Goal: Information Seeking & Learning: Compare options

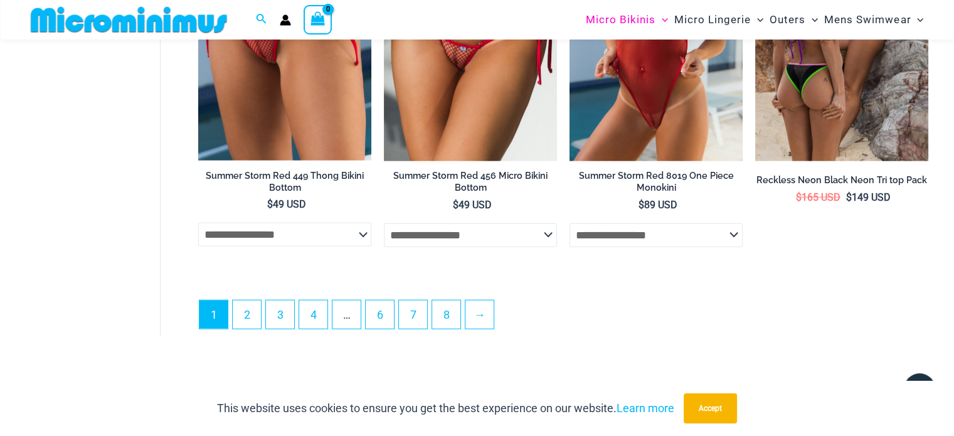
scroll to position [3189, 0]
click at [265, 314] on ul "1 2 3 4 … 6 7 8 →" at bounding box center [563, 319] width 729 height 36
click at [248, 316] on link "2" at bounding box center [247, 315] width 28 height 29
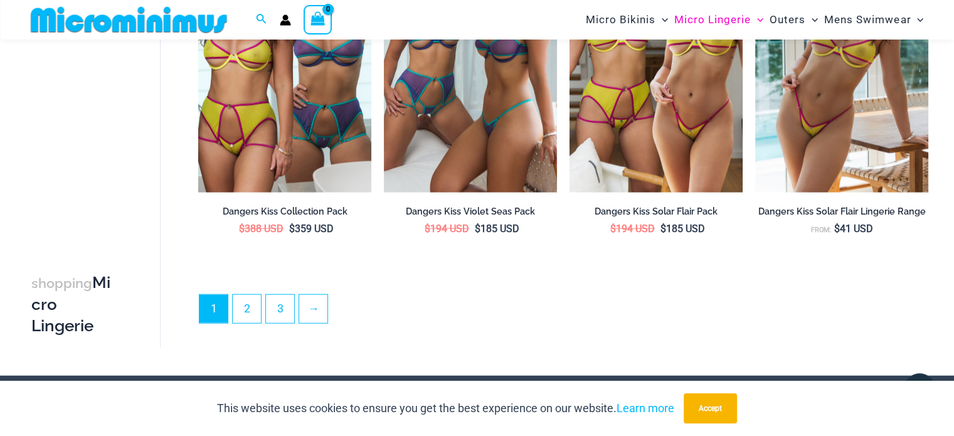
scroll to position [3065, 0]
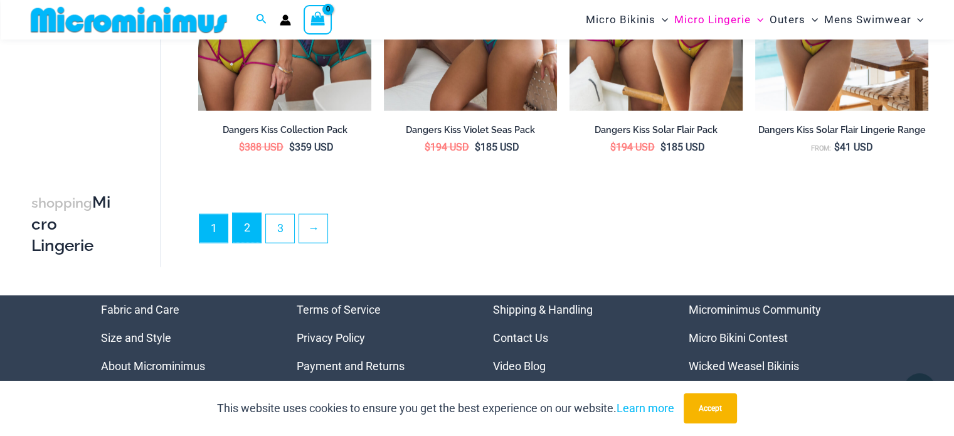
click at [249, 230] on link "2" at bounding box center [247, 227] width 28 height 29
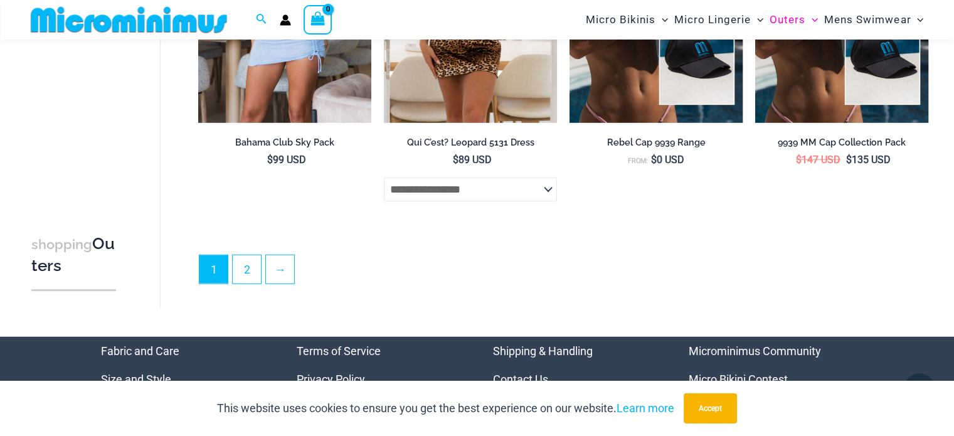
scroll to position [3098, 0]
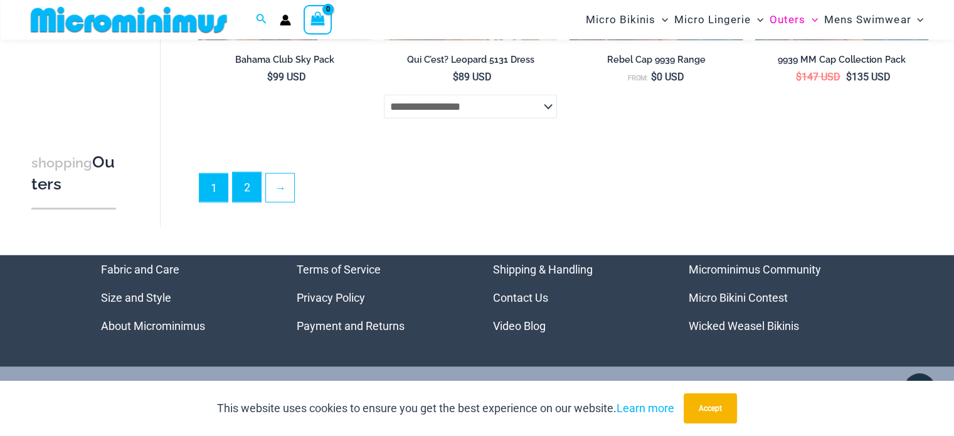
click at [245, 192] on link "2" at bounding box center [247, 187] width 28 height 29
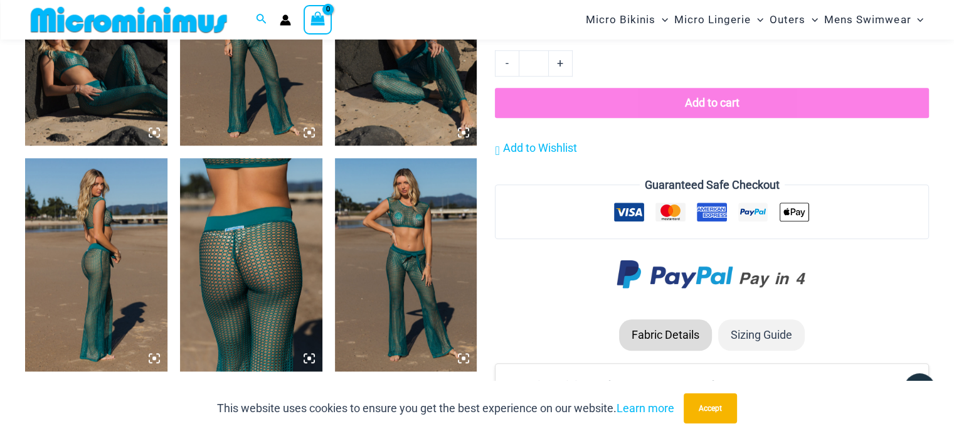
scroll to position [1129, 0]
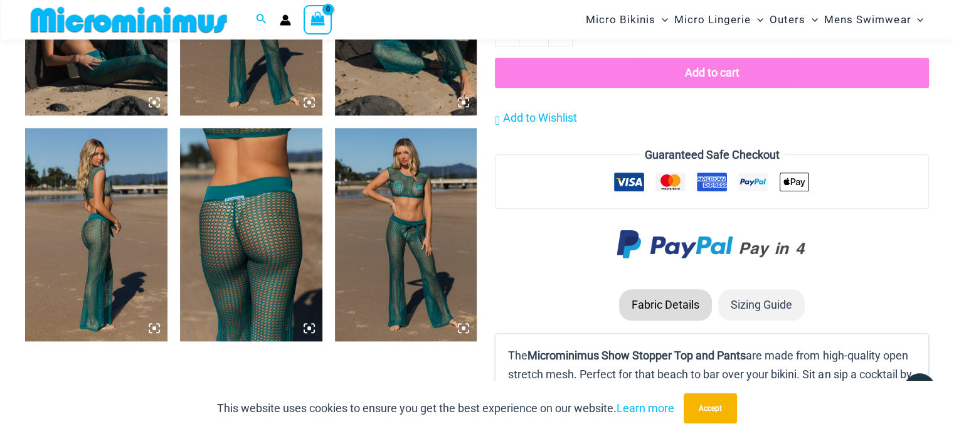
click at [308, 259] on img at bounding box center [251, 234] width 142 height 213
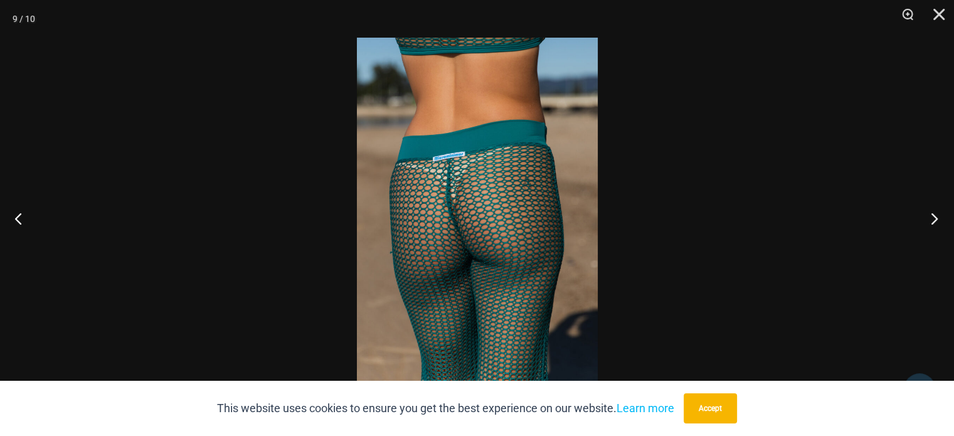
click at [947, 223] on button "Next" at bounding box center [930, 218] width 47 height 63
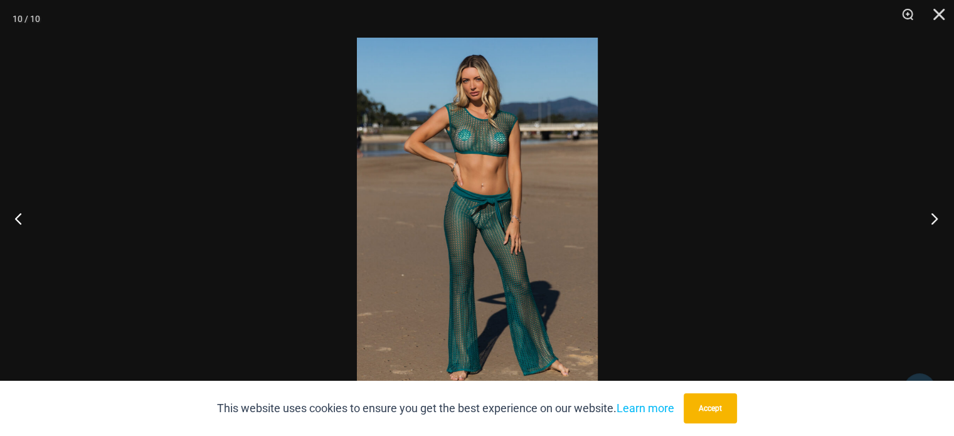
click at [947, 223] on button "Next" at bounding box center [930, 218] width 47 height 63
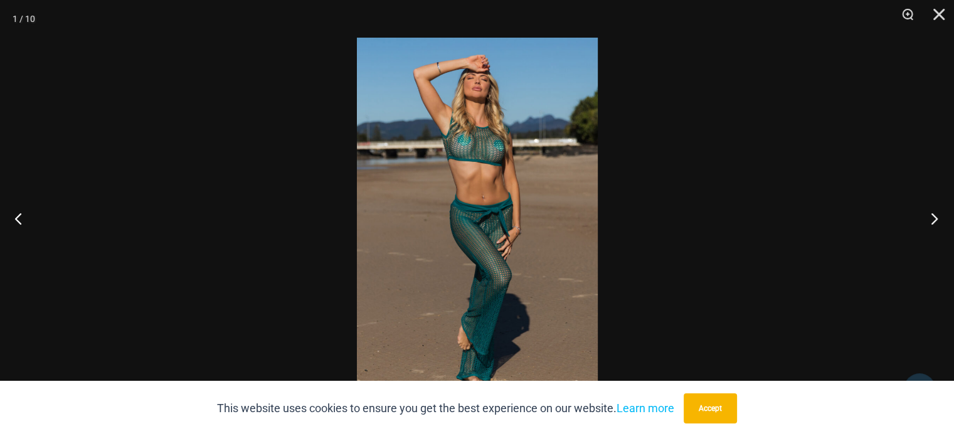
click at [947, 223] on button "Next" at bounding box center [930, 218] width 47 height 63
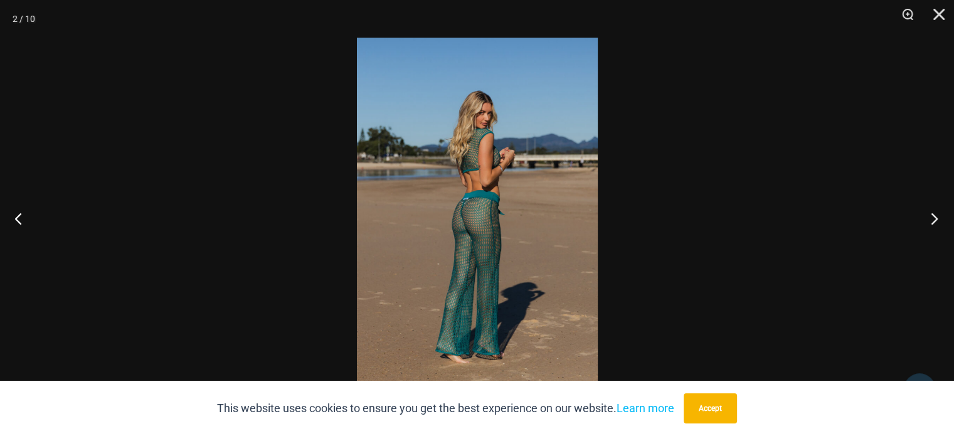
click at [947, 223] on button "Next" at bounding box center [930, 218] width 47 height 63
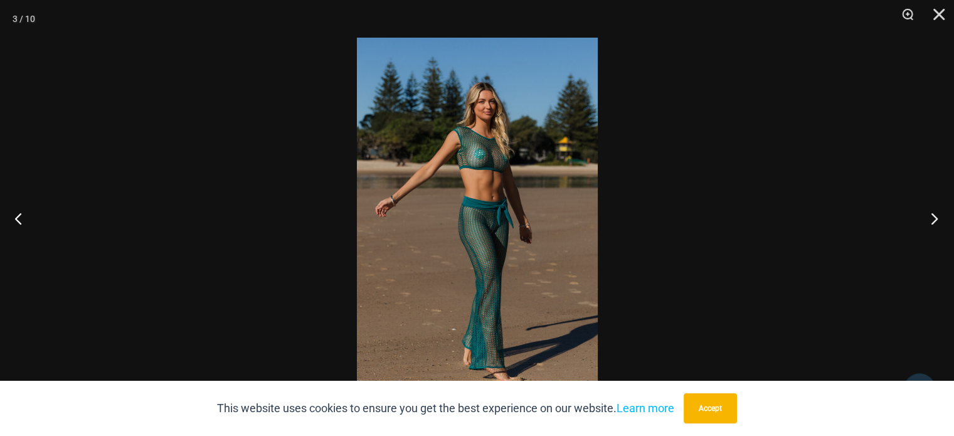
click at [947, 223] on button "Next" at bounding box center [930, 218] width 47 height 63
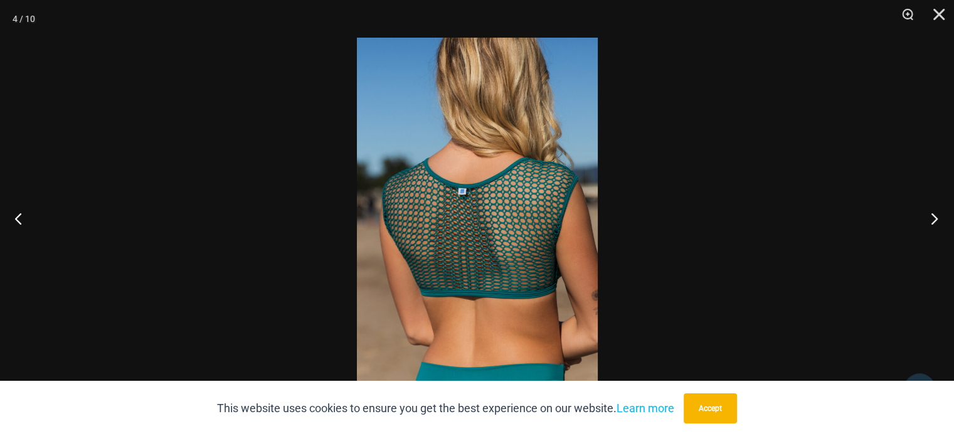
click at [947, 223] on button "Next" at bounding box center [930, 218] width 47 height 63
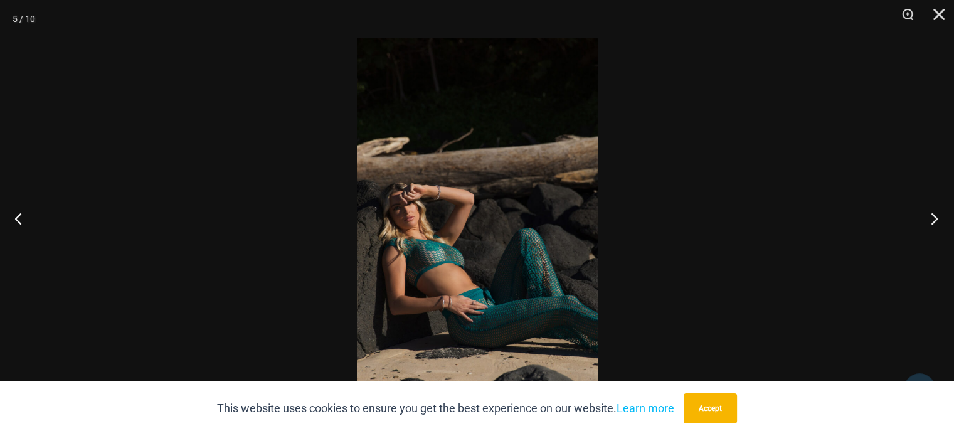
click at [947, 223] on button "Next" at bounding box center [930, 218] width 47 height 63
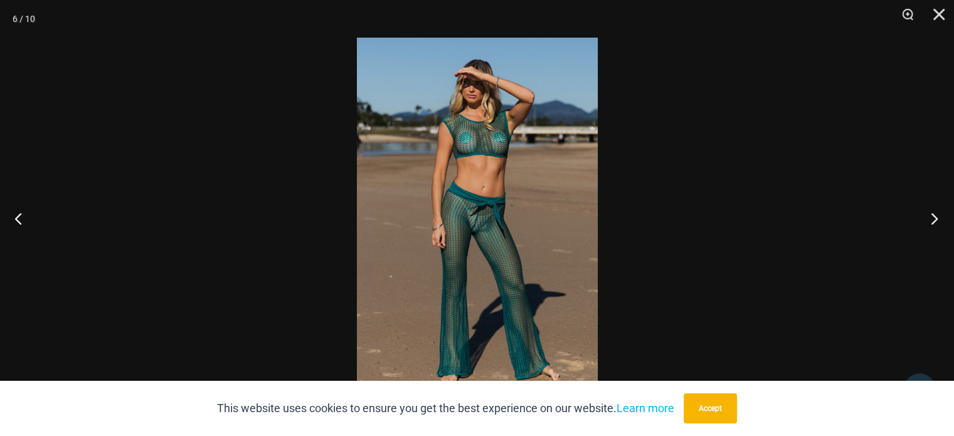
click at [947, 223] on button "Next" at bounding box center [930, 218] width 47 height 63
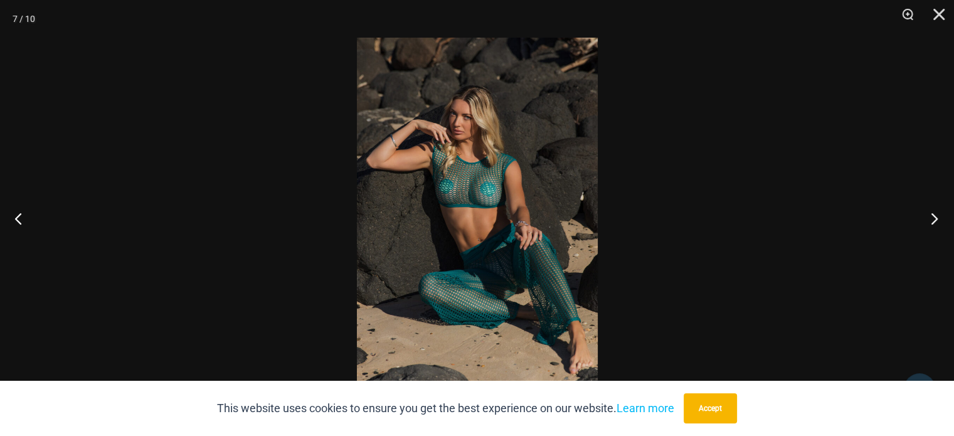
click at [947, 223] on button "Next" at bounding box center [930, 218] width 47 height 63
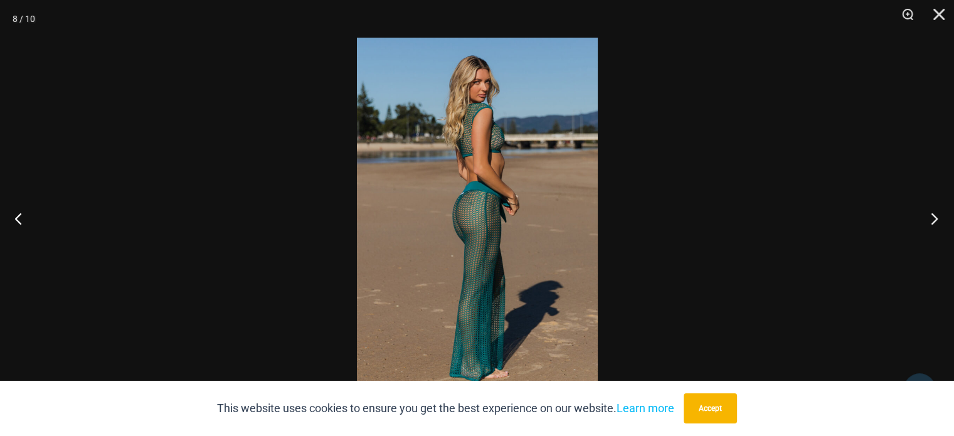
click at [947, 223] on button "Next" at bounding box center [930, 218] width 47 height 63
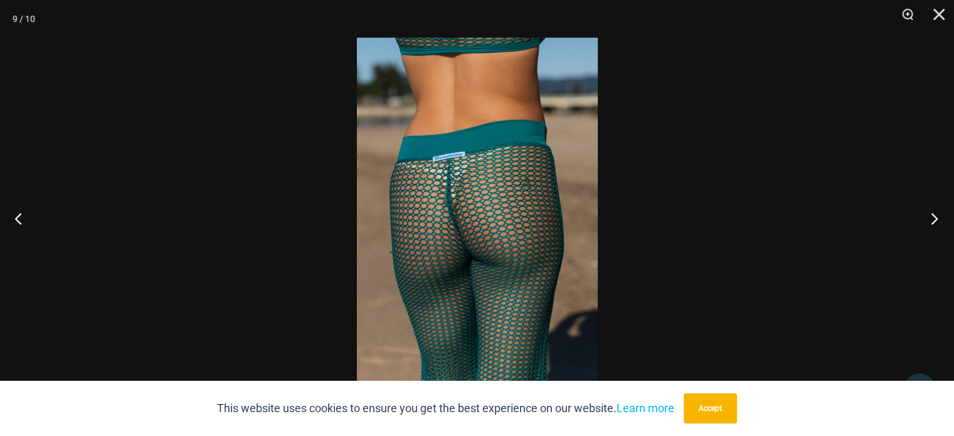
click at [947, 223] on button "Next" at bounding box center [930, 218] width 47 height 63
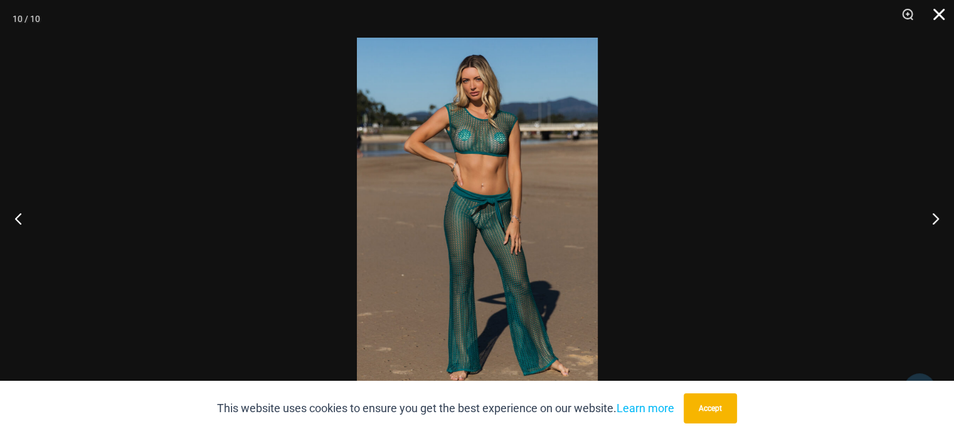
click at [939, 14] on button "Close" at bounding box center [934, 19] width 31 height 38
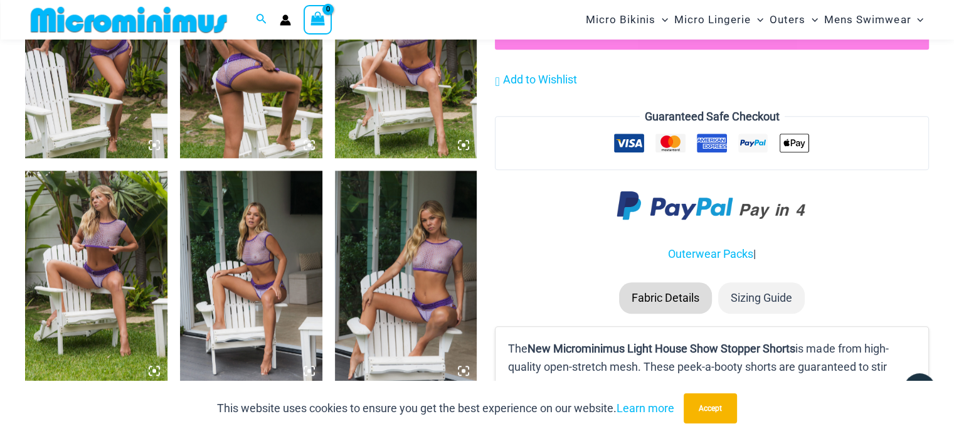
scroll to position [1119, 0]
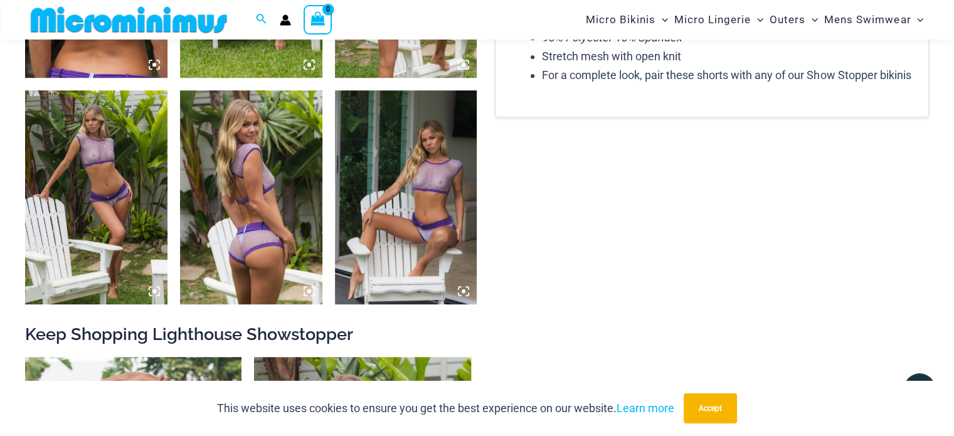
scroll to position [742, 0]
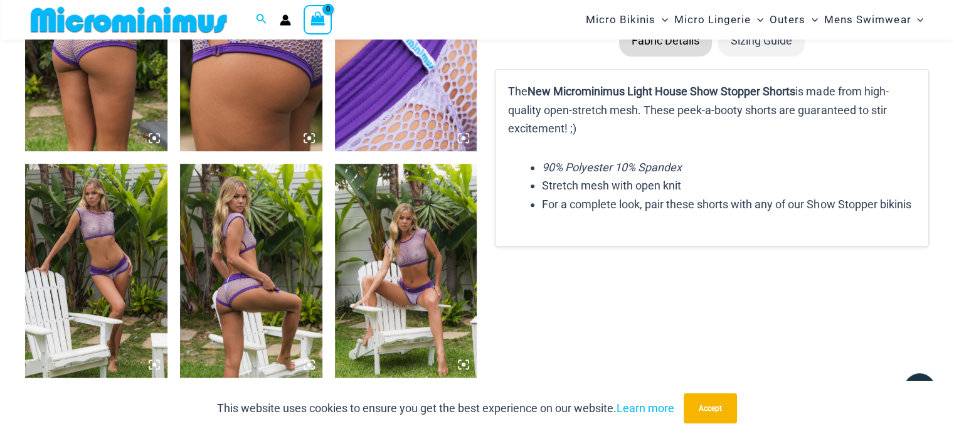
scroll to position [1244, 0]
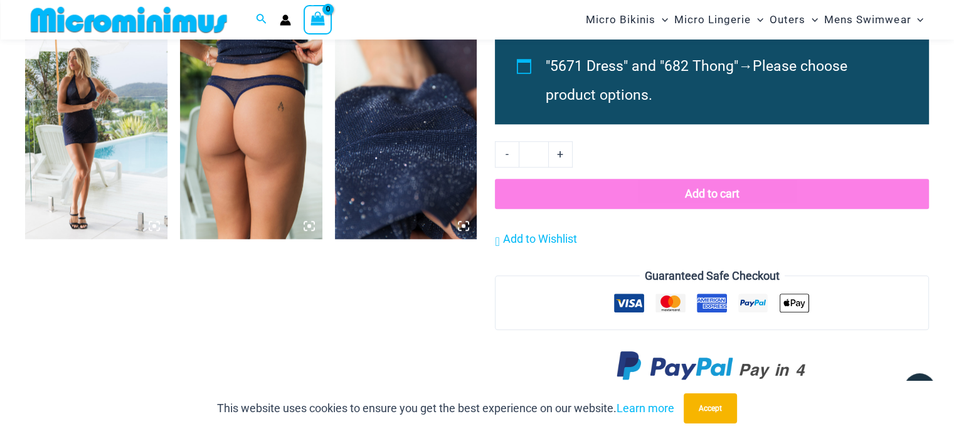
scroll to position [1306, 0]
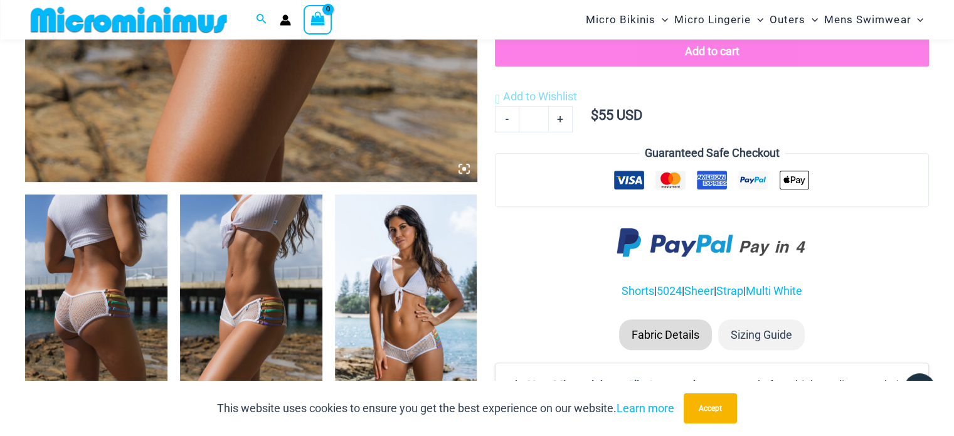
scroll to position [742, 0]
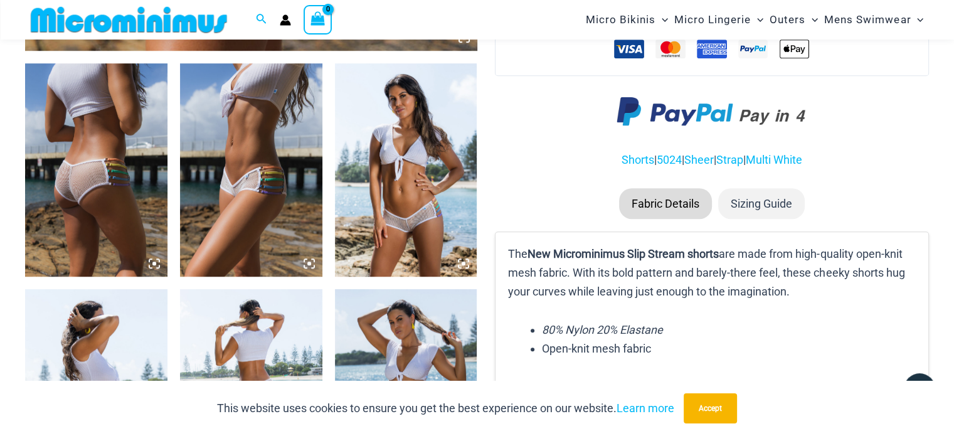
click at [403, 220] on img at bounding box center [406, 169] width 142 height 213
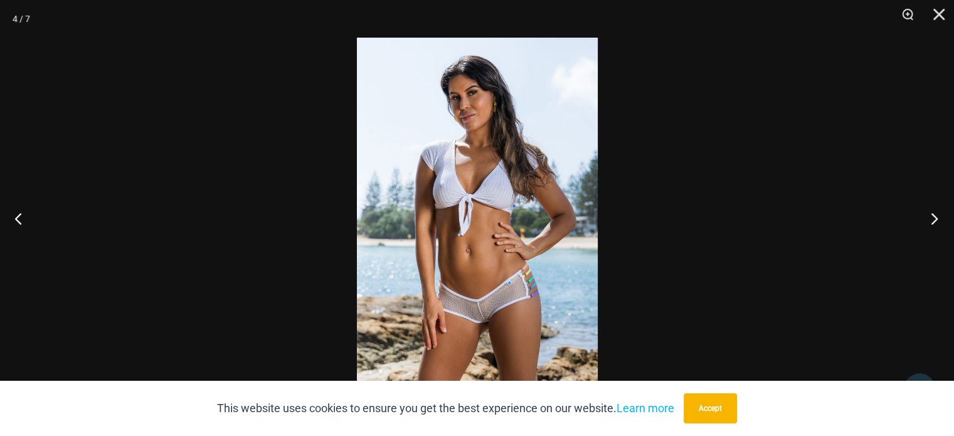
click at [926, 216] on button "Next" at bounding box center [930, 218] width 47 height 63
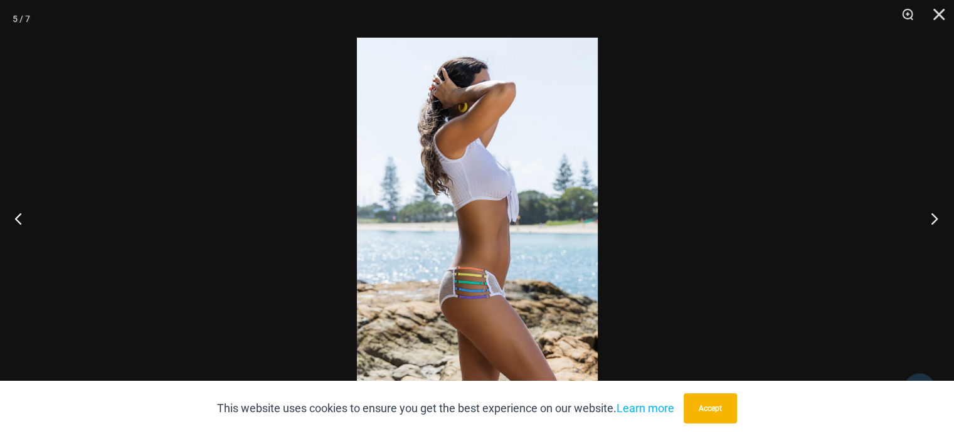
click at [926, 216] on button "Next" at bounding box center [930, 218] width 47 height 63
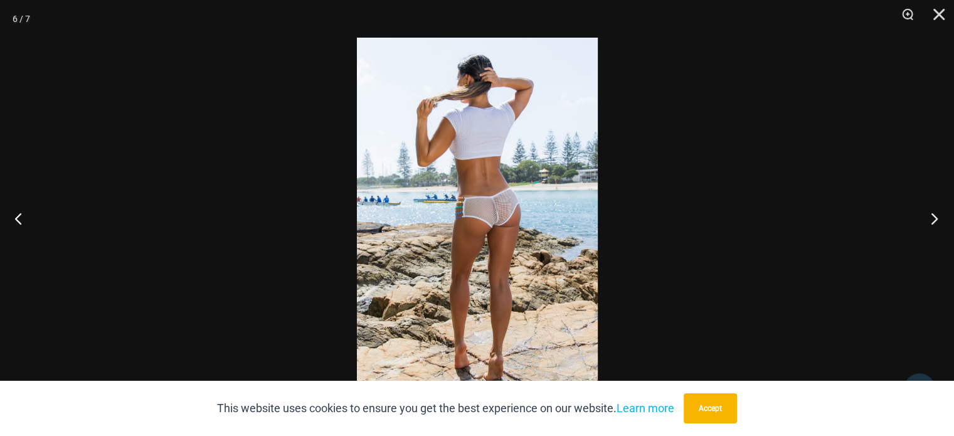
click at [926, 216] on button "Next" at bounding box center [930, 218] width 47 height 63
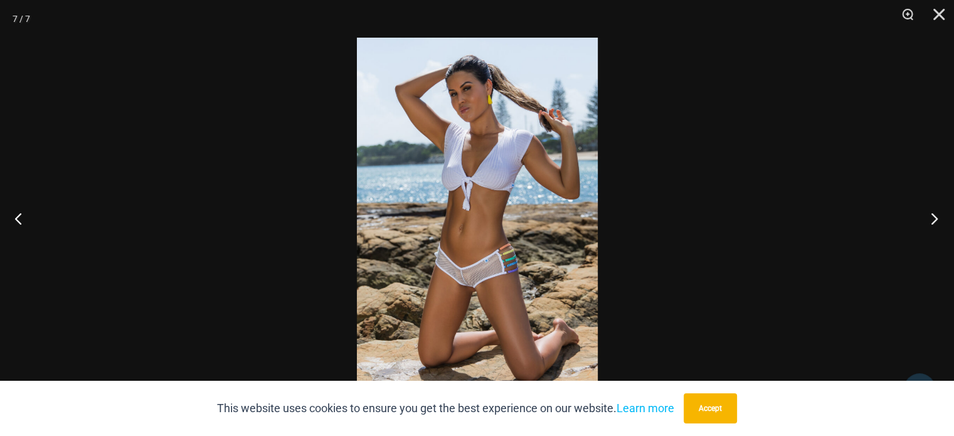
click at [926, 216] on button "Next" at bounding box center [930, 218] width 47 height 63
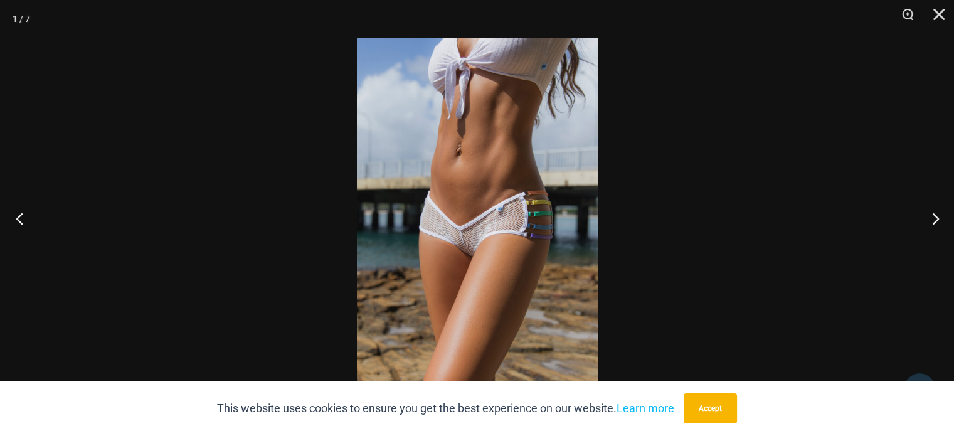
click at [13, 227] on button "Previous" at bounding box center [23, 218] width 47 height 63
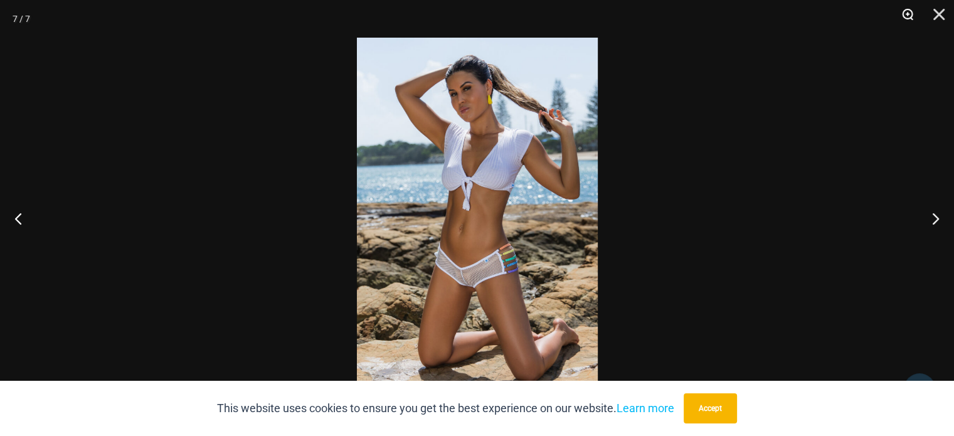
click at [914, 9] on button "Zoom" at bounding box center [903, 19] width 31 height 38
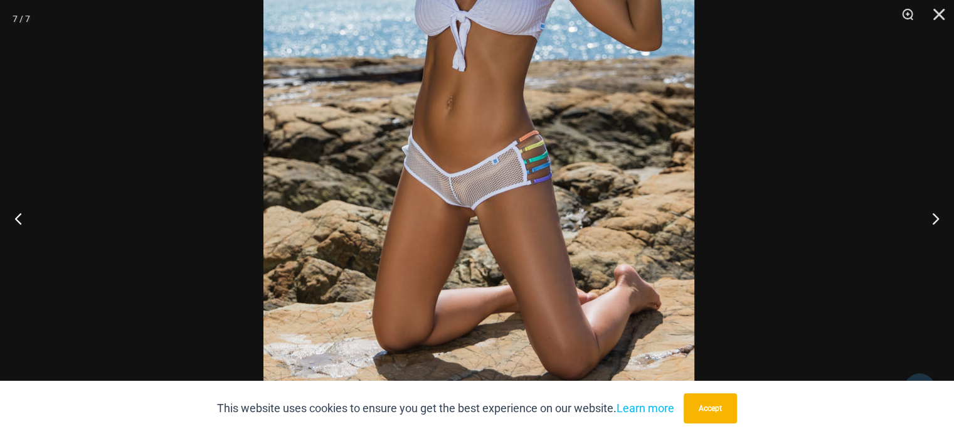
click at [540, 164] on img at bounding box center [479, 85] width 431 height 646
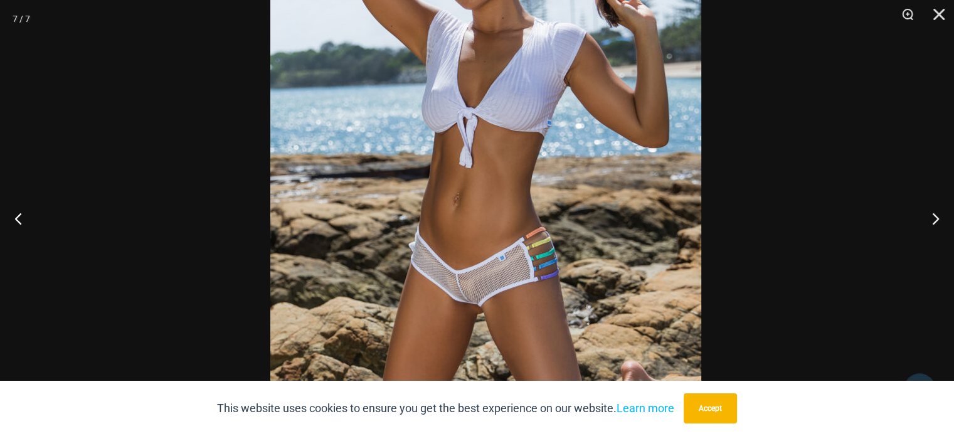
click at [532, 352] on img at bounding box center [485, 181] width 431 height 646
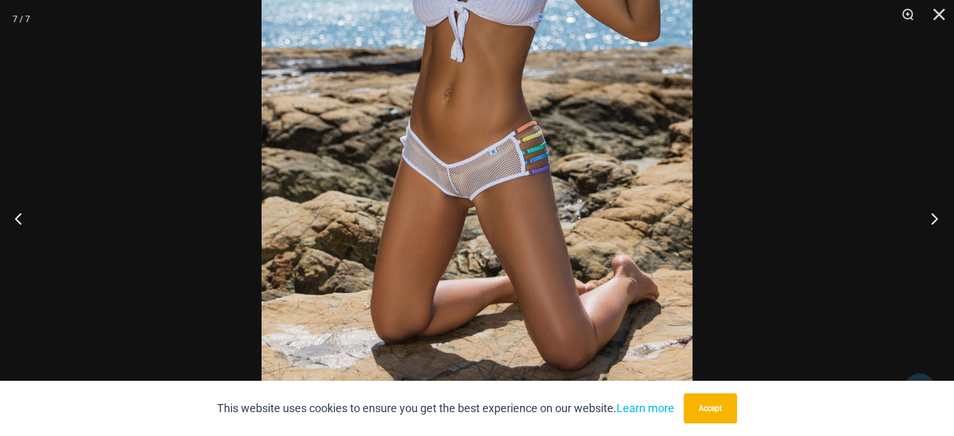
click at [937, 225] on button "Next" at bounding box center [930, 218] width 47 height 63
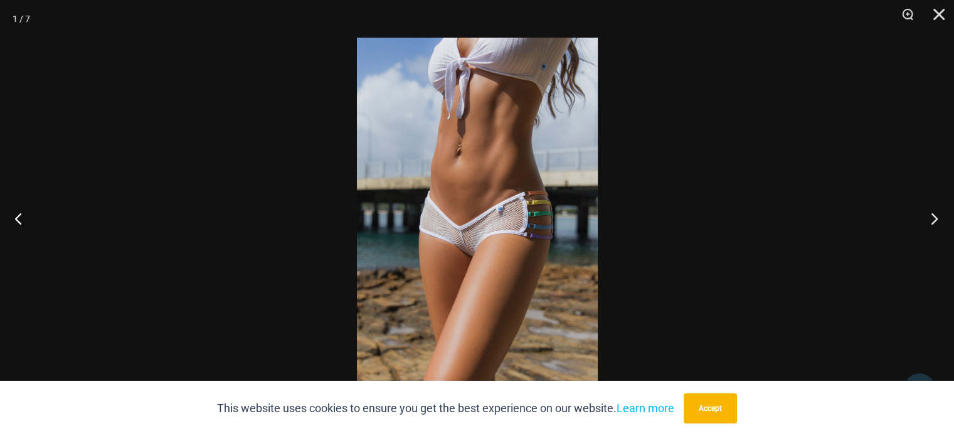
click at [937, 225] on button "Next" at bounding box center [930, 218] width 47 height 63
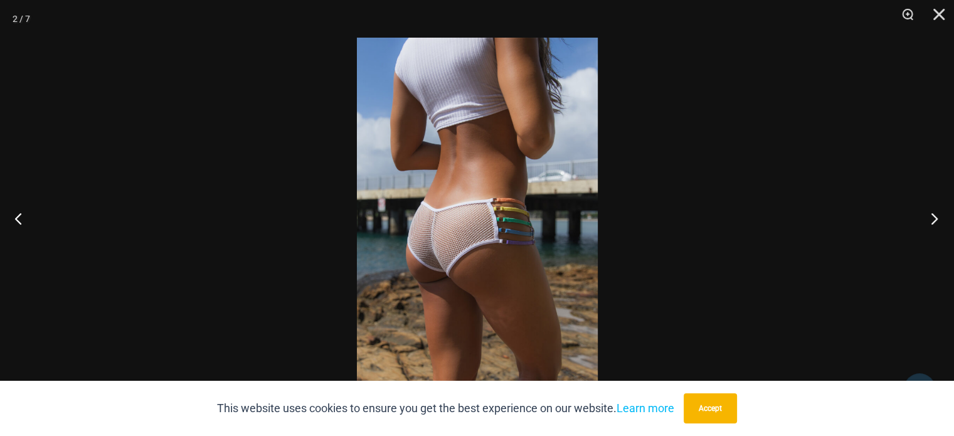
click at [937, 225] on button "Next" at bounding box center [930, 218] width 47 height 63
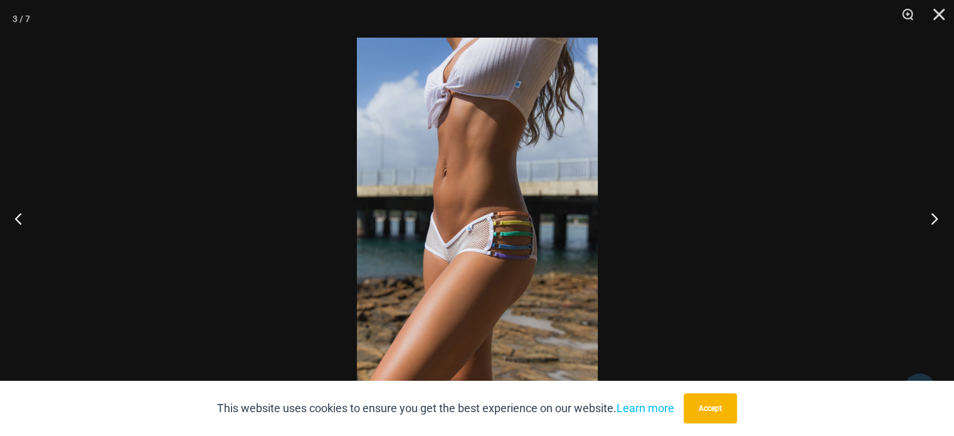
click at [937, 225] on button "Next" at bounding box center [930, 218] width 47 height 63
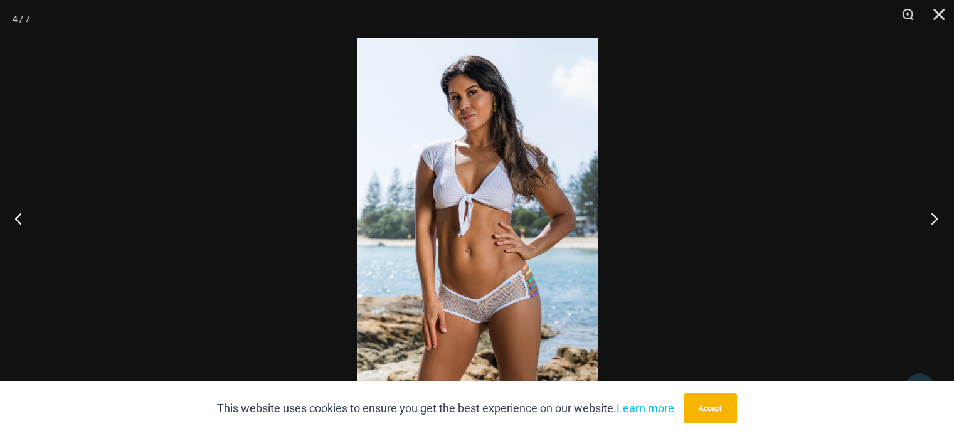
click at [937, 225] on button "Next" at bounding box center [930, 218] width 47 height 63
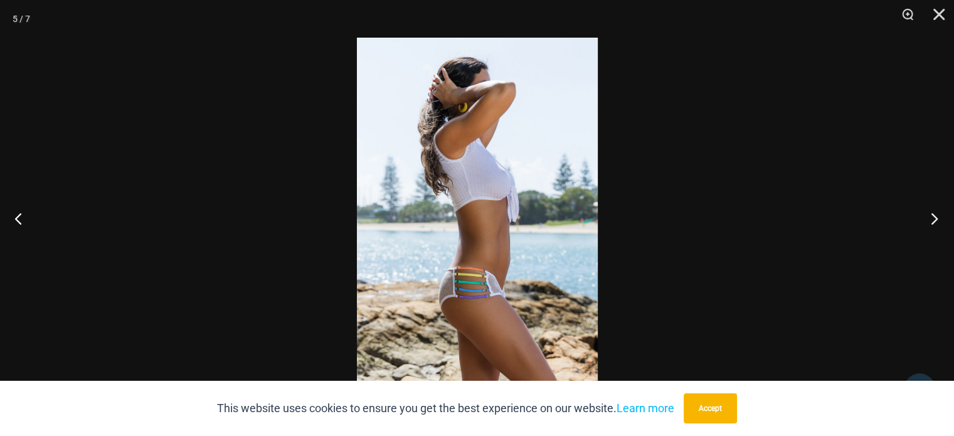
click at [938, 223] on button "Next" at bounding box center [930, 218] width 47 height 63
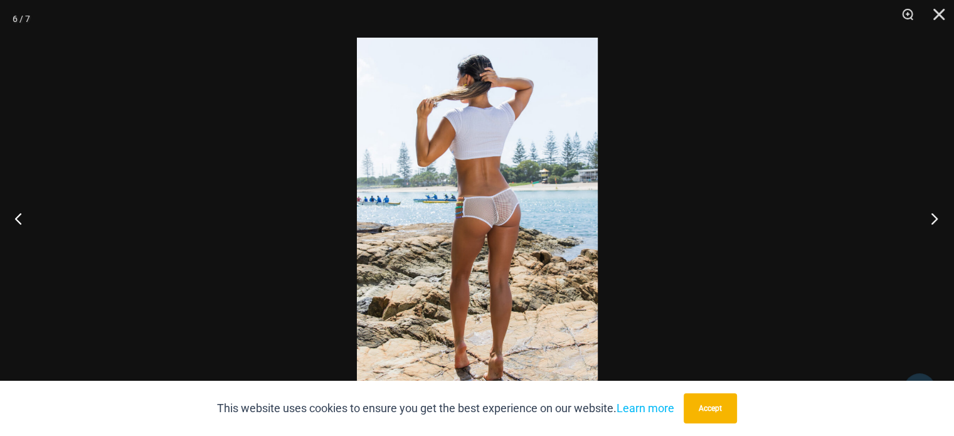
click at [938, 223] on button "Next" at bounding box center [930, 218] width 47 height 63
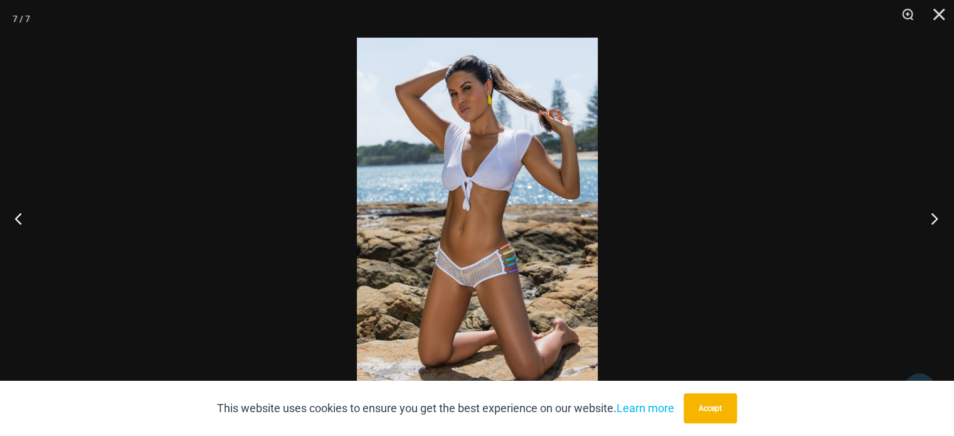
click at [938, 223] on button "Next" at bounding box center [930, 218] width 47 height 63
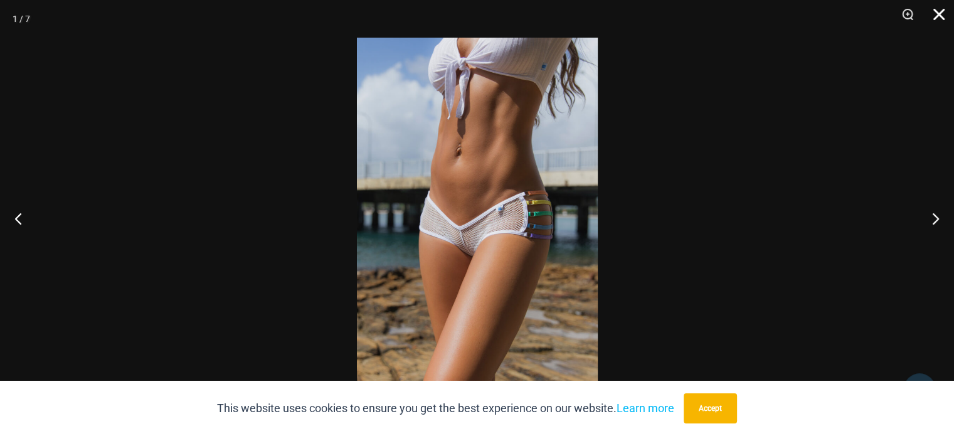
click at [947, 18] on button "Close" at bounding box center [934, 19] width 31 height 38
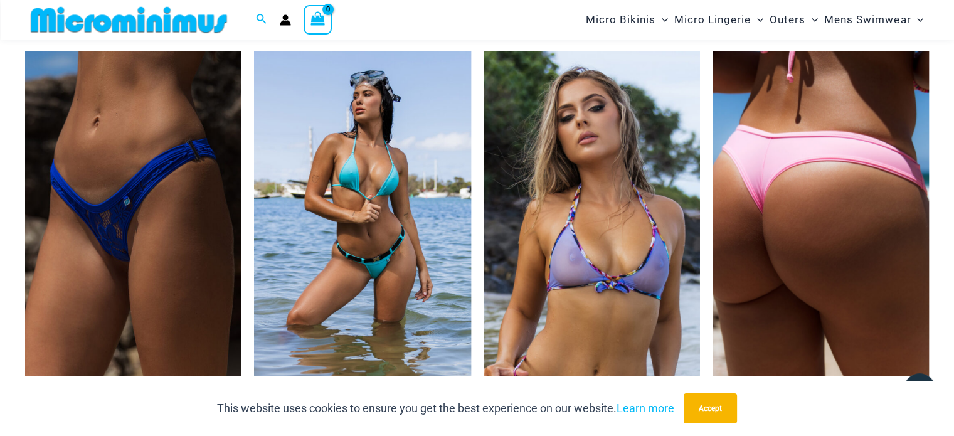
scroll to position [2812, 0]
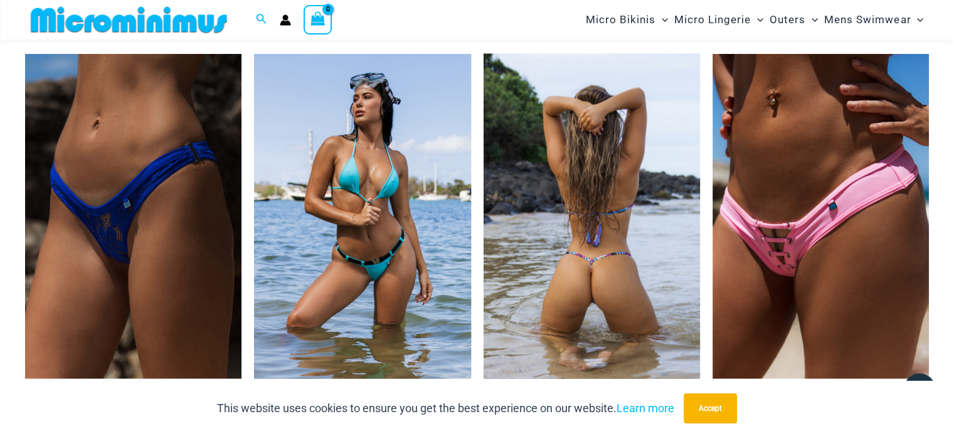
click at [610, 233] on img at bounding box center [592, 216] width 216 height 325
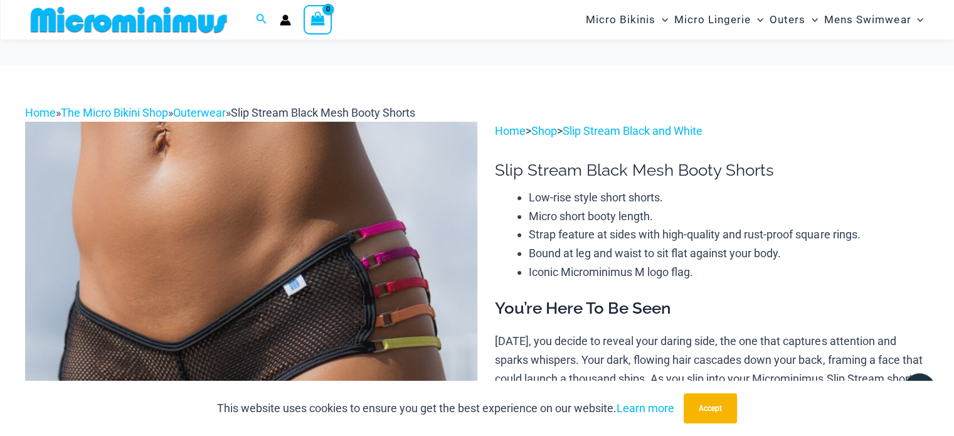
scroll to position [176, 0]
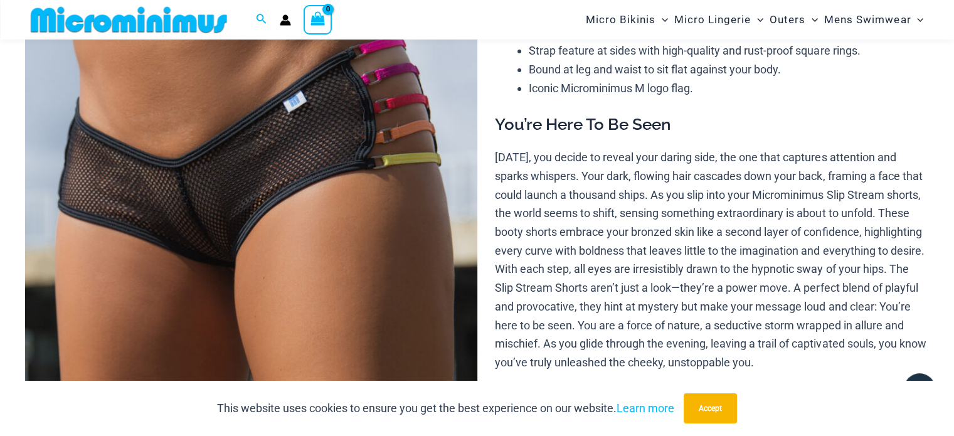
click at [191, 275] on img at bounding box center [251, 277] width 452 height 678
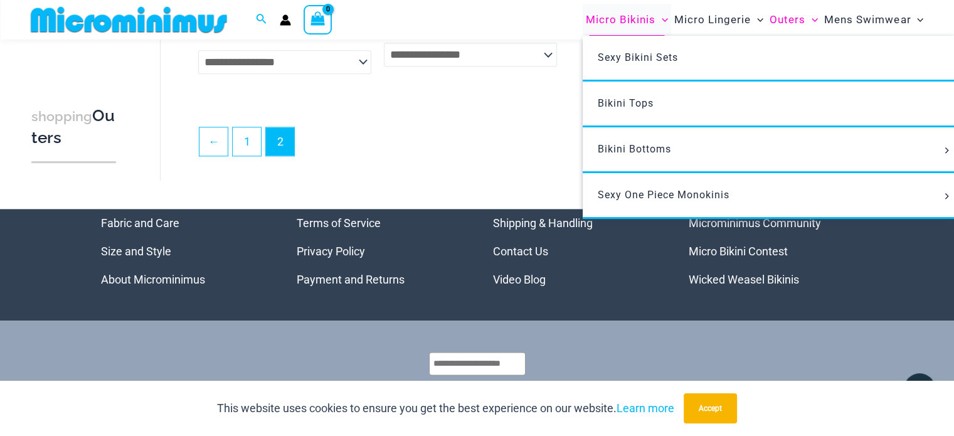
scroll to position [1625, 0]
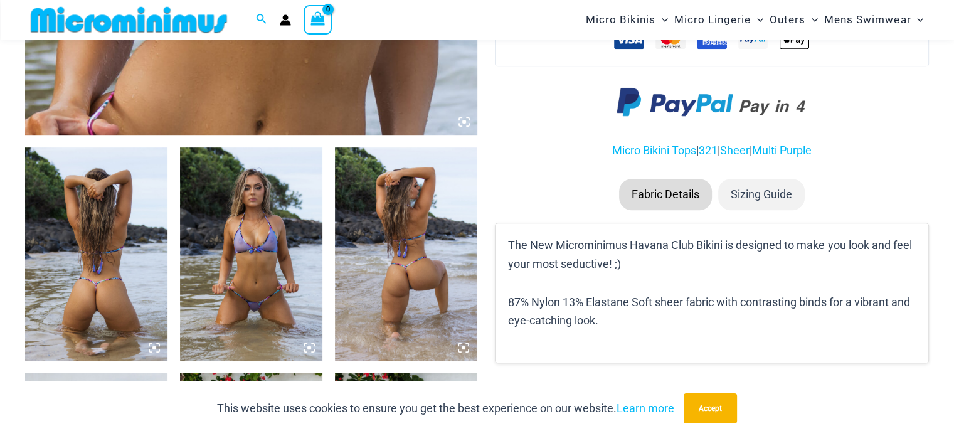
scroll to position [680, 0]
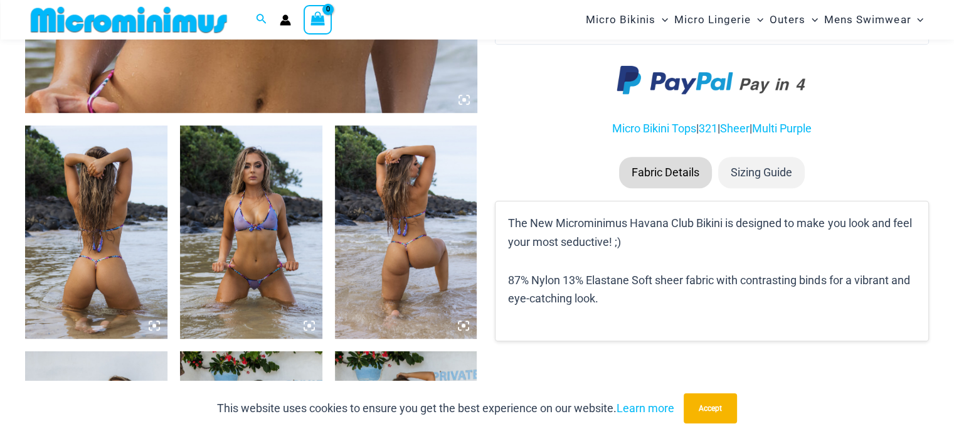
click at [294, 237] on img at bounding box center [251, 231] width 142 height 213
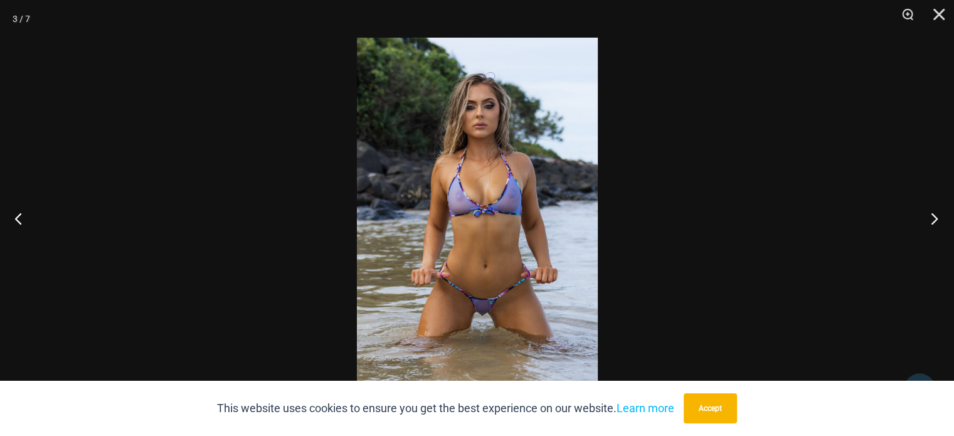
click at [939, 218] on button "Next" at bounding box center [930, 218] width 47 height 63
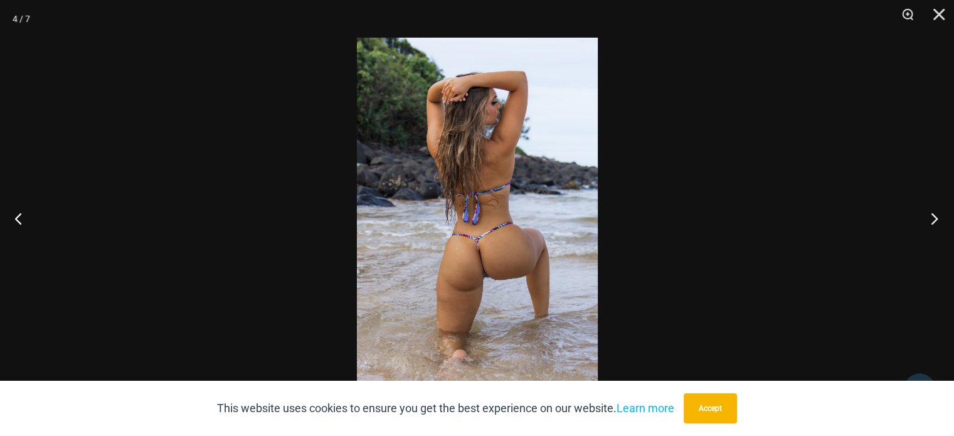
click at [939, 218] on button "Next" at bounding box center [930, 218] width 47 height 63
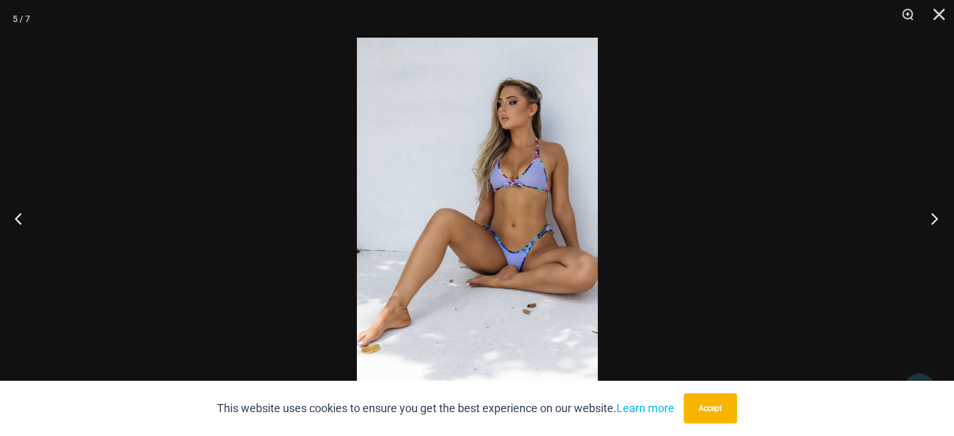
click at [939, 218] on button "Next" at bounding box center [930, 218] width 47 height 63
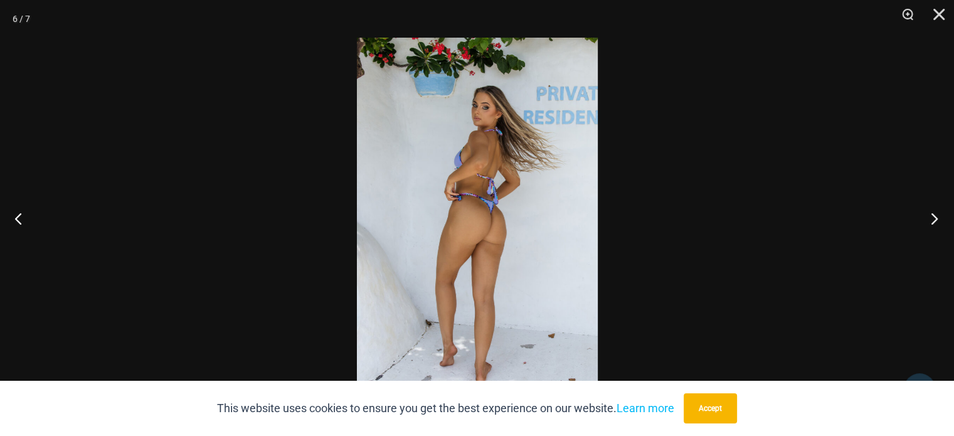
click at [939, 218] on button "Next" at bounding box center [930, 218] width 47 height 63
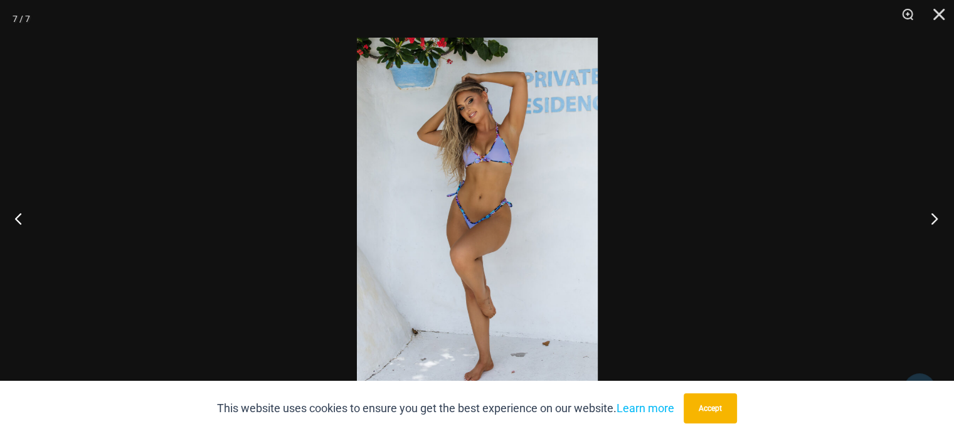
click at [939, 218] on button "Next" at bounding box center [930, 218] width 47 height 63
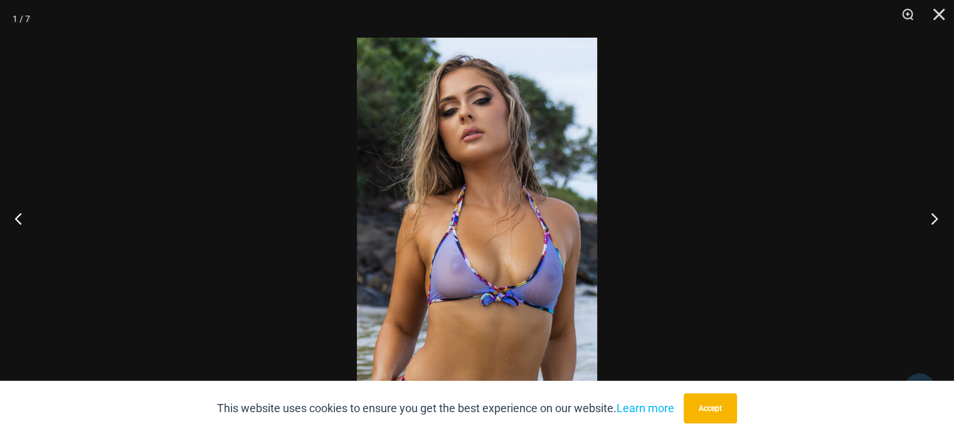
click at [939, 218] on button "Next" at bounding box center [930, 218] width 47 height 63
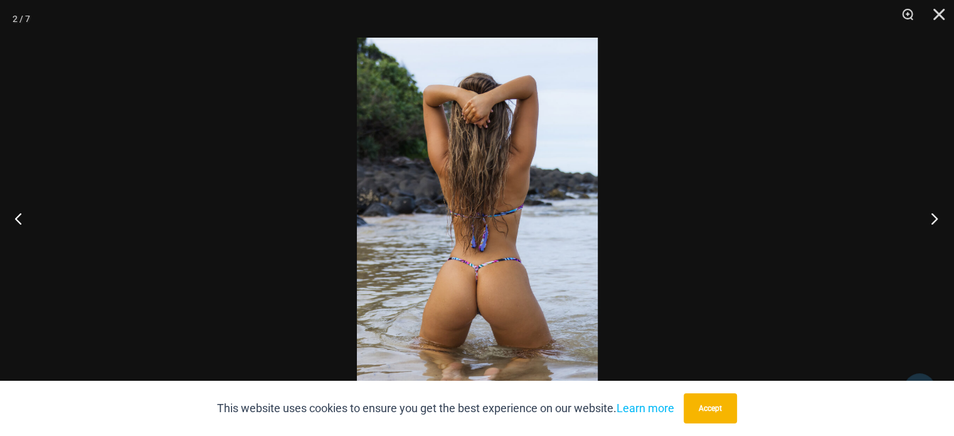
click at [939, 218] on button "Next" at bounding box center [930, 218] width 47 height 63
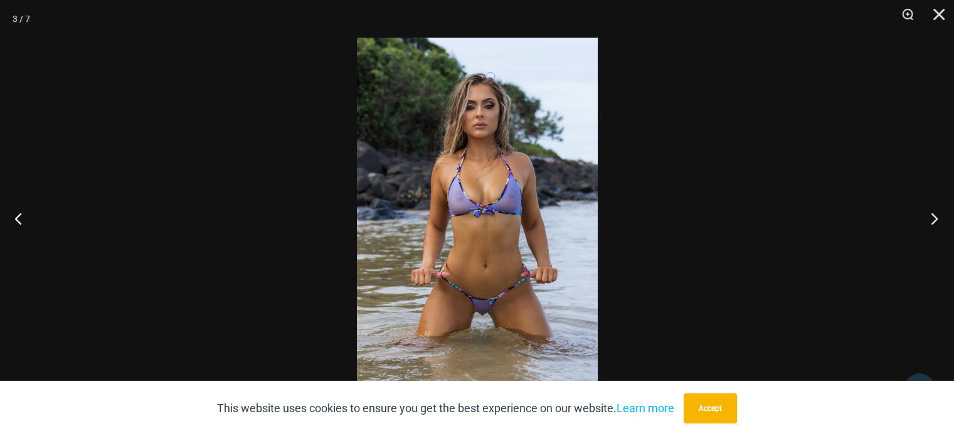
click at [939, 218] on button "Next" at bounding box center [930, 218] width 47 height 63
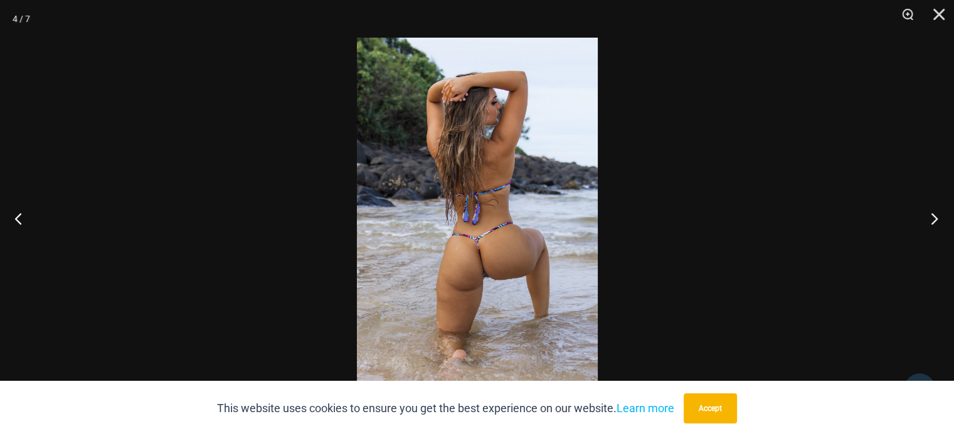
click at [939, 218] on button "Next" at bounding box center [930, 218] width 47 height 63
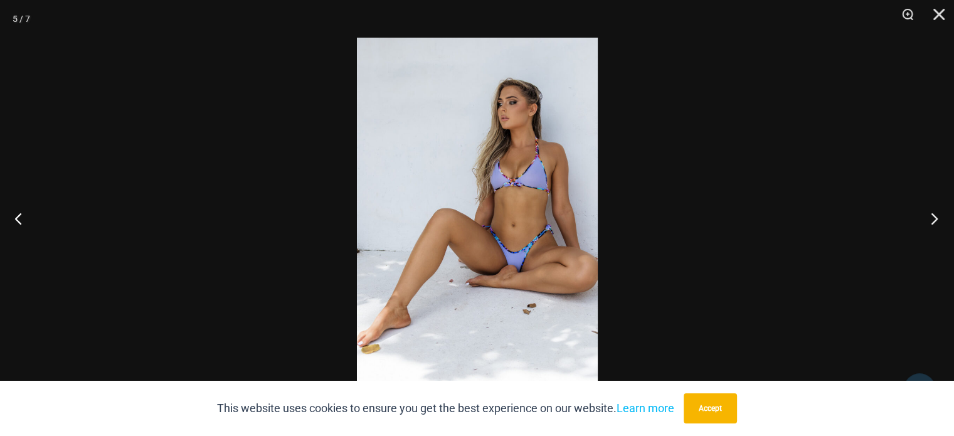
click at [939, 218] on button "Next" at bounding box center [930, 218] width 47 height 63
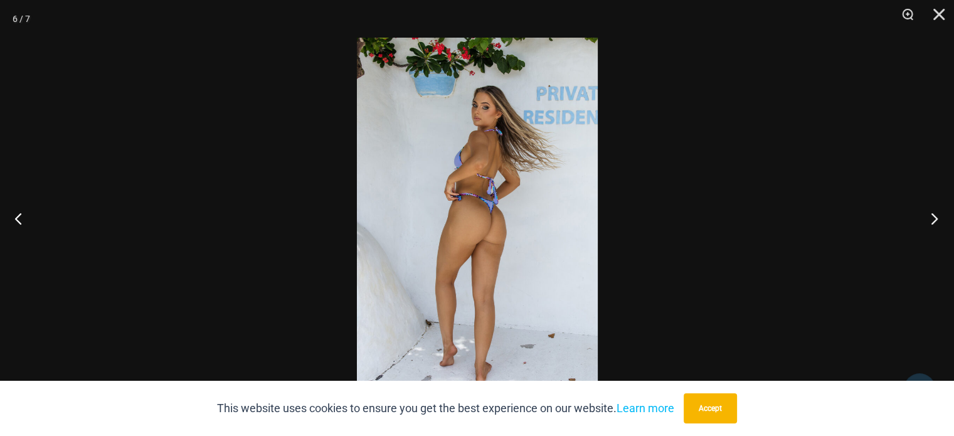
click at [939, 218] on button "Next" at bounding box center [930, 218] width 47 height 63
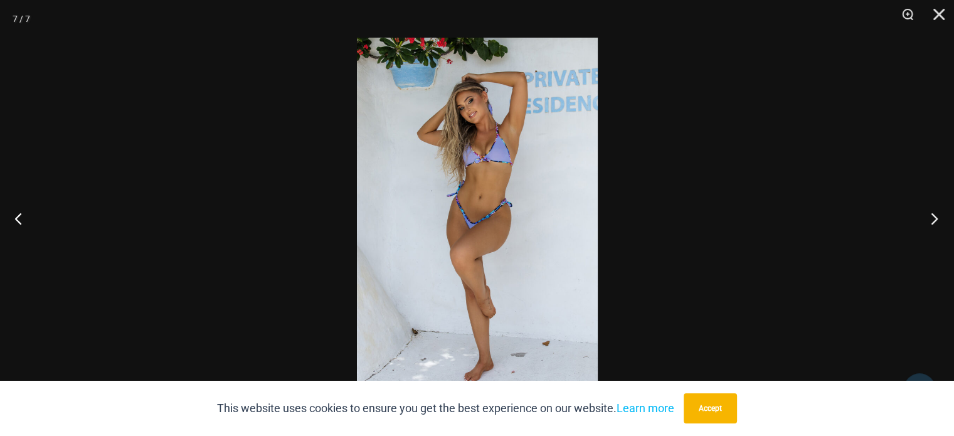
click at [939, 218] on button "Next" at bounding box center [930, 218] width 47 height 63
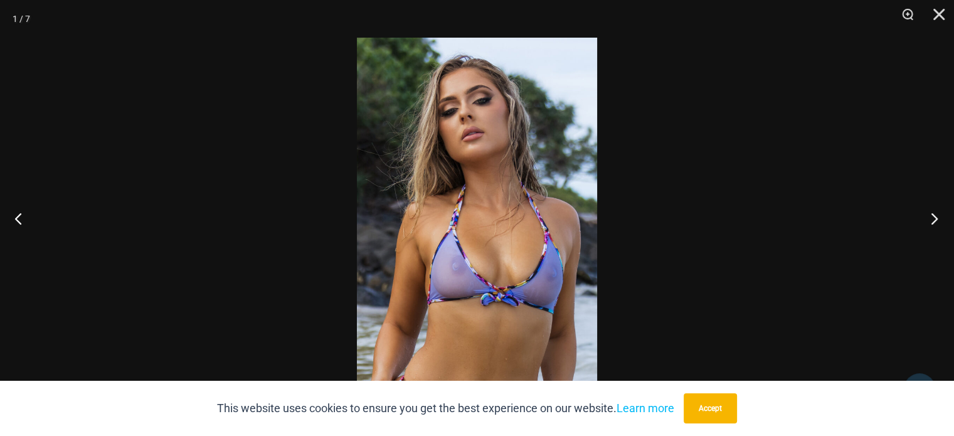
click at [939, 218] on button "Next" at bounding box center [930, 218] width 47 height 63
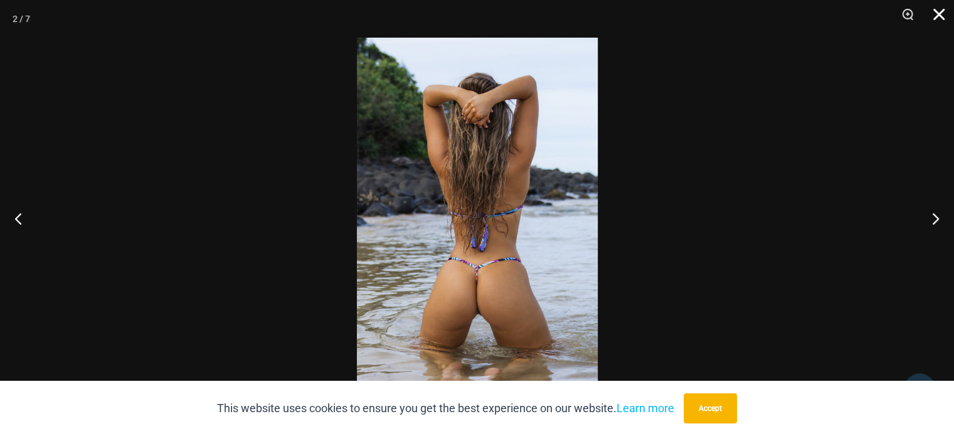
click at [934, 16] on button "Close" at bounding box center [934, 19] width 31 height 38
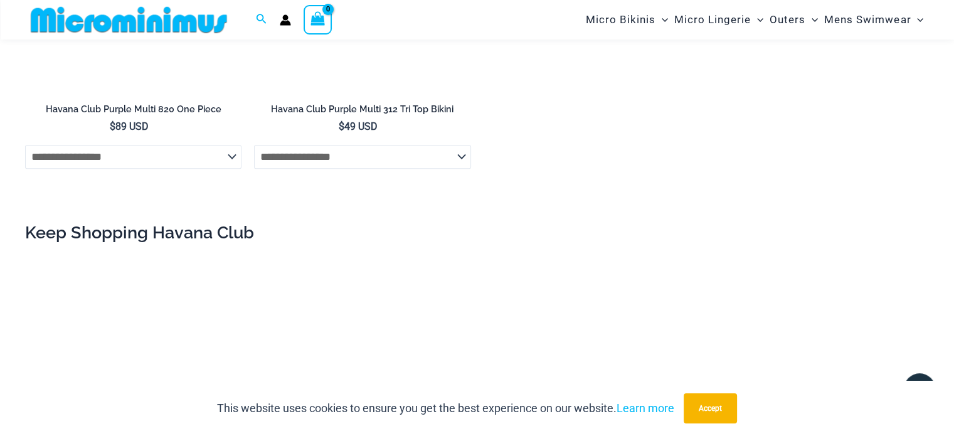
scroll to position [1370, 0]
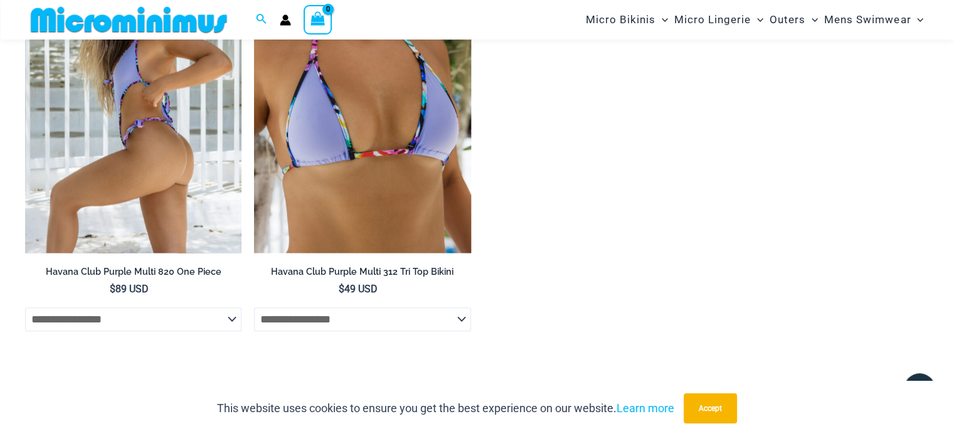
click at [183, 198] on img at bounding box center [133, 90] width 216 height 325
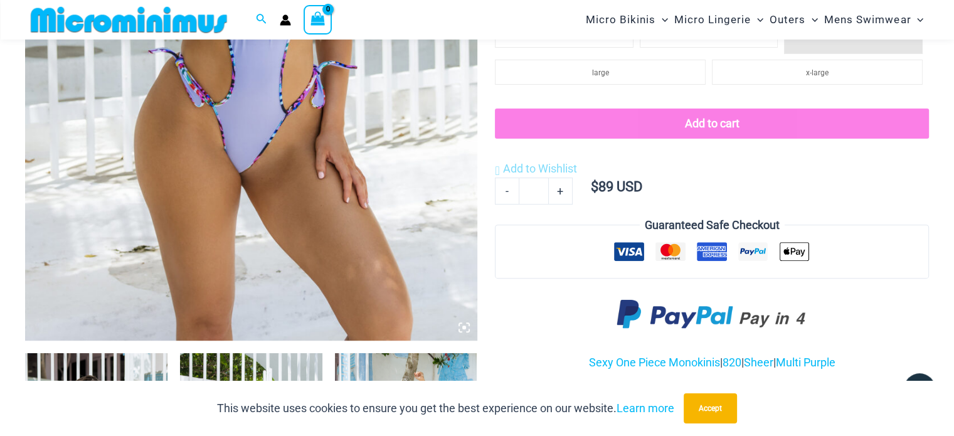
scroll to position [617, 0]
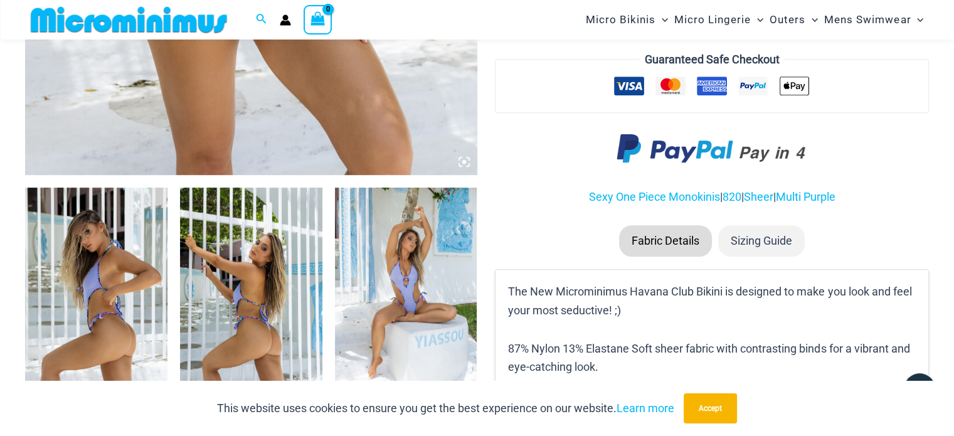
click at [141, 282] on img at bounding box center [96, 294] width 142 height 213
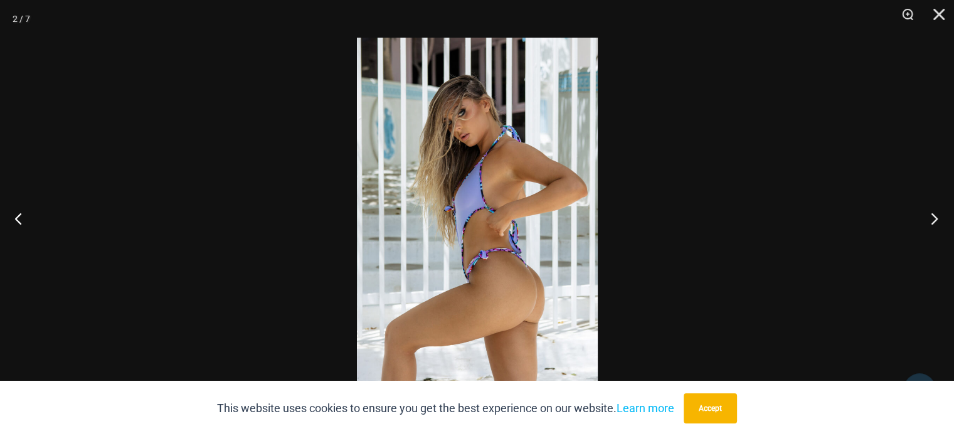
click at [937, 220] on button "Next" at bounding box center [930, 218] width 47 height 63
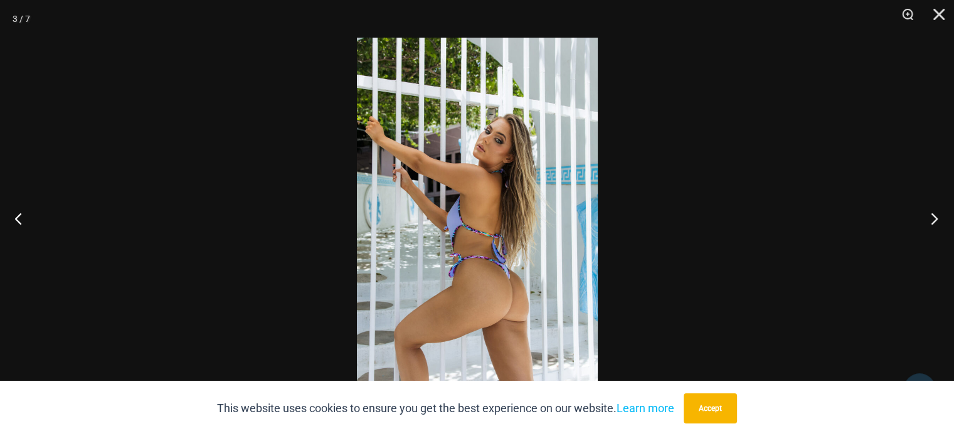
click at [937, 220] on button "Next" at bounding box center [930, 218] width 47 height 63
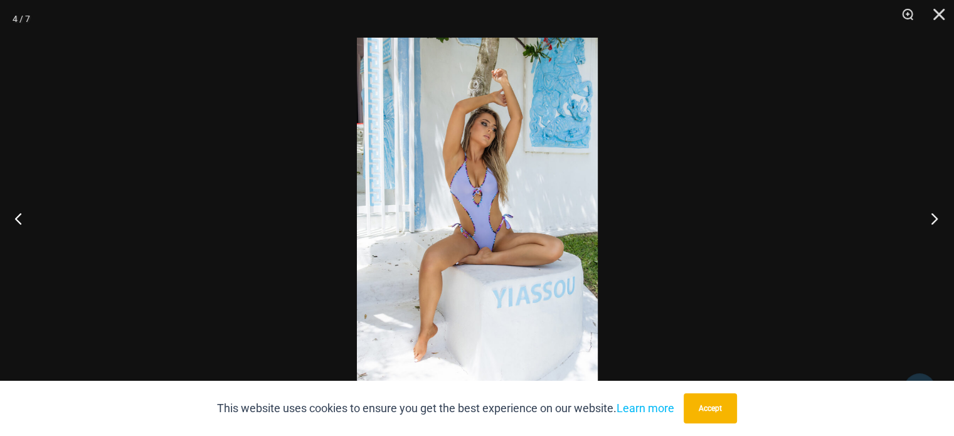
click at [937, 220] on button "Next" at bounding box center [930, 218] width 47 height 63
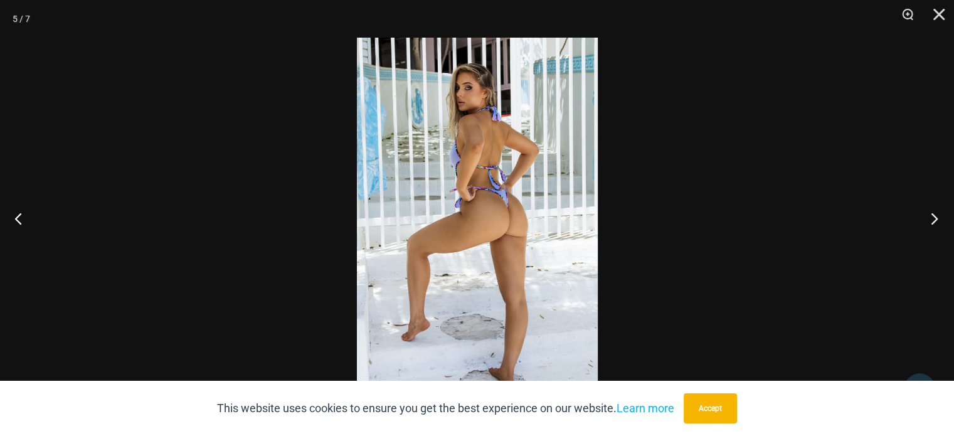
click at [937, 220] on button "Next" at bounding box center [930, 218] width 47 height 63
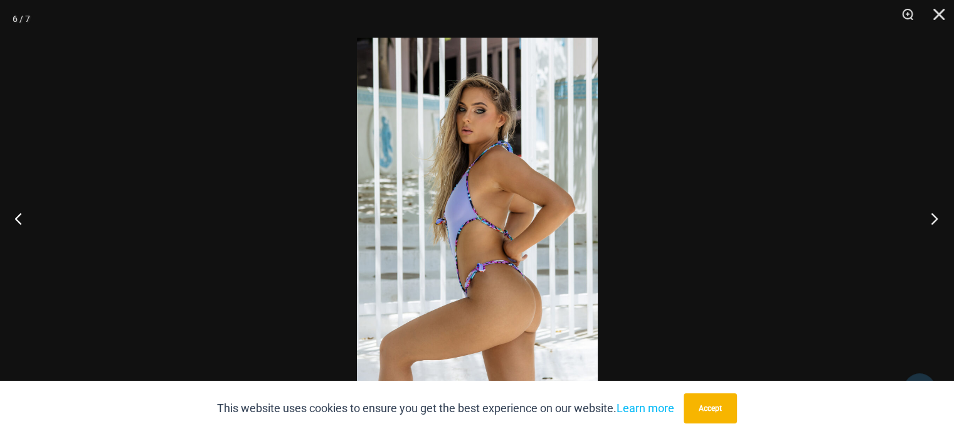
click at [937, 220] on button "Next" at bounding box center [930, 218] width 47 height 63
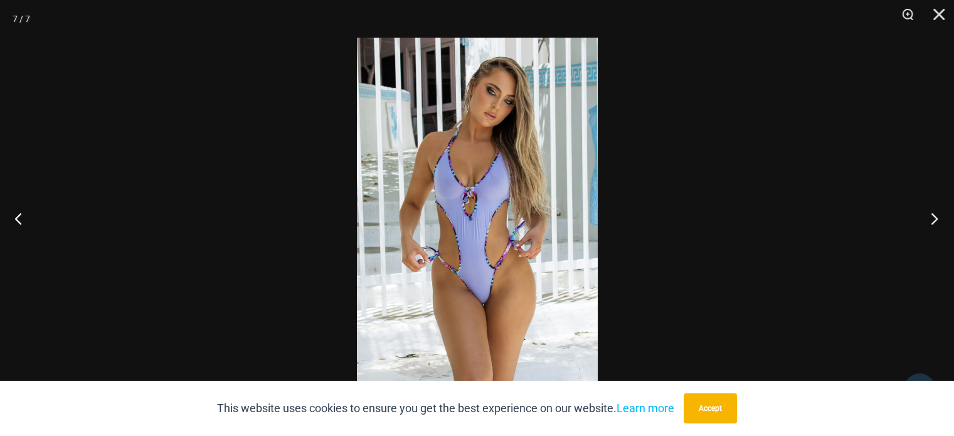
click at [937, 220] on button "Next" at bounding box center [930, 218] width 47 height 63
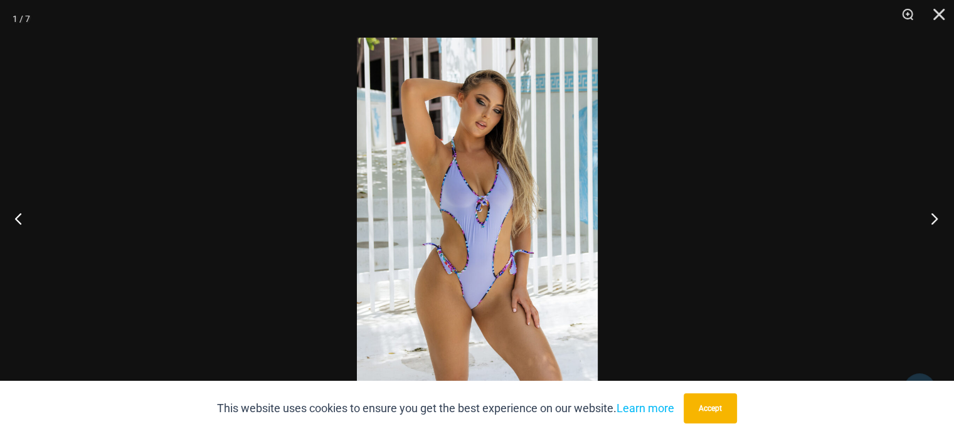
click at [937, 220] on button "Next" at bounding box center [930, 218] width 47 height 63
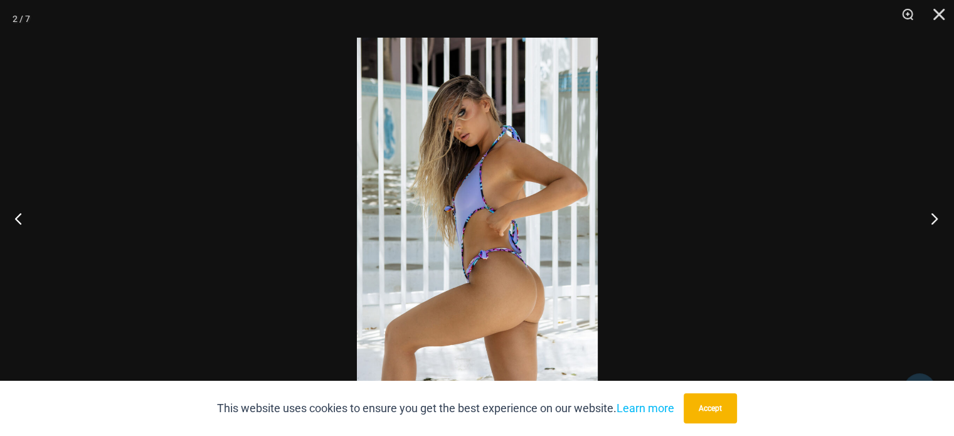
click at [937, 220] on button "Next" at bounding box center [930, 218] width 47 height 63
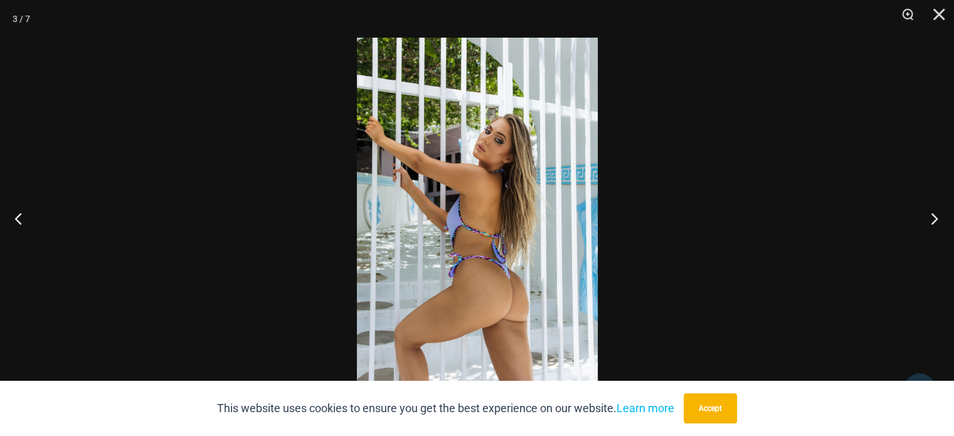
click at [937, 220] on button "Next" at bounding box center [930, 218] width 47 height 63
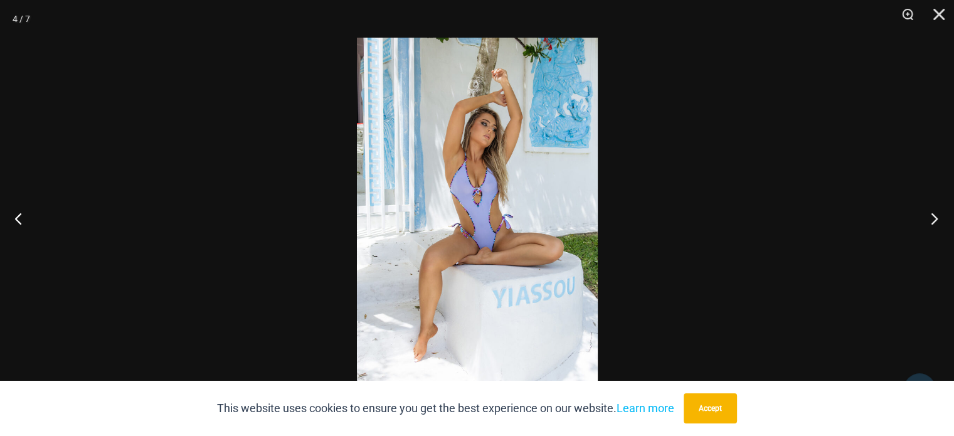
click at [937, 220] on button "Next" at bounding box center [930, 218] width 47 height 63
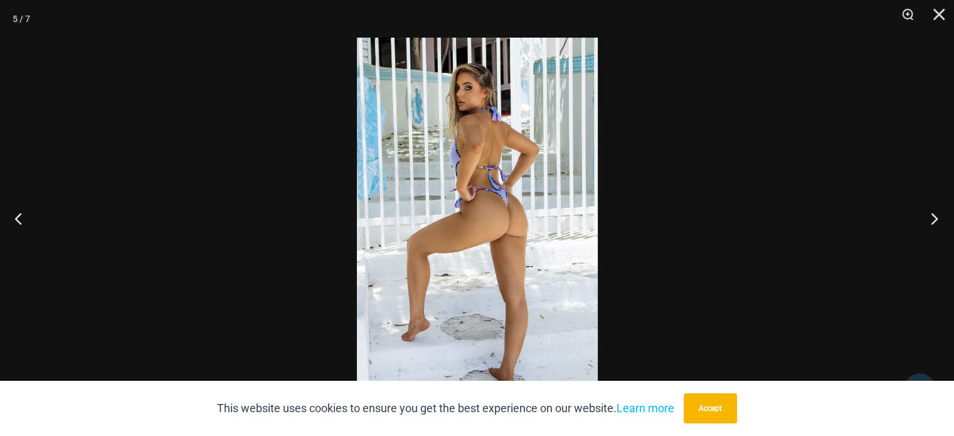
click at [937, 220] on button "Next" at bounding box center [930, 218] width 47 height 63
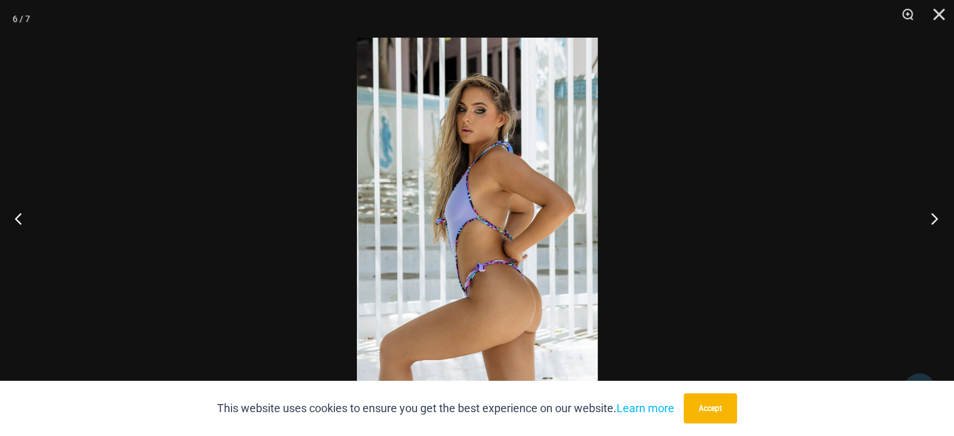
click at [937, 220] on button "Next" at bounding box center [930, 218] width 47 height 63
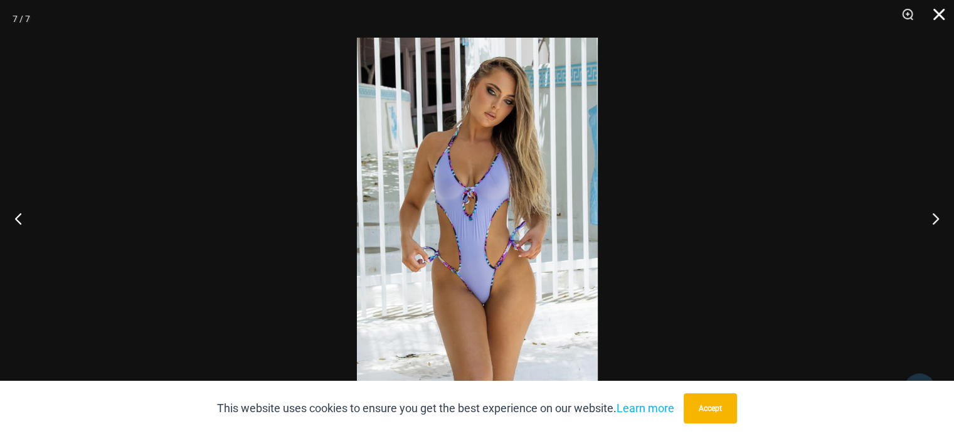
click at [937, 21] on button "Close" at bounding box center [934, 19] width 31 height 38
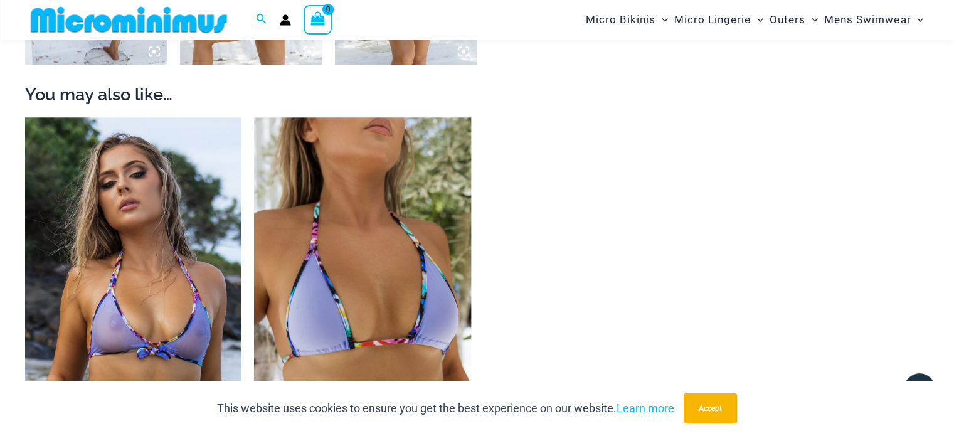
scroll to position [1182, 0]
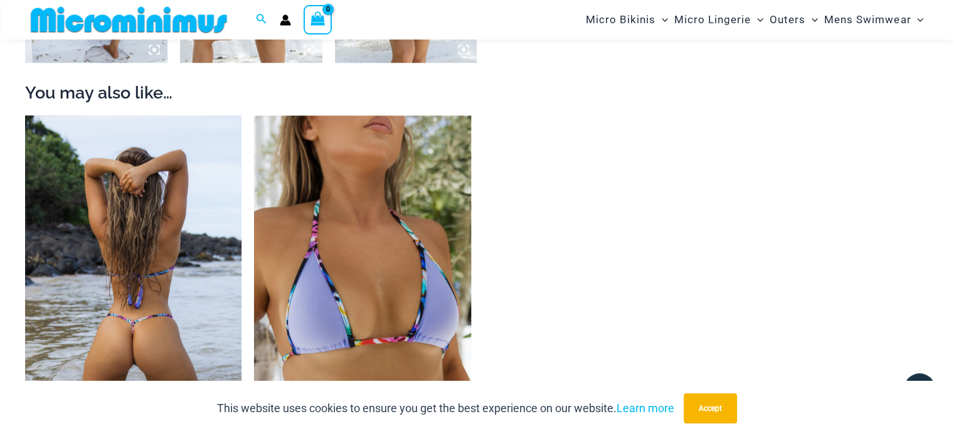
click at [156, 232] on img at bounding box center [133, 277] width 216 height 325
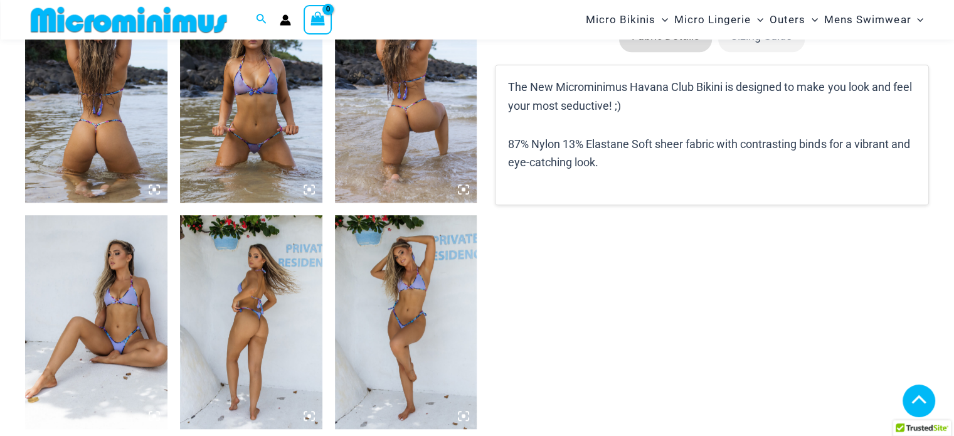
click at [424, 334] on img at bounding box center [406, 321] width 142 height 213
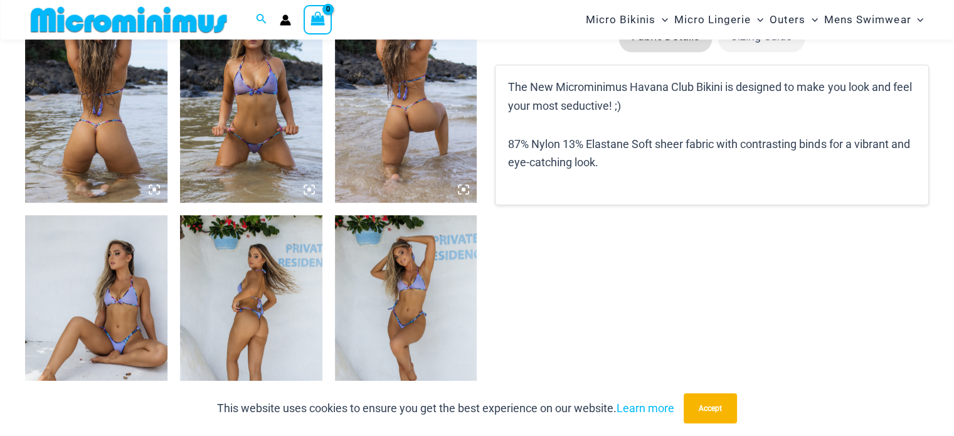
scroll to position [808, 0]
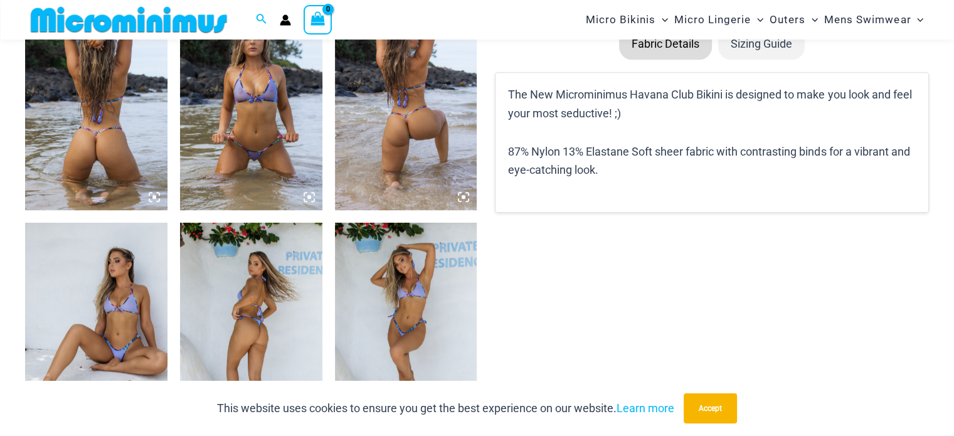
click at [137, 336] on img at bounding box center [96, 329] width 142 height 213
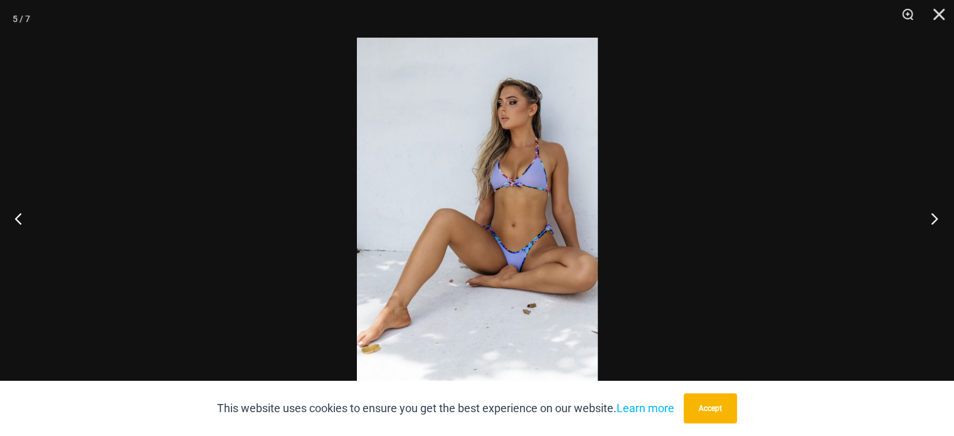
click at [943, 216] on button "Next" at bounding box center [930, 218] width 47 height 63
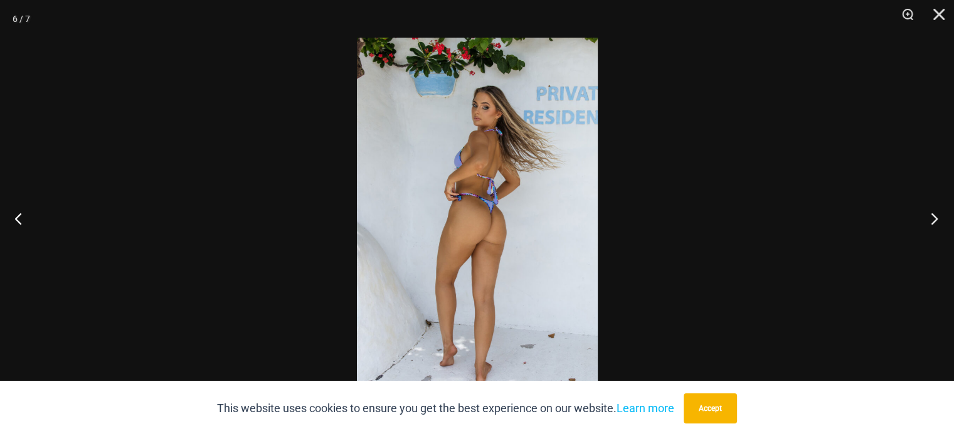
click at [943, 216] on button "Next" at bounding box center [930, 218] width 47 height 63
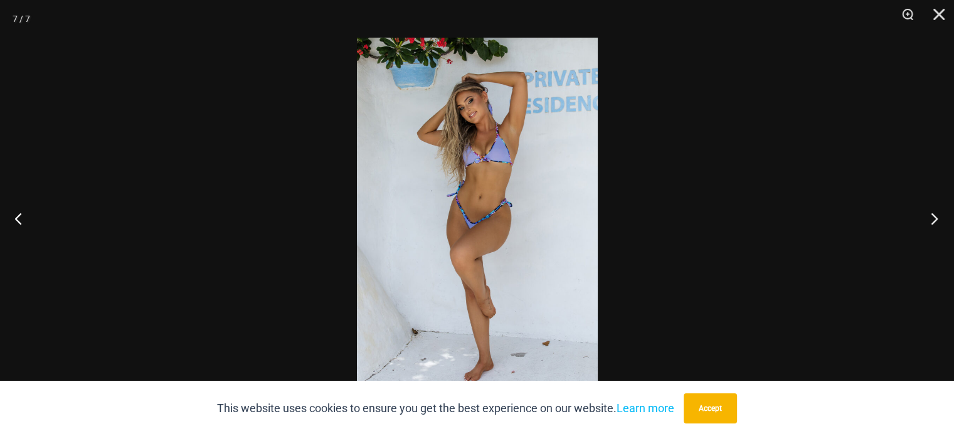
click at [943, 216] on button "Next" at bounding box center [930, 218] width 47 height 63
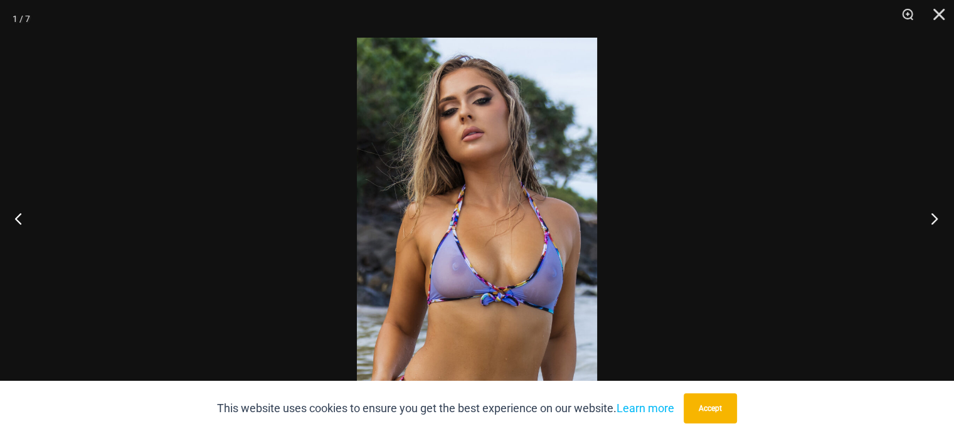
click at [943, 216] on button "Next" at bounding box center [930, 218] width 47 height 63
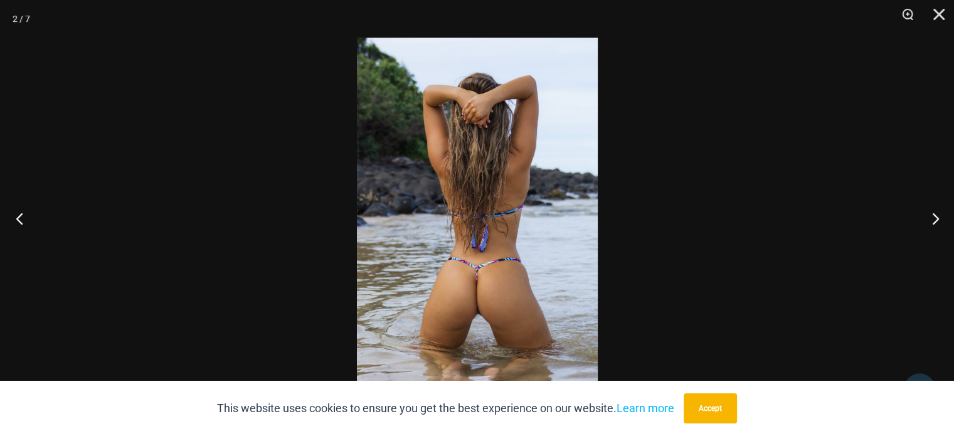
click at [24, 225] on button "Previous" at bounding box center [23, 218] width 47 height 63
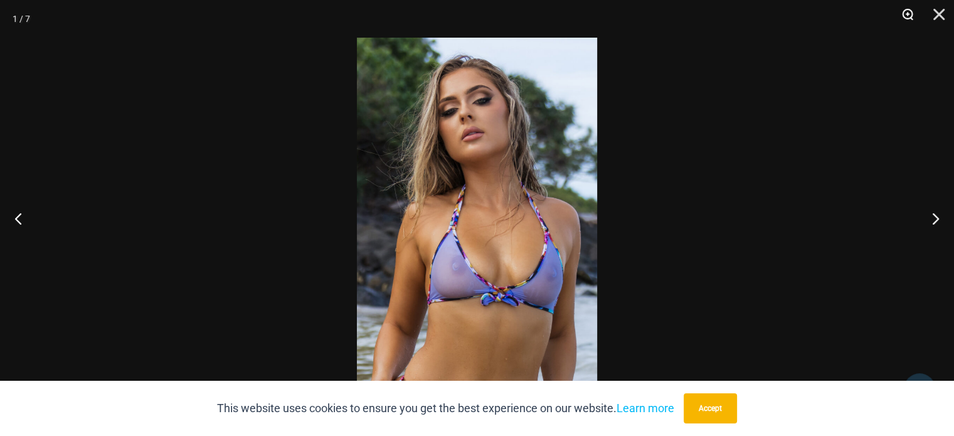
click at [906, 13] on button "Zoom" at bounding box center [903, 19] width 31 height 38
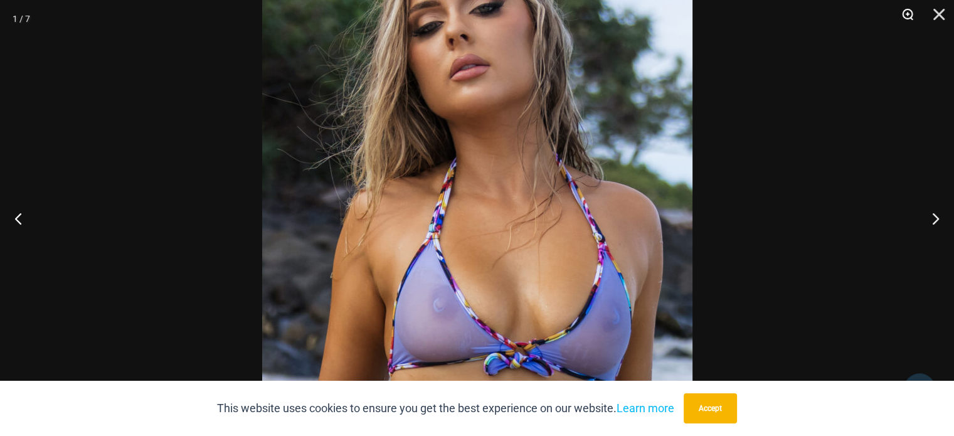
click at [906, 13] on button "Zoom" at bounding box center [903, 19] width 31 height 38
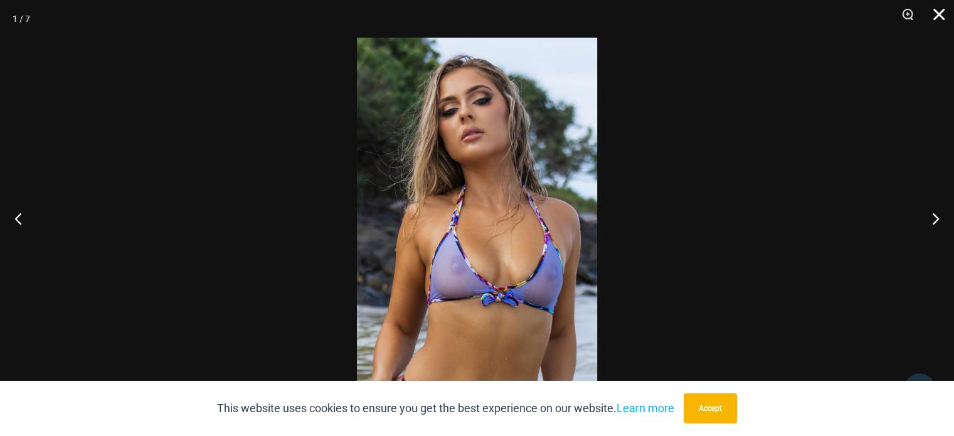
click at [936, 11] on button "Close" at bounding box center [934, 19] width 31 height 38
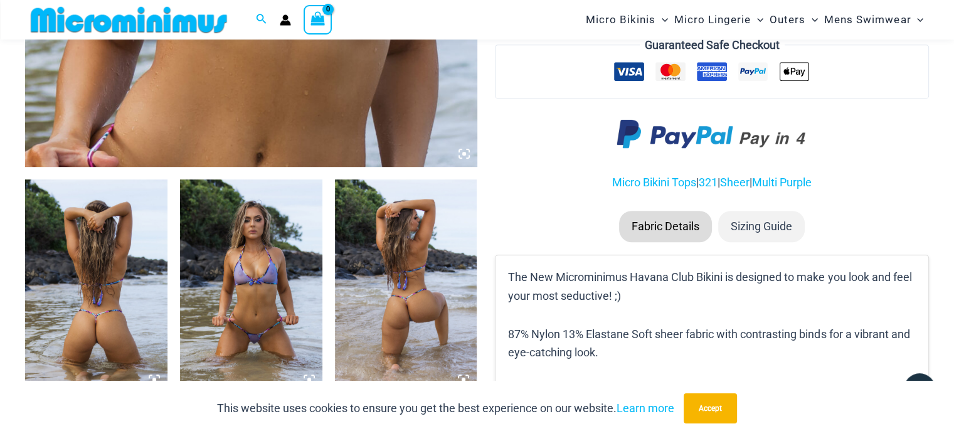
scroll to position [494, 0]
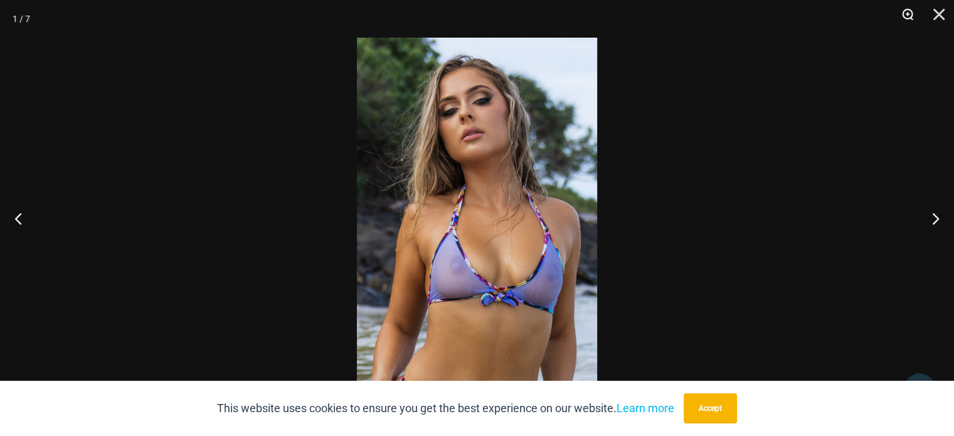
click at [904, 16] on button "Zoom" at bounding box center [903, 19] width 31 height 38
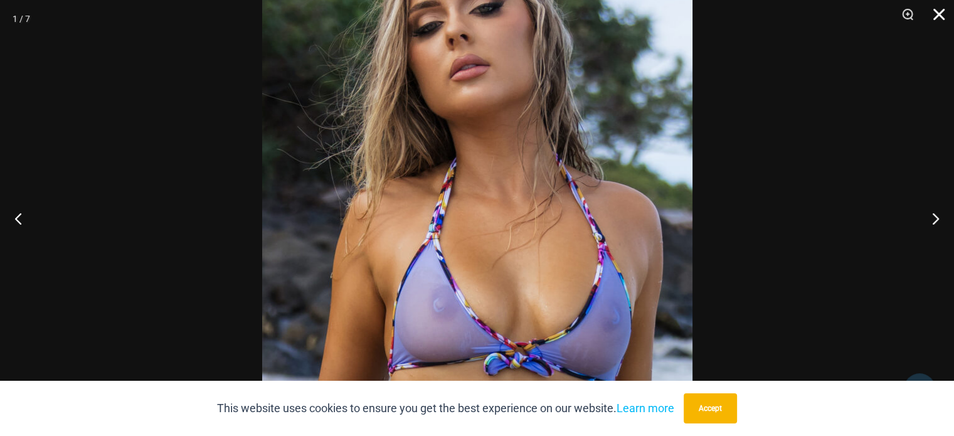
click at [939, 10] on button "Close" at bounding box center [934, 19] width 31 height 38
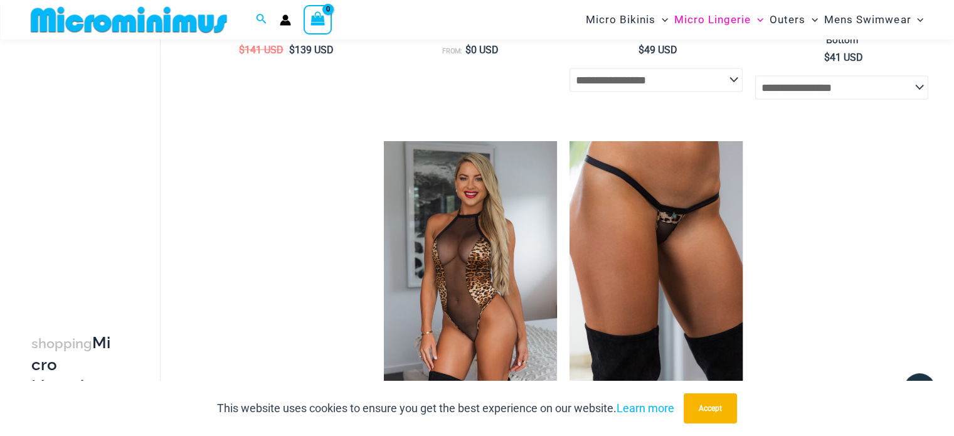
scroll to position [2946, 0]
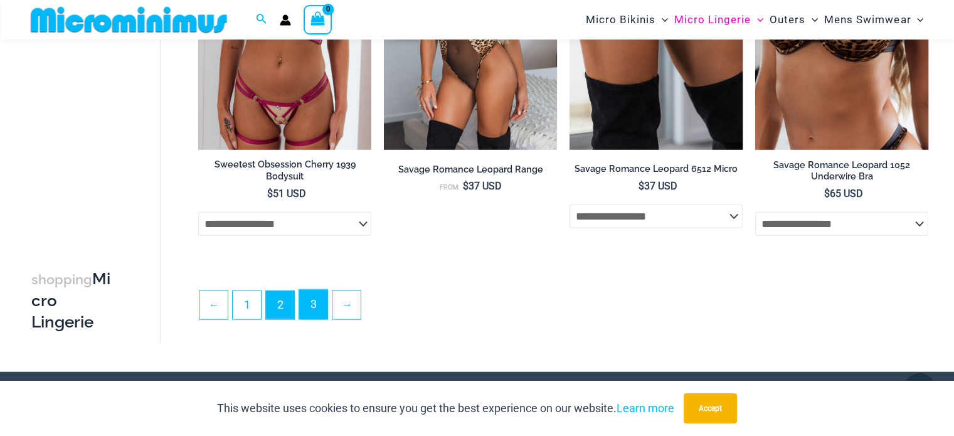
click at [320, 293] on link "3" at bounding box center [313, 304] width 28 height 29
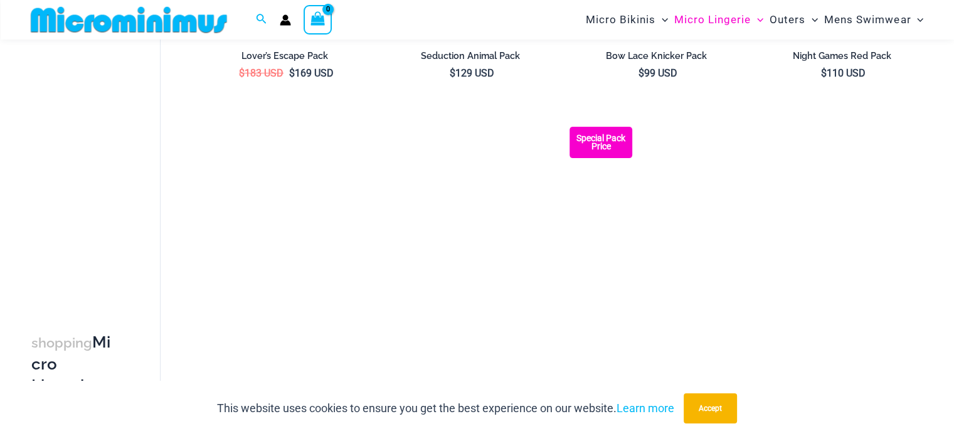
scroll to position [434, 0]
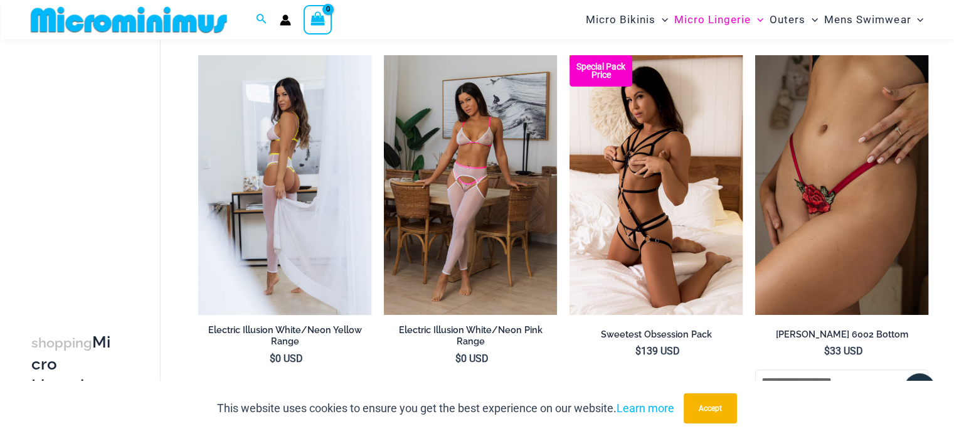
click at [319, 229] on img at bounding box center [284, 185] width 173 height 260
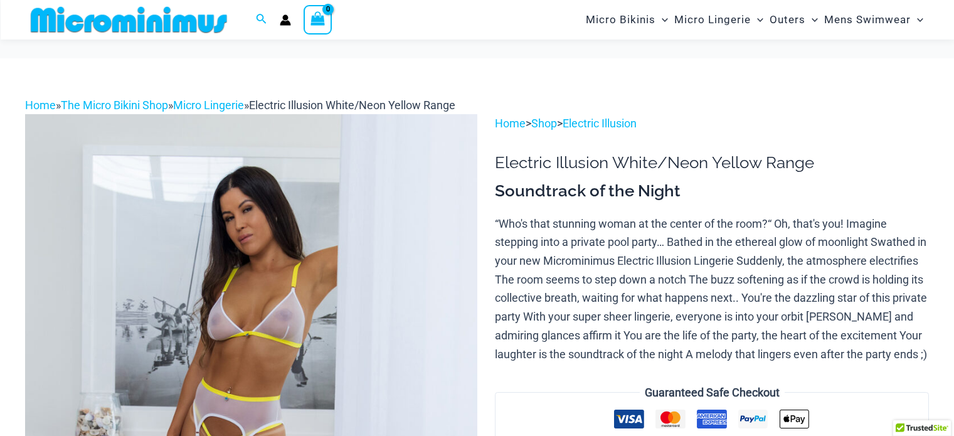
scroll to position [188, 0]
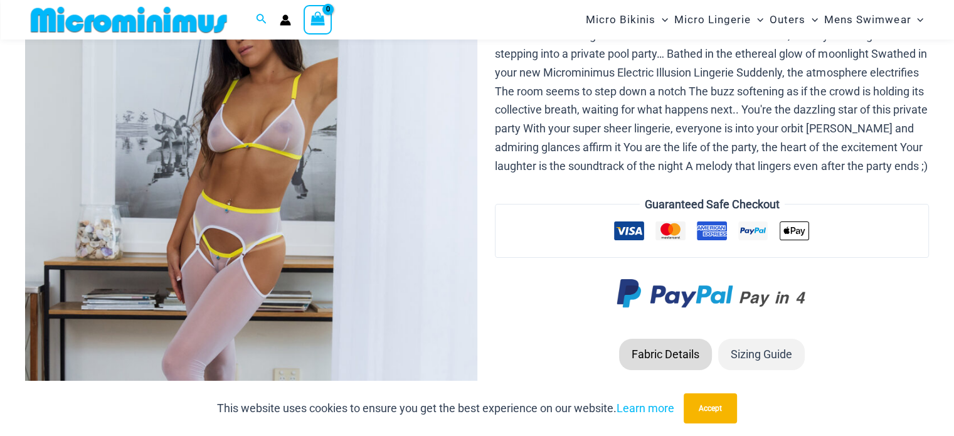
click at [230, 255] on img at bounding box center [251, 265] width 452 height 678
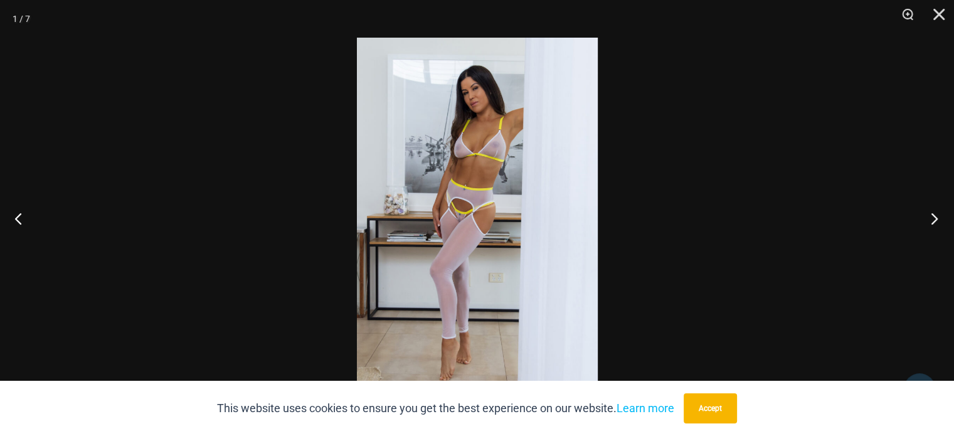
click at [942, 222] on button "Next" at bounding box center [930, 218] width 47 height 63
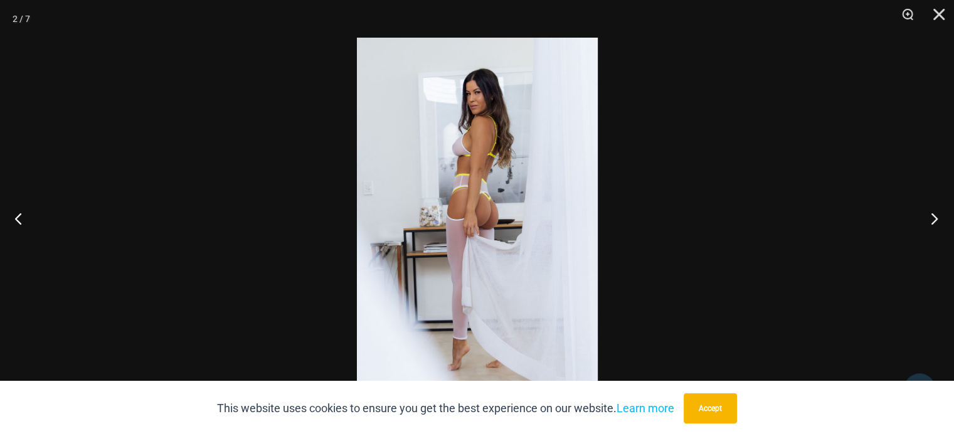
click at [942, 221] on button "Next" at bounding box center [930, 218] width 47 height 63
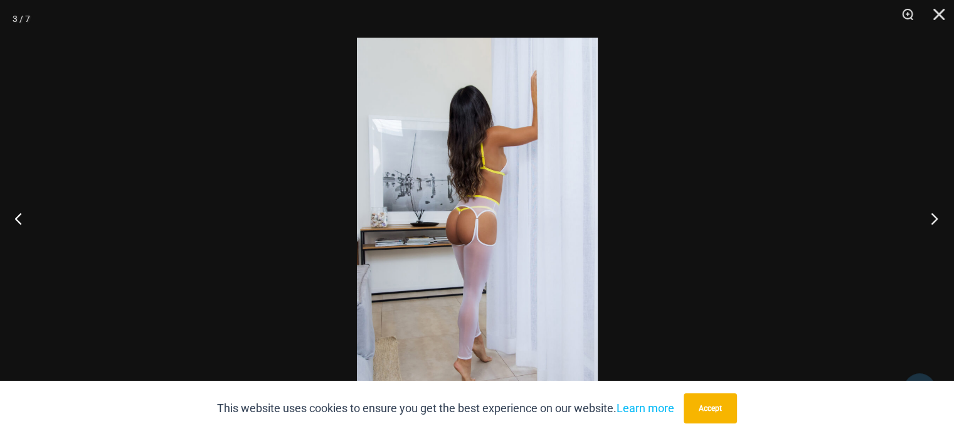
click at [942, 221] on button "Next" at bounding box center [930, 218] width 47 height 63
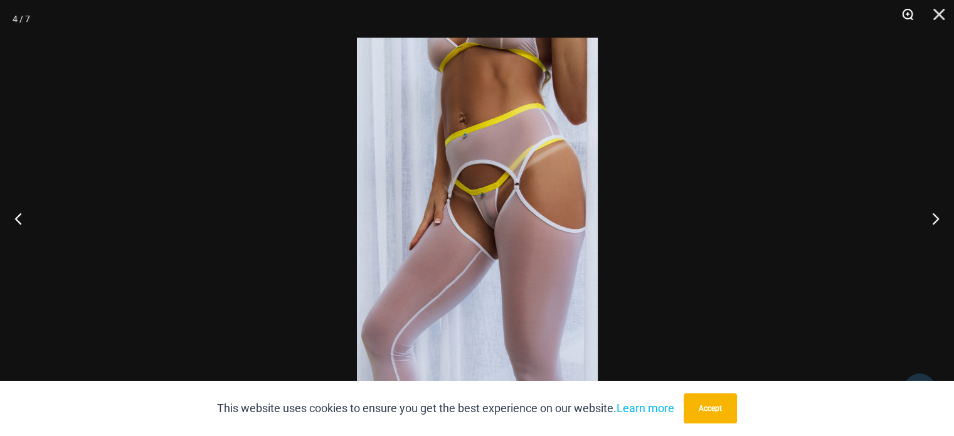
click at [896, 14] on button "Zoom" at bounding box center [903, 19] width 31 height 38
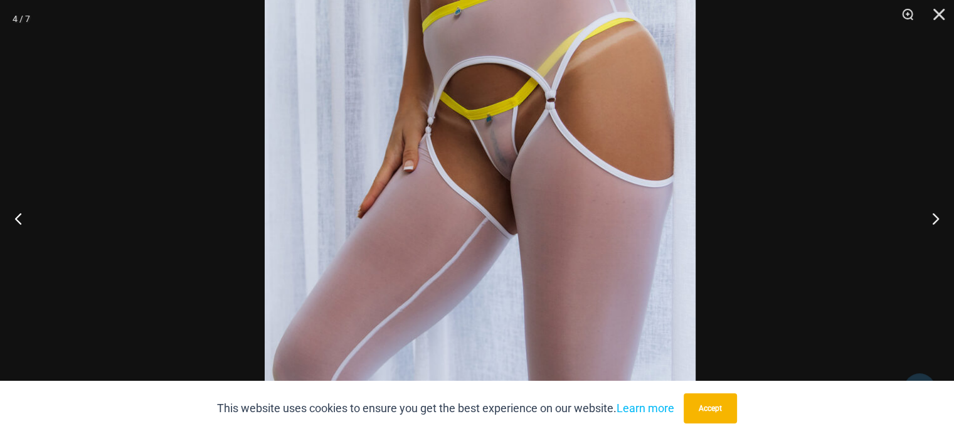
click at [524, 197] on img at bounding box center [480, 160] width 431 height 646
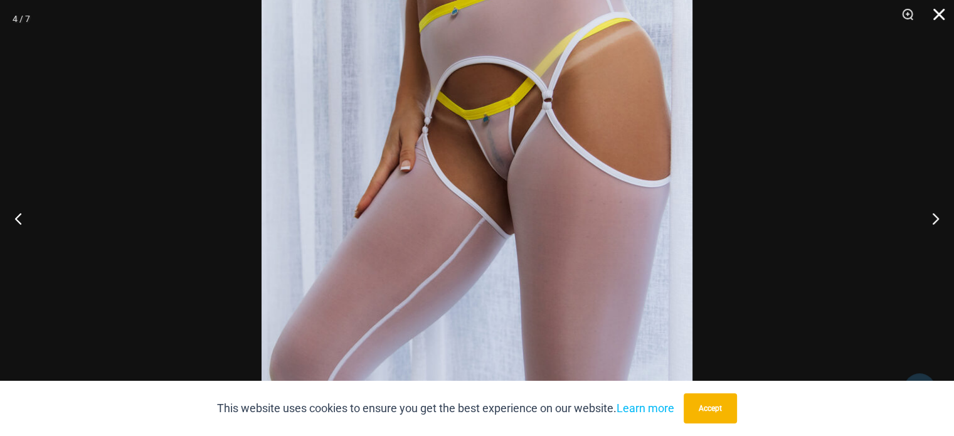
click at [938, 14] on button "Close" at bounding box center [934, 19] width 31 height 38
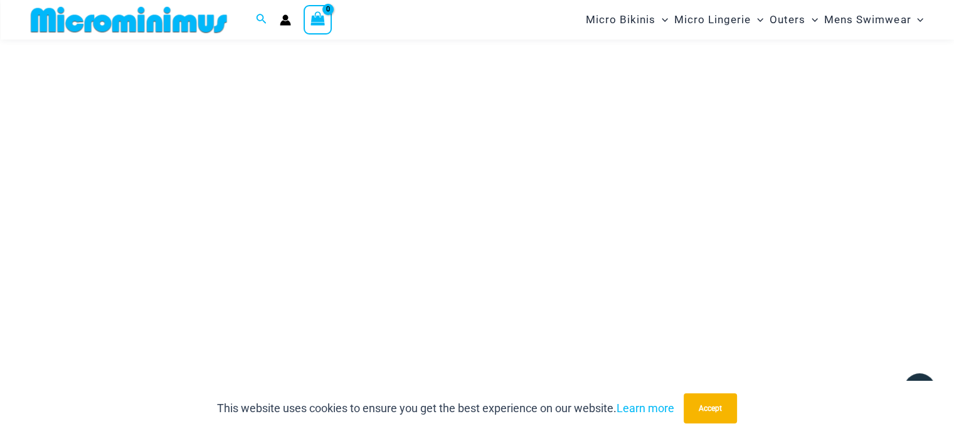
scroll to position [1694, 0]
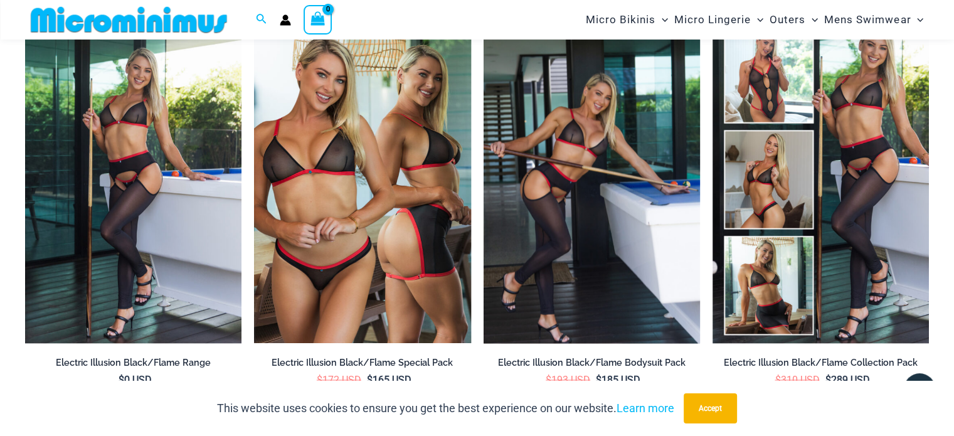
click at [557, 247] on img at bounding box center [592, 180] width 216 height 325
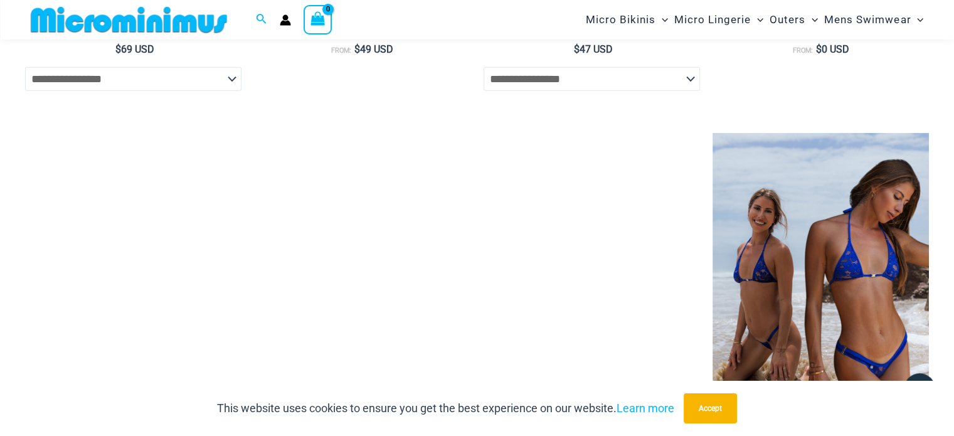
scroll to position [3189, 0]
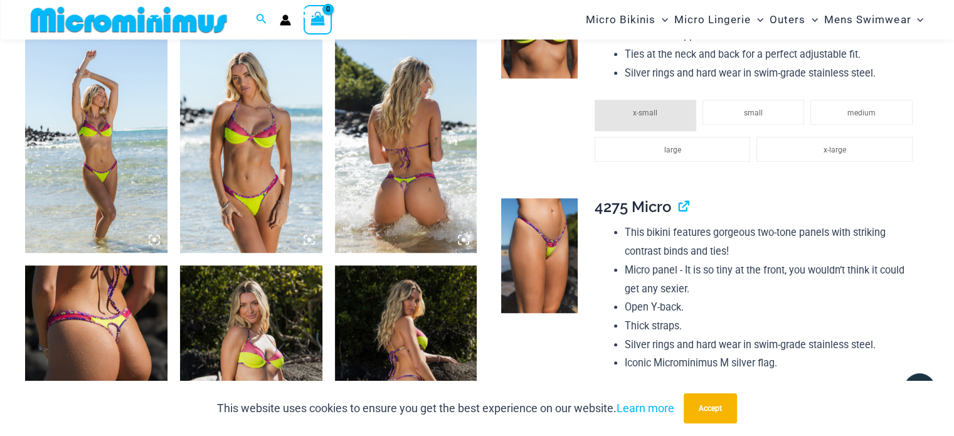
scroll to position [1243, 0]
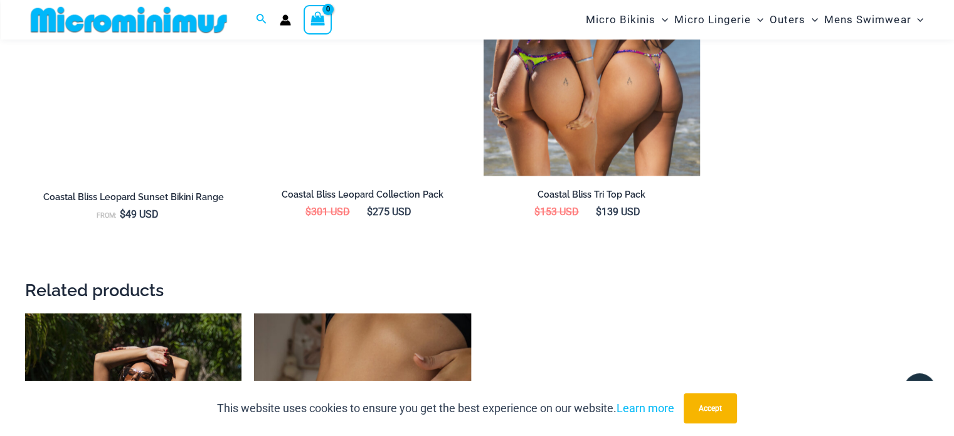
scroll to position [1682, 0]
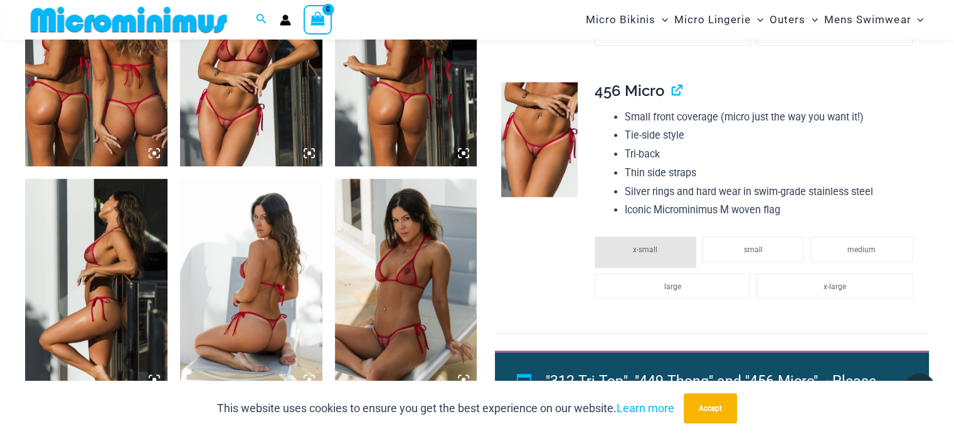
scroll to position [867, 0]
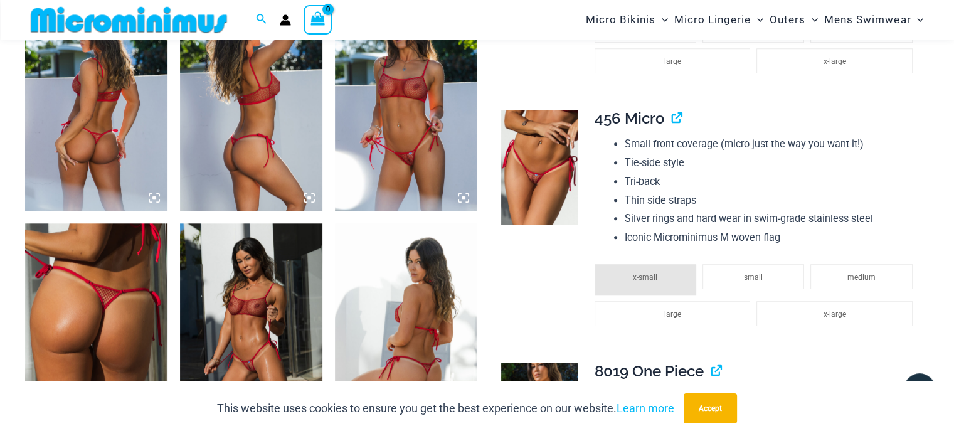
scroll to position [930, 0]
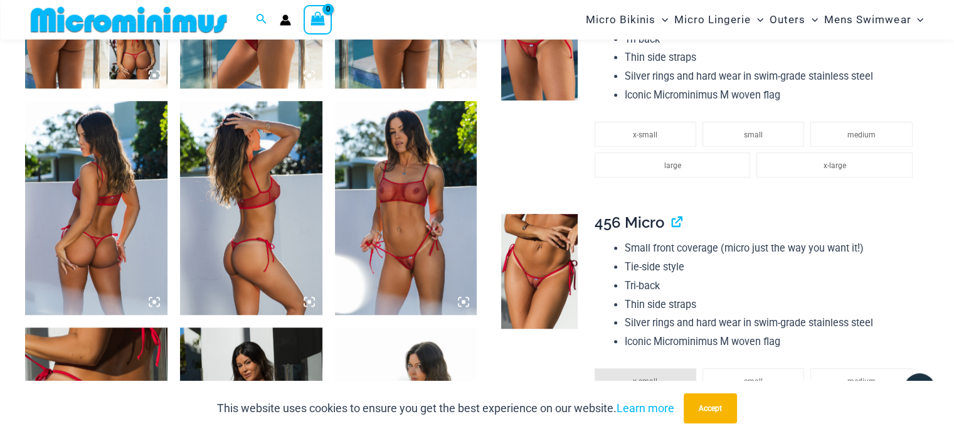
click at [281, 263] on img at bounding box center [251, 207] width 142 height 213
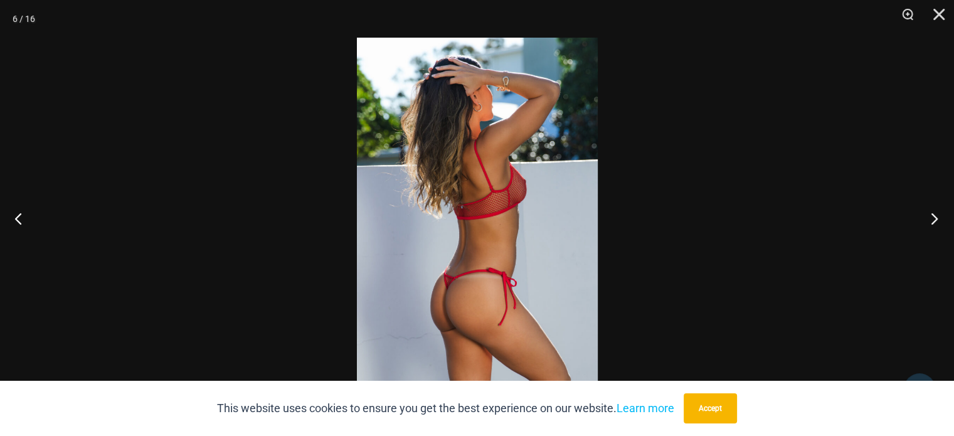
click at [937, 212] on button "Next" at bounding box center [930, 218] width 47 height 63
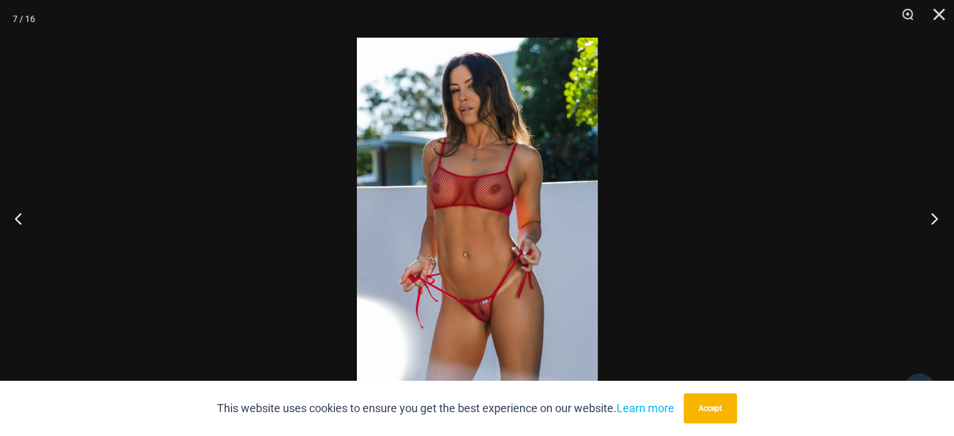
click at [937, 212] on button "Next" at bounding box center [930, 218] width 47 height 63
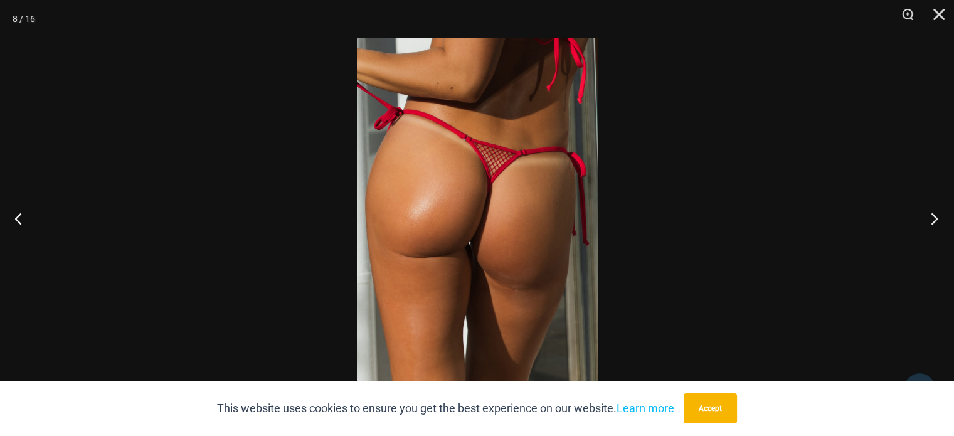
click at [937, 212] on button "Next" at bounding box center [930, 218] width 47 height 63
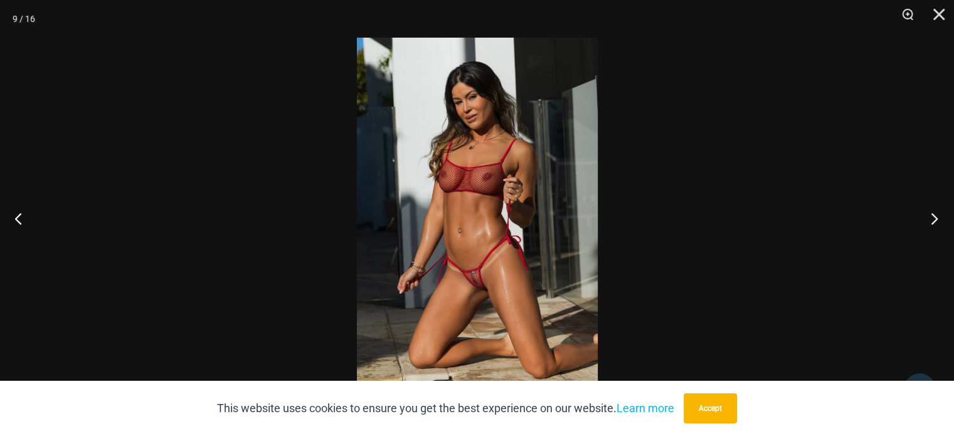
click at [937, 212] on button "Next" at bounding box center [930, 218] width 47 height 63
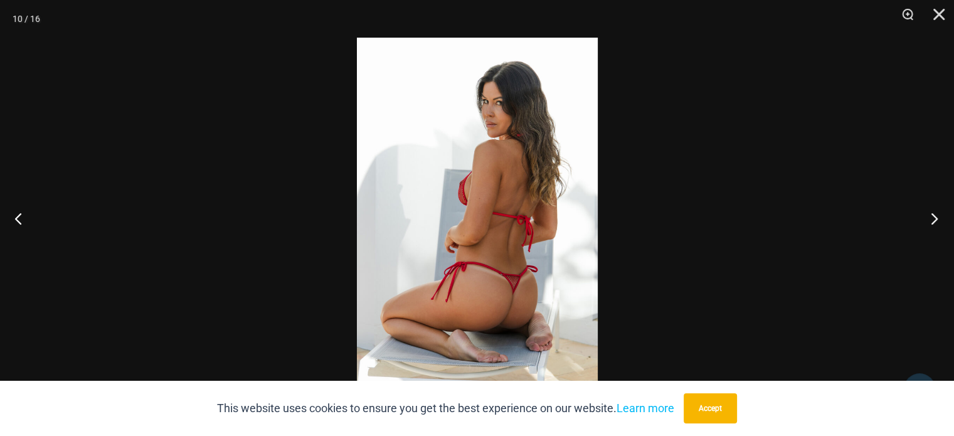
click at [937, 212] on button "Next" at bounding box center [930, 218] width 47 height 63
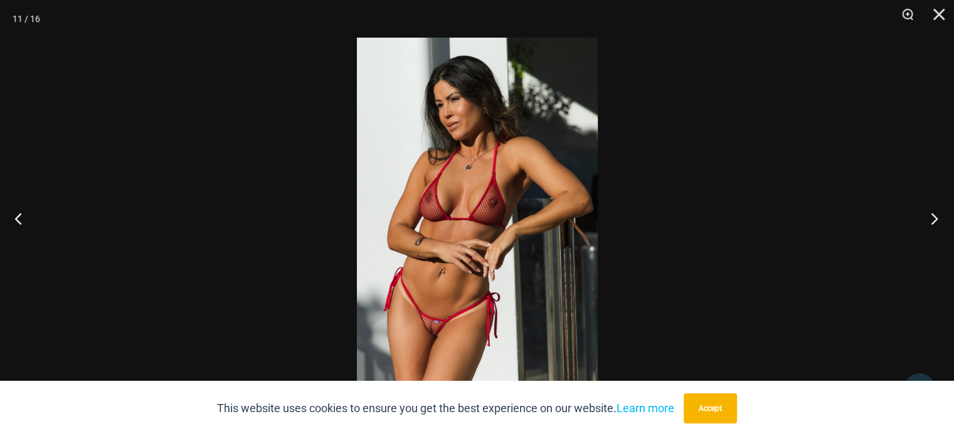
click at [937, 212] on button "Next" at bounding box center [930, 218] width 47 height 63
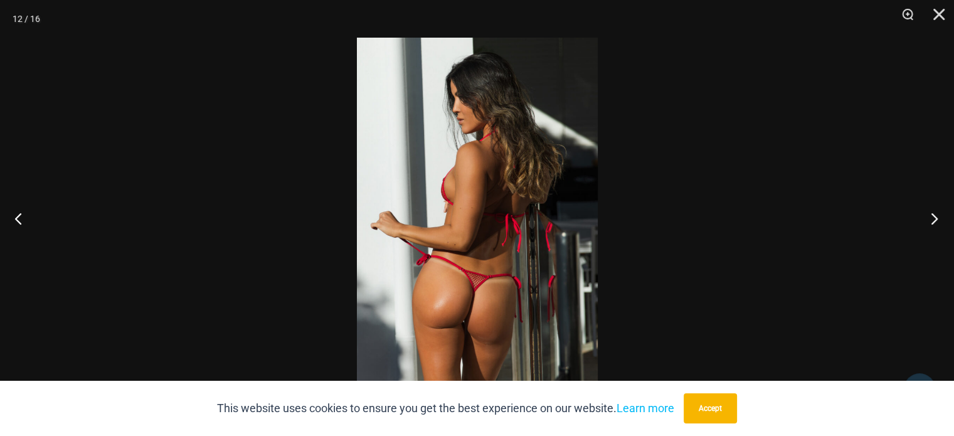
click at [937, 212] on button "Next" at bounding box center [930, 218] width 47 height 63
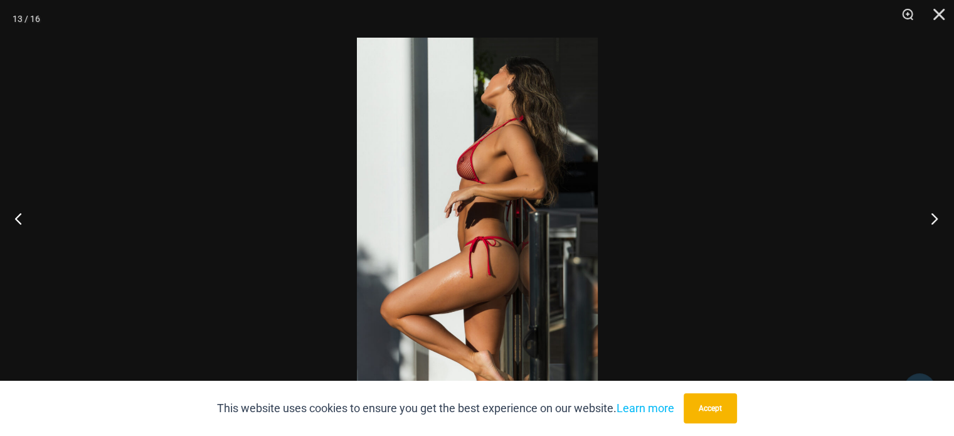
click at [937, 212] on button "Next" at bounding box center [930, 218] width 47 height 63
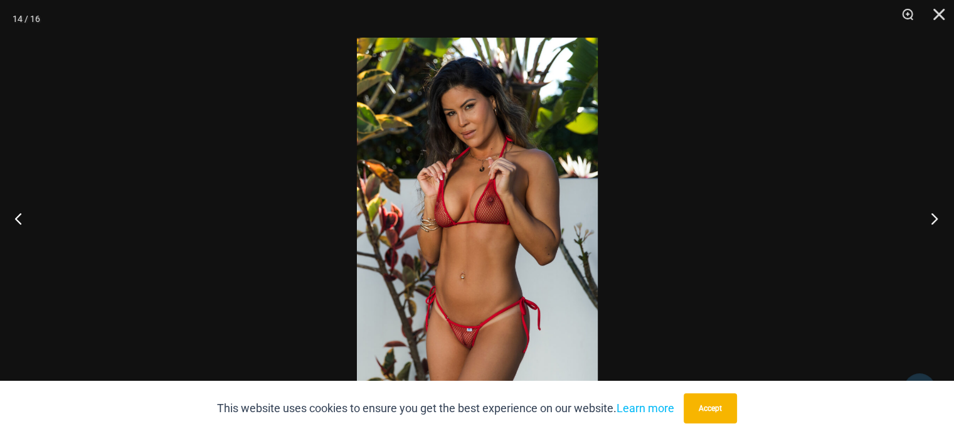
click at [937, 212] on button "Next" at bounding box center [930, 218] width 47 height 63
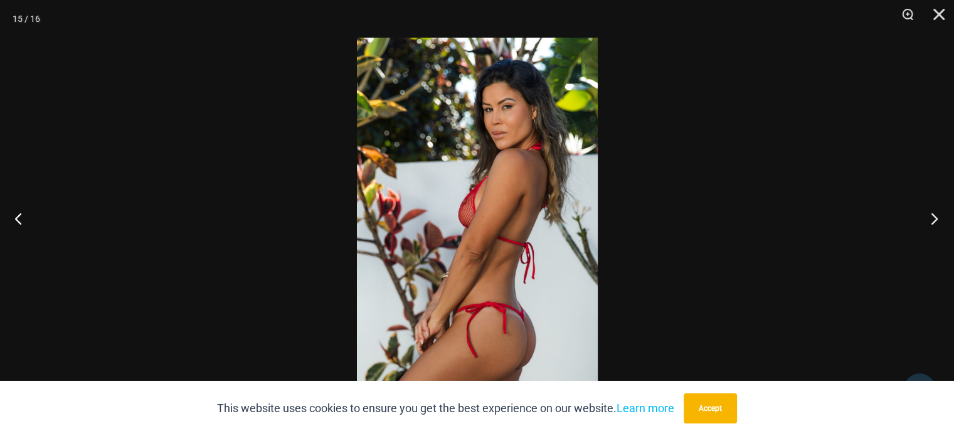
click at [937, 212] on button "Next" at bounding box center [930, 218] width 47 height 63
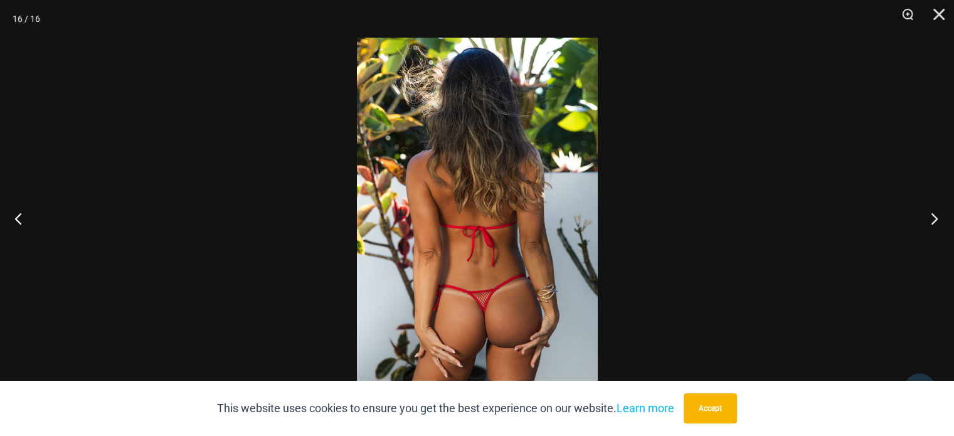
click at [937, 212] on button "Next" at bounding box center [930, 218] width 47 height 63
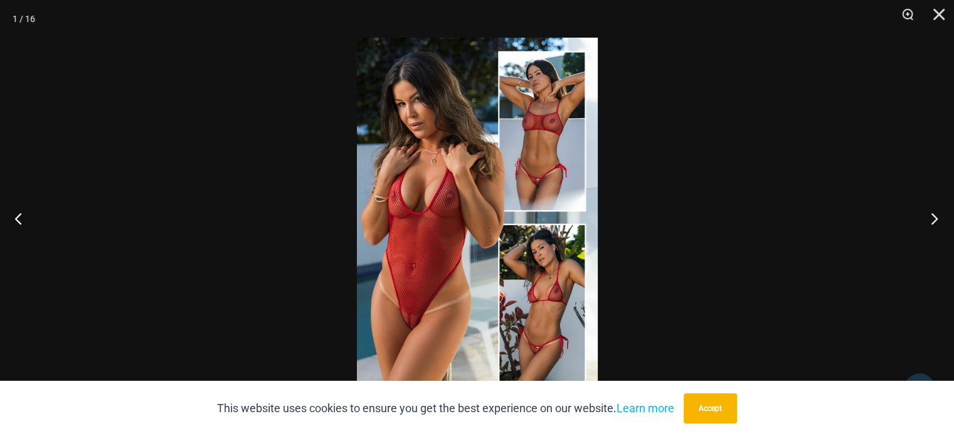
click at [937, 212] on button "Next" at bounding box center [930, 218] width 47 height 63
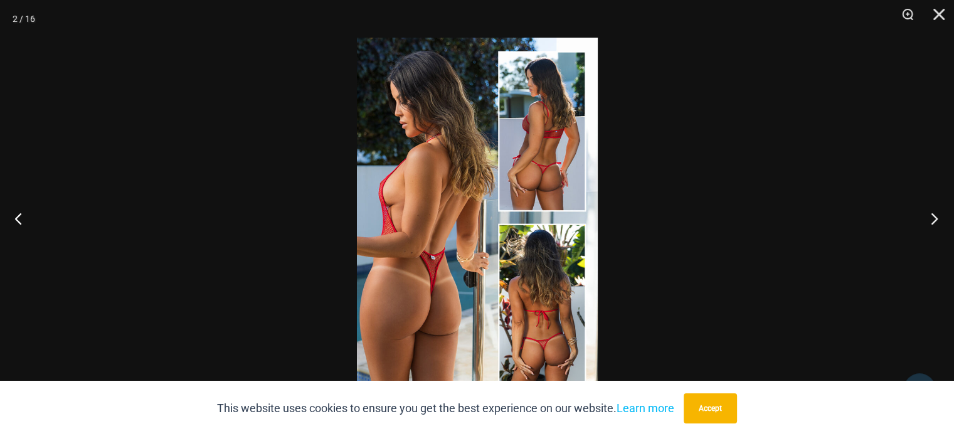
click at [937, 212] on button "Next" at bounding box center [930, 218] width 47 height 63
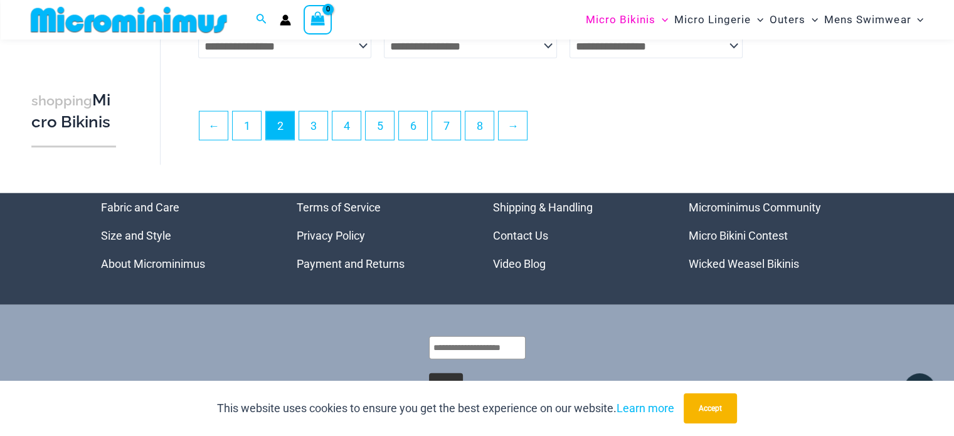
scroll to position [3178, 0]
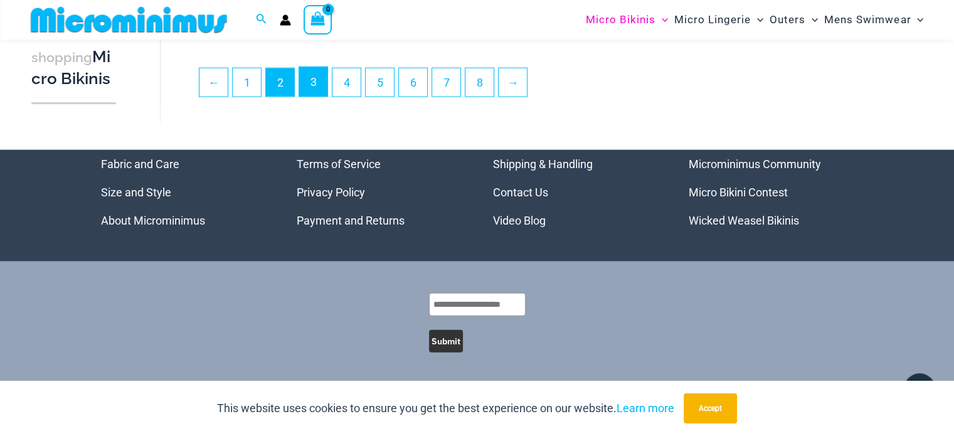
click at [316, 97] on link "3" at bounding box center [313, 81] width 28 height 29
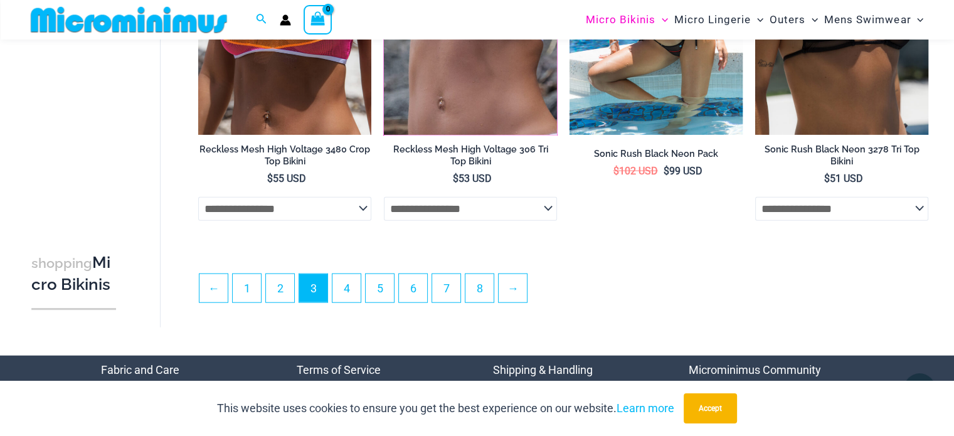
scroll to position [3064, 0]
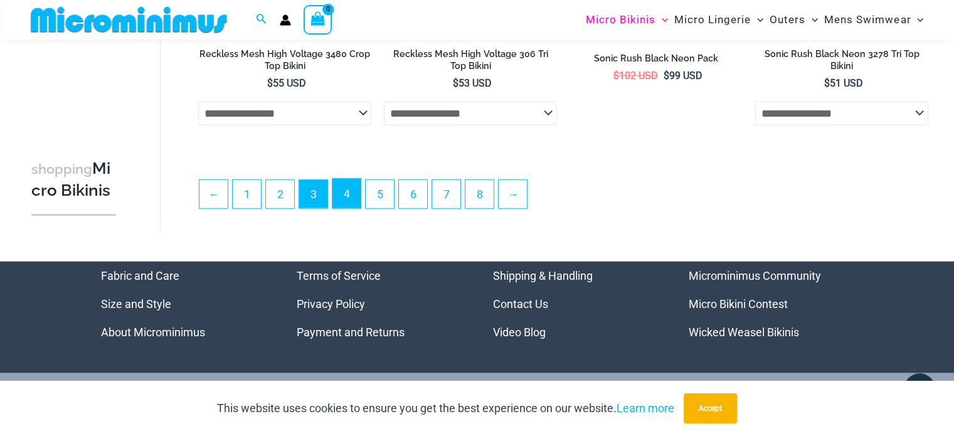
drag, startPoint x: 356, startPoint y: 195, endPoint x: 393, endPoint y: 202, distance: 37.2
click at [356, 195] on link "4" at bounding box center [347, 193] width 28 height 29
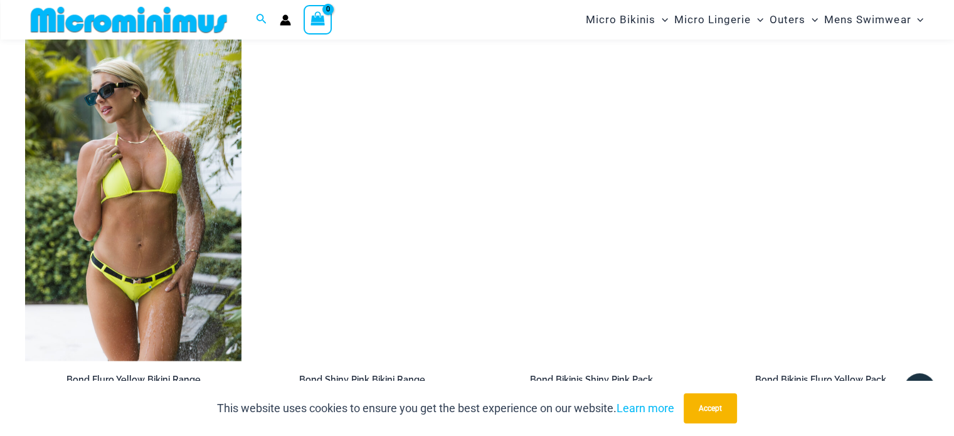
scroll to position [1306, 0]
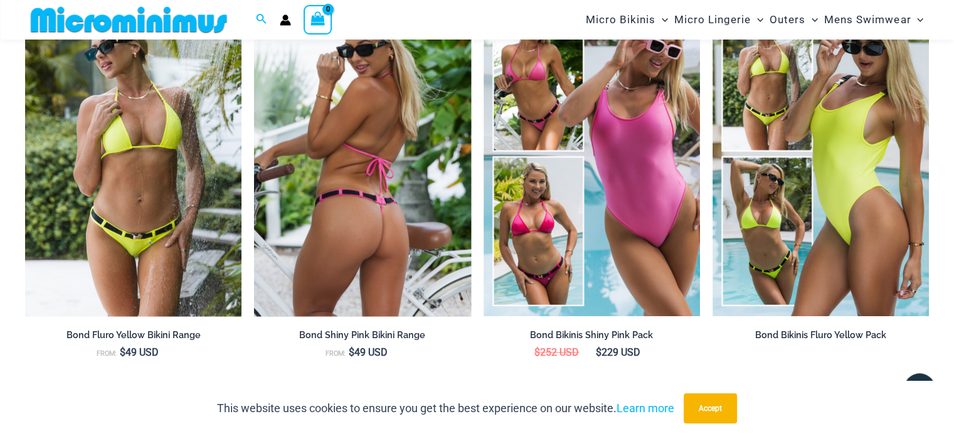
click at [439, 157] on img at bounding box center [362, 153] width 216 height 325
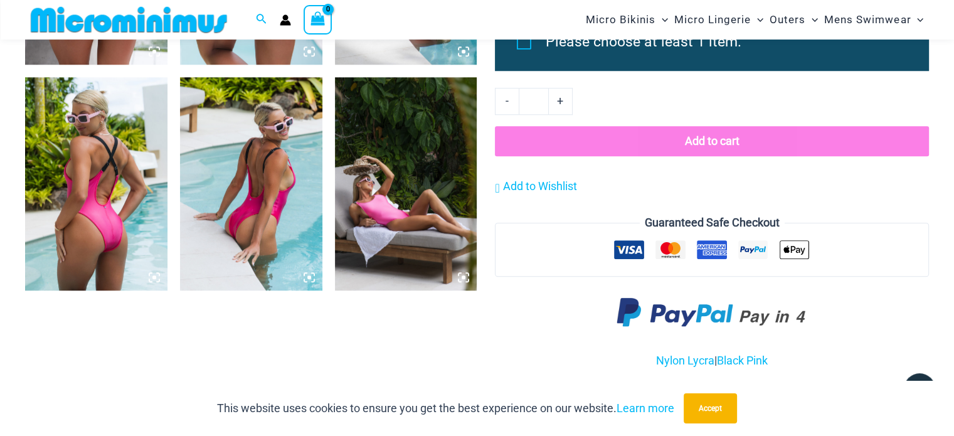
scroll to position [1306, 0]
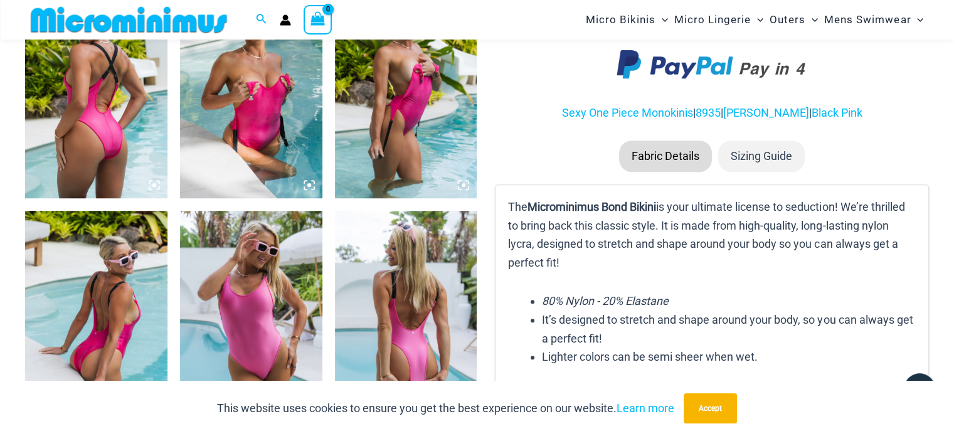
scroll to position [741, 0]
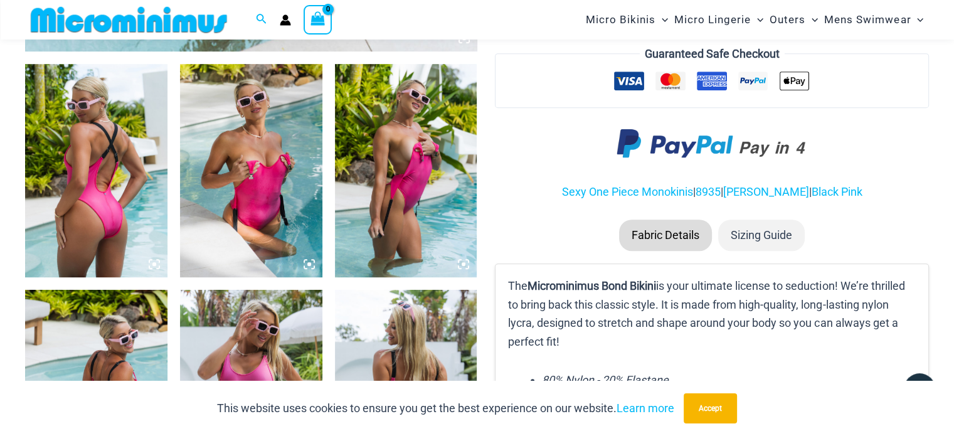
click at [393, 225] on img at bounding box center [406, 170] width 142 height 213
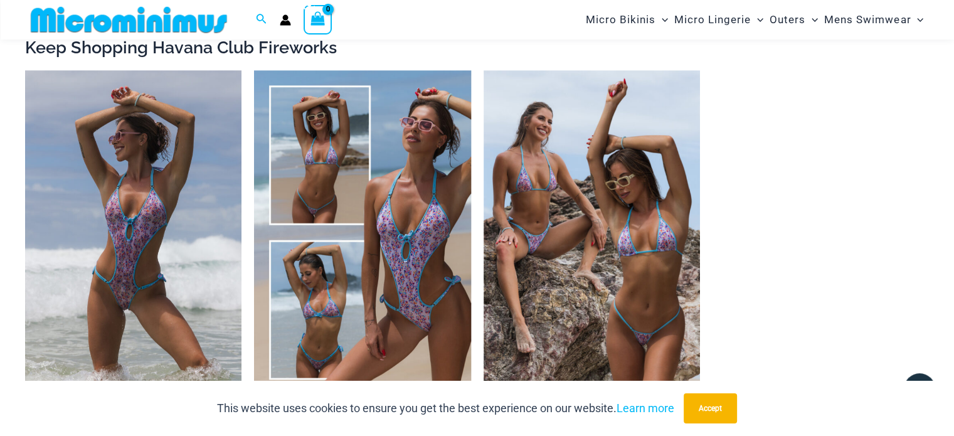
scroll to position [1432, 0]
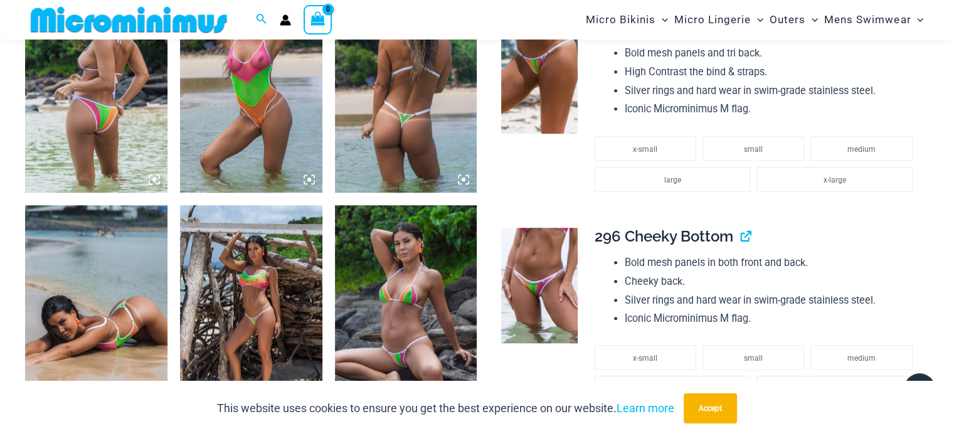
scroll to position [1054, 0]
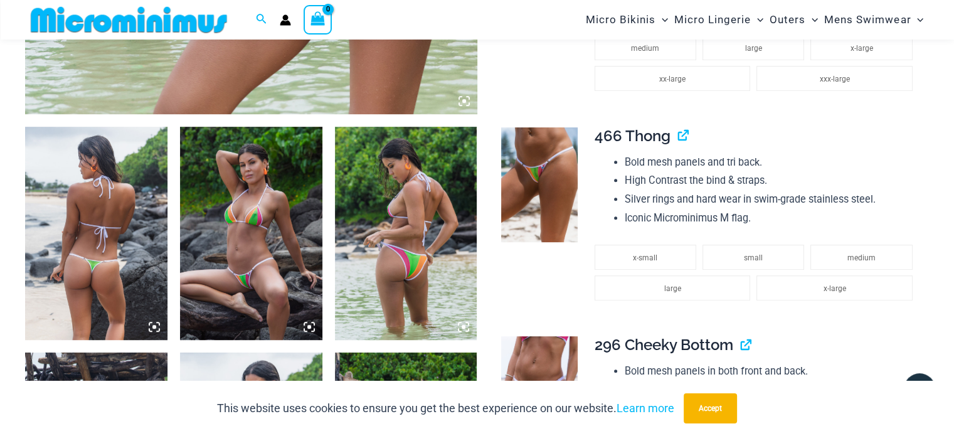
scroll to position [741, 0]
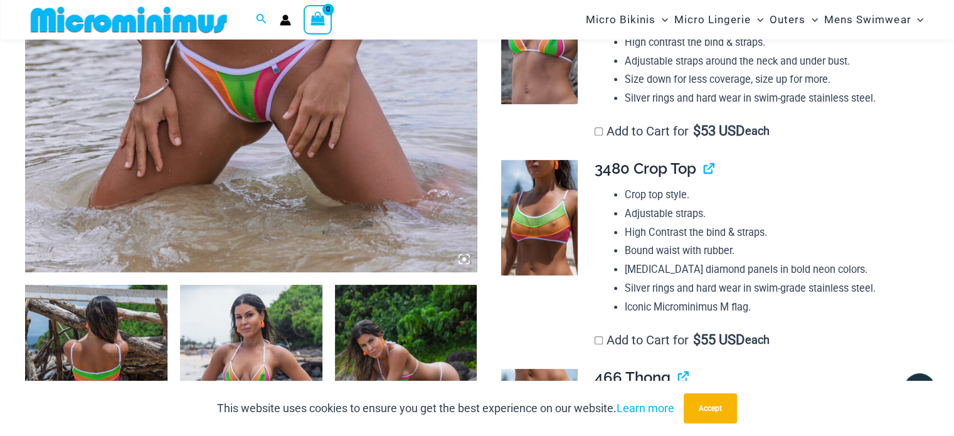
scroll to position [617, 0]
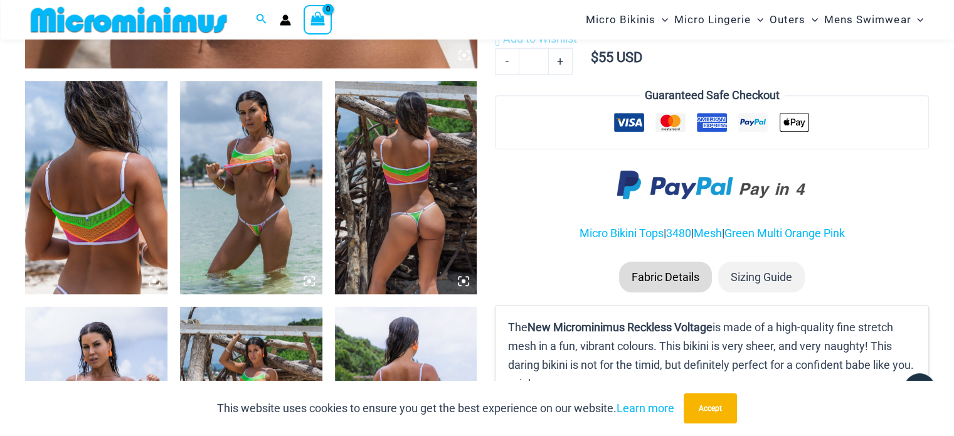
scroll to position [746, 0]
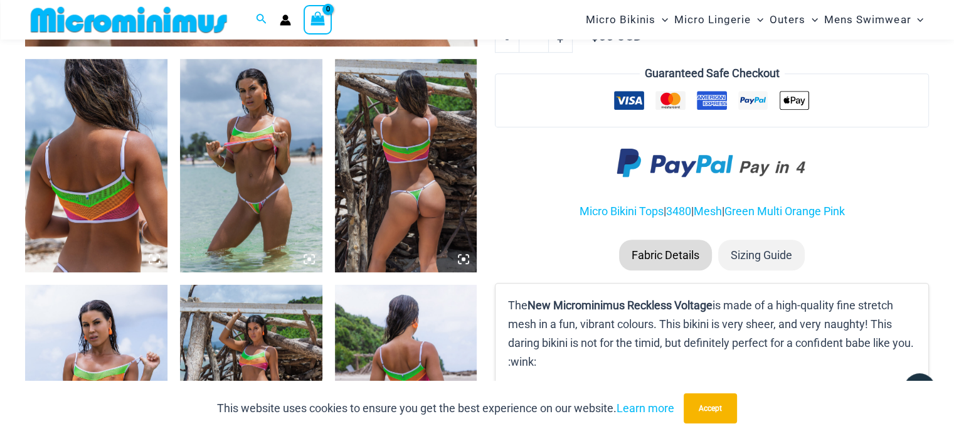
click at [87, 205] on img at bounding box center [96, 165] width 142 height 213
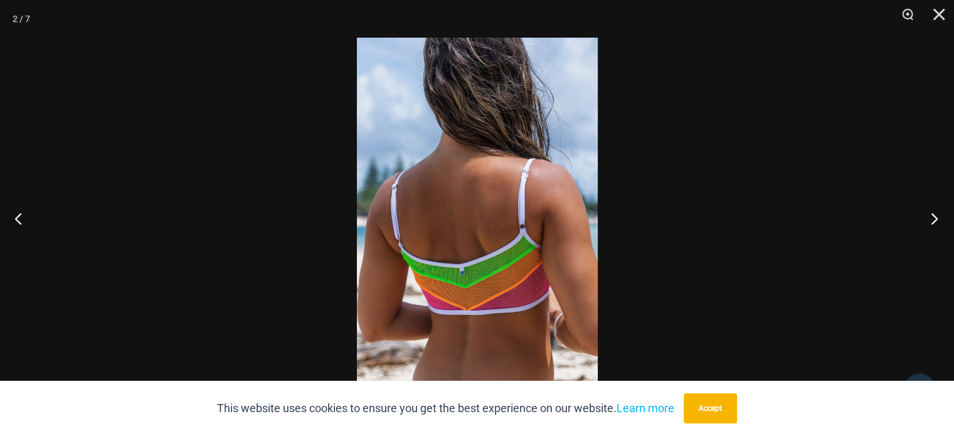
click at [926, 222] on button "Next" at bounding box center [930, 218] width 47 height 63
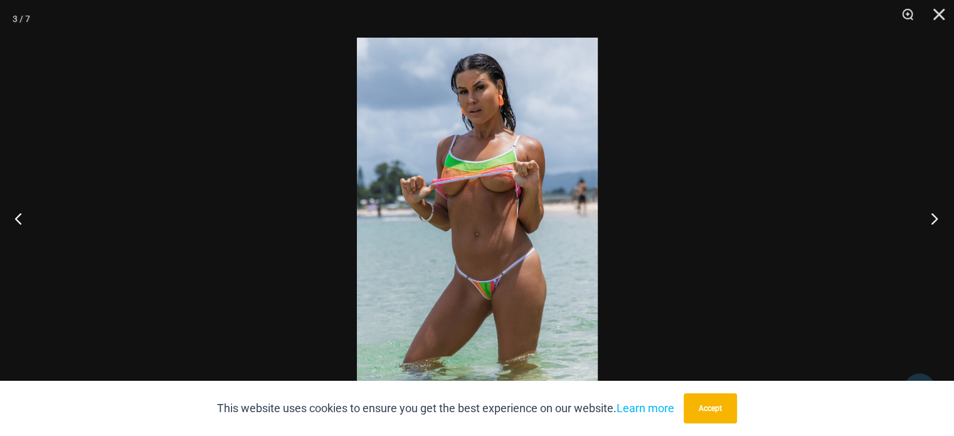
click at [926, 222] on button "Next" at bounding box center [930, 218] width 47 height 63
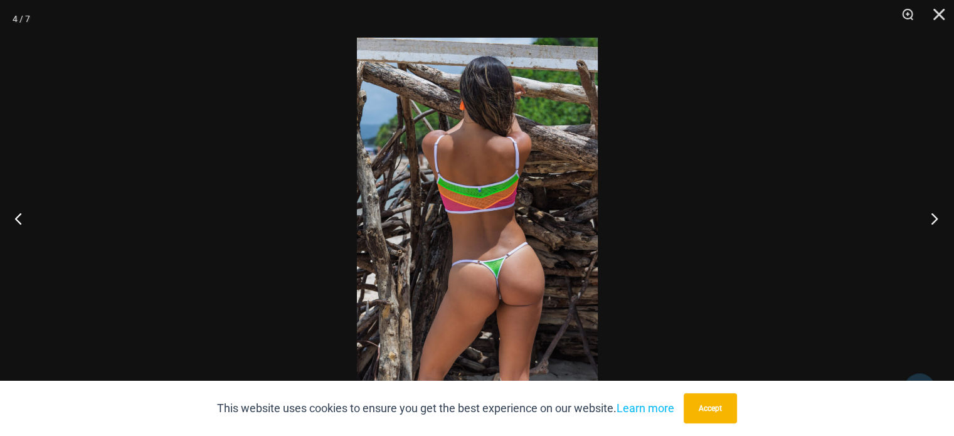
click at [926, 222] on button "Next" at bounding box center [930, 218] width 47 height 63
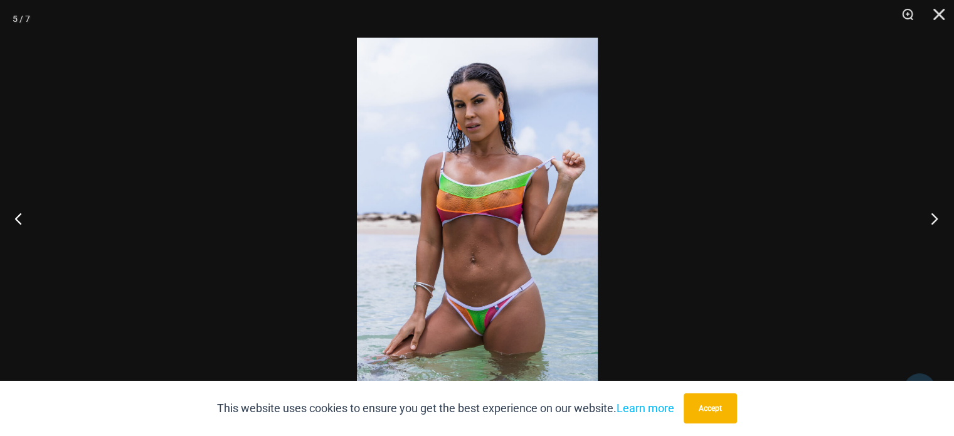
click at [926, 222] on button "Next" at bounding box center [930, 218] width 47 height 63
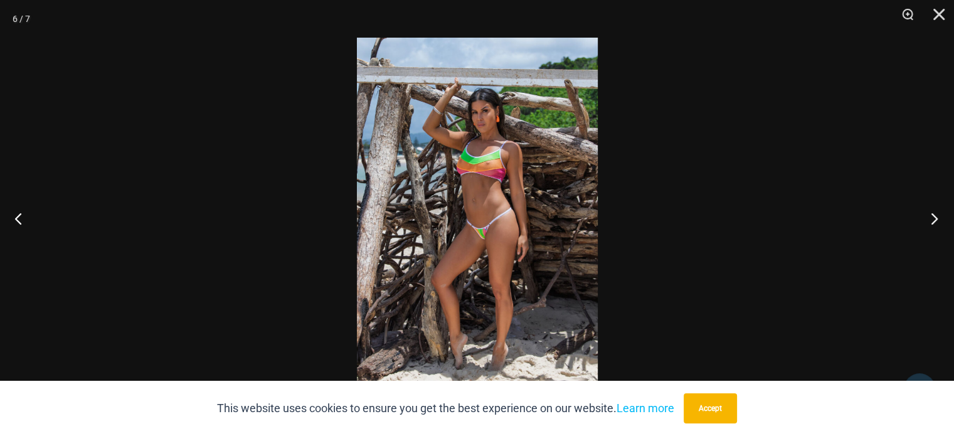
click at [926, 222] on button "Next" at bounding box center [930, 218] width 47 height 63
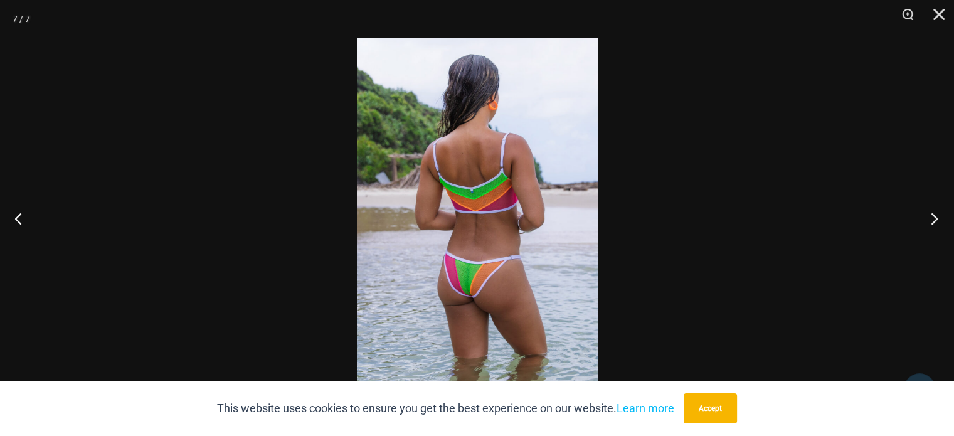
click at [927, 215] on button "Next" at bounding box center [930, 218] width 47 height 63
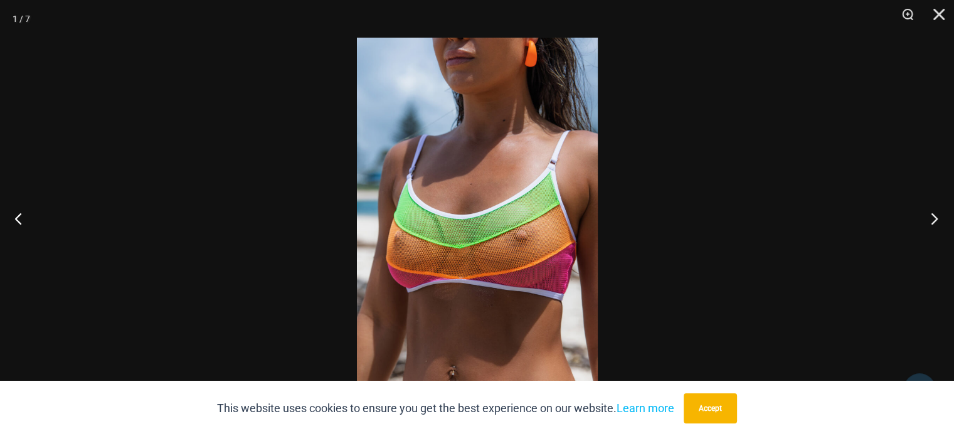
click at [927, 215] on button "Next" at bounding box center [930, 218] width 47 height 63
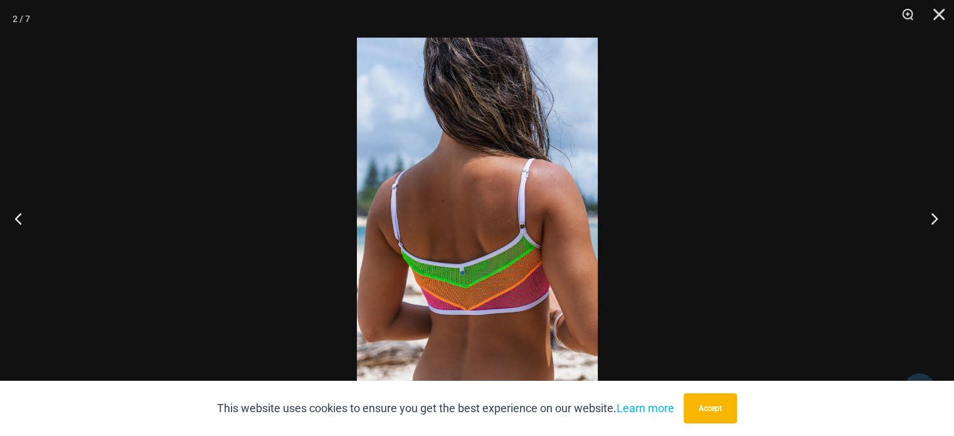
click at [927, 215] on button "Next" at bounding box center [930, 218] width 47 height 63
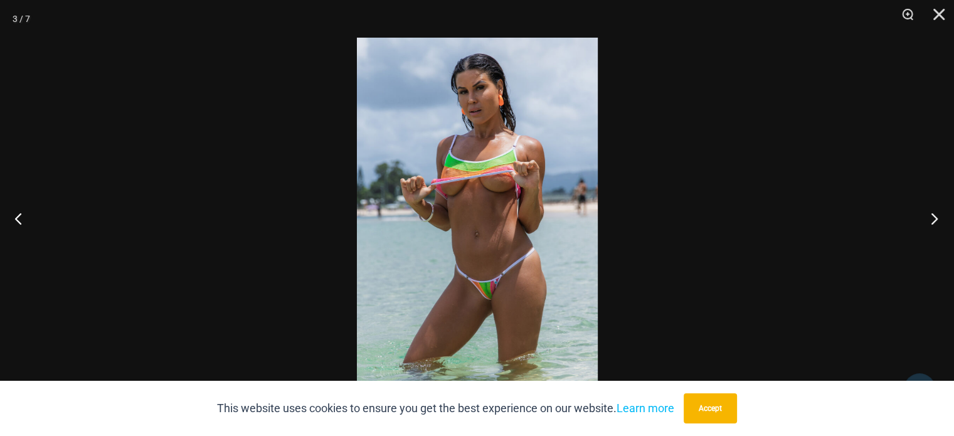
click at [927, 215] on button "Next" at bounding box center [930, 218] width 47 height 63
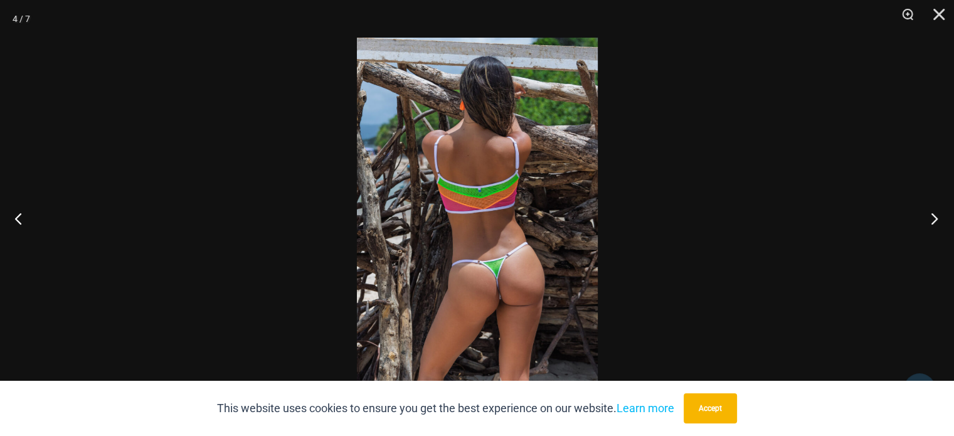
click at [927, 215] on button "Next" at bounding box center [930, 218] width 47 height 63
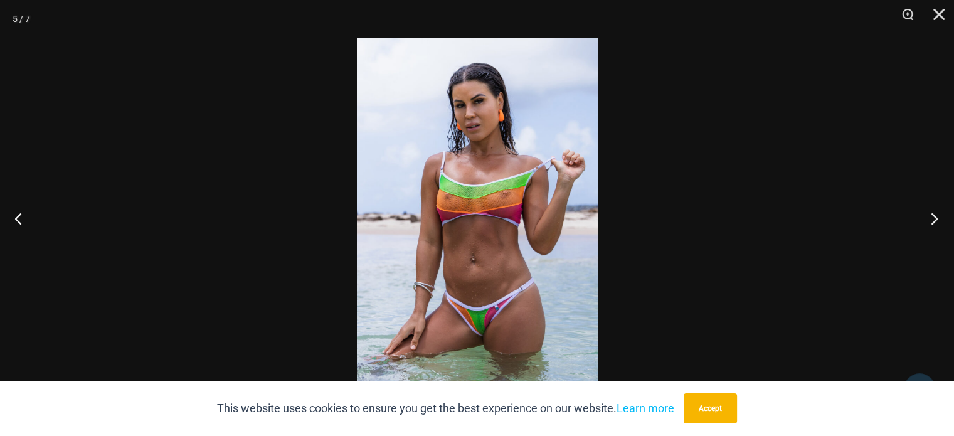
click at [927, 215] on button "Next" at bounding box center [930, 218] width 47 height 63
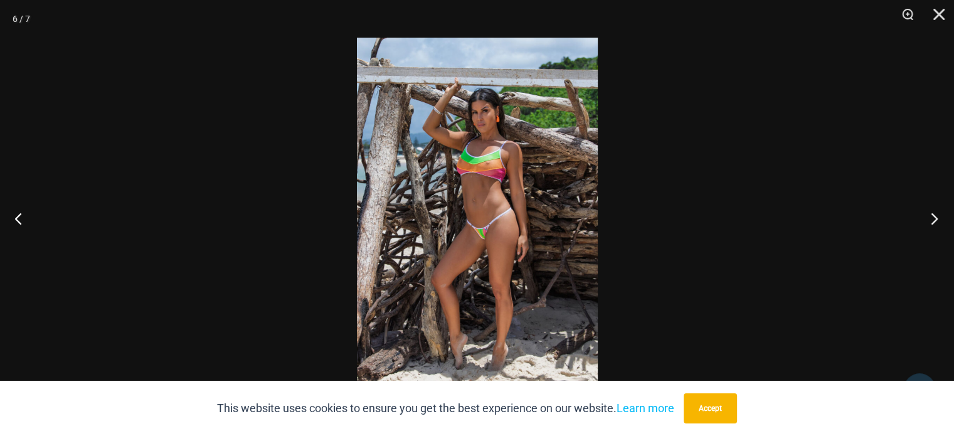
click at [927, 215] on button "Next" at bounding box center [930, 218] width 47 height 63
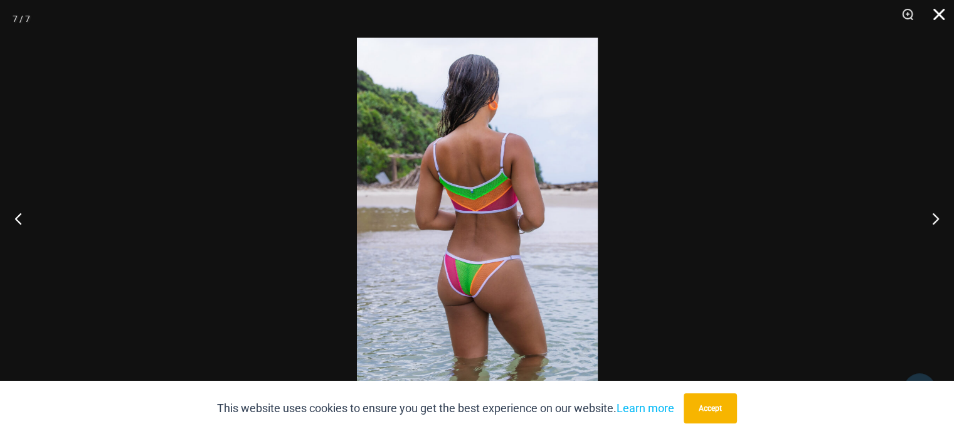
click at [941, 12] on button "Close" at bounding box center [934, 19] width 31 height 38
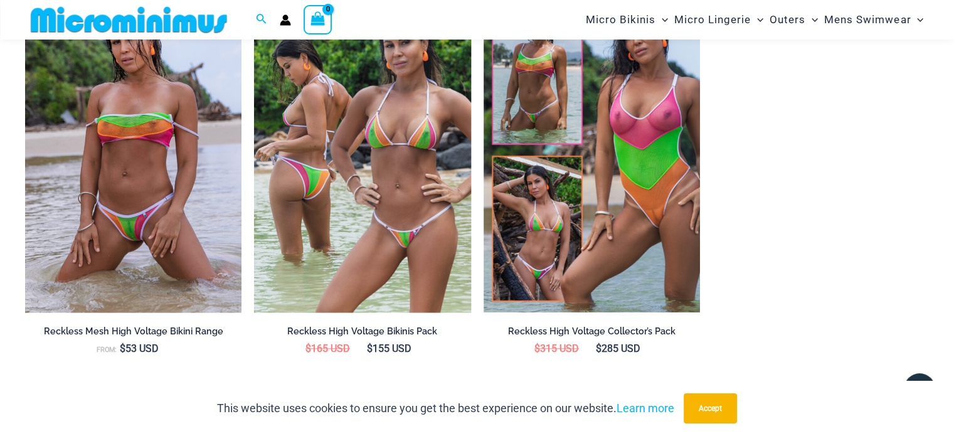
scroll to position [1374, 0]
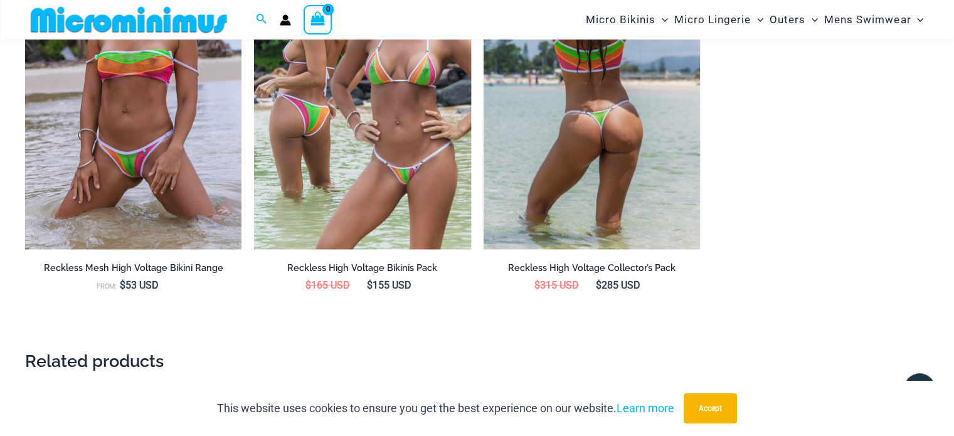
click at [665, 171] on img at bounding box center [592, 86] width 216 height 325
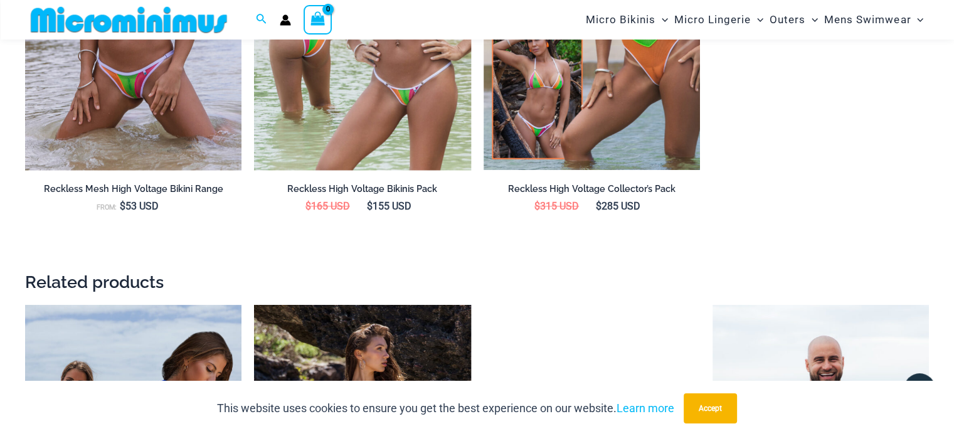
scroll to position [1621, 0]
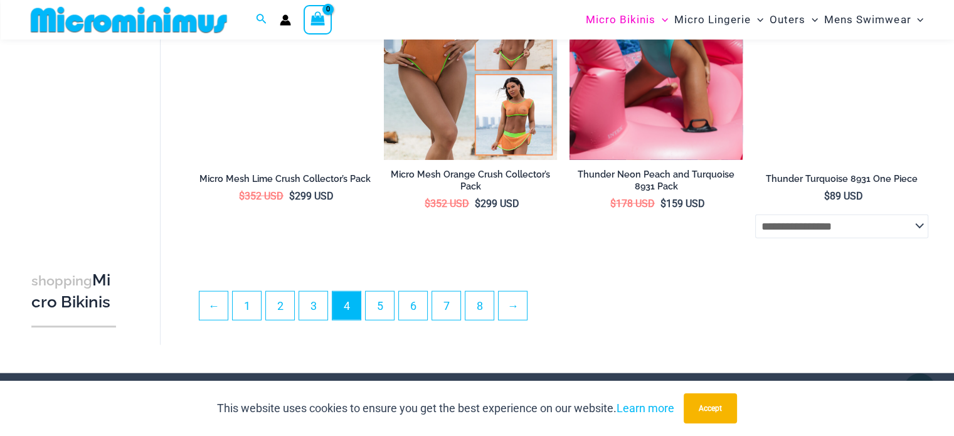
scroll to position [2937, 0]
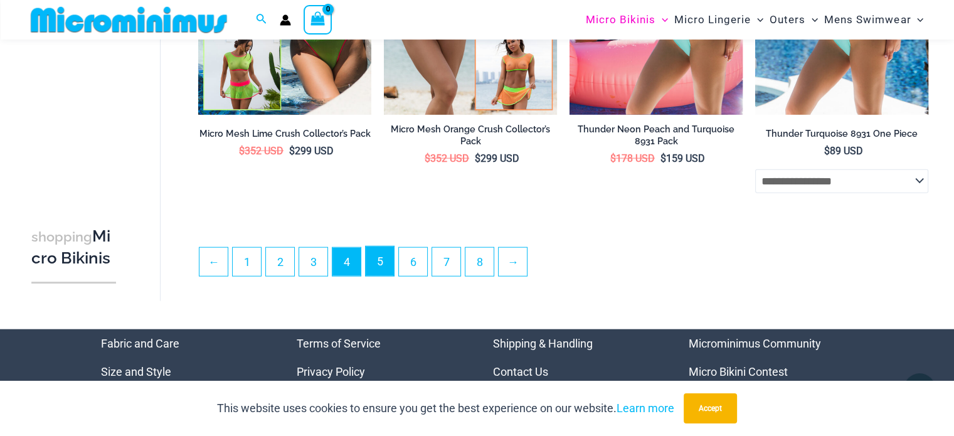
click at [385, 268] on link "5" at bounding box center [380, 261] width 28 height 29
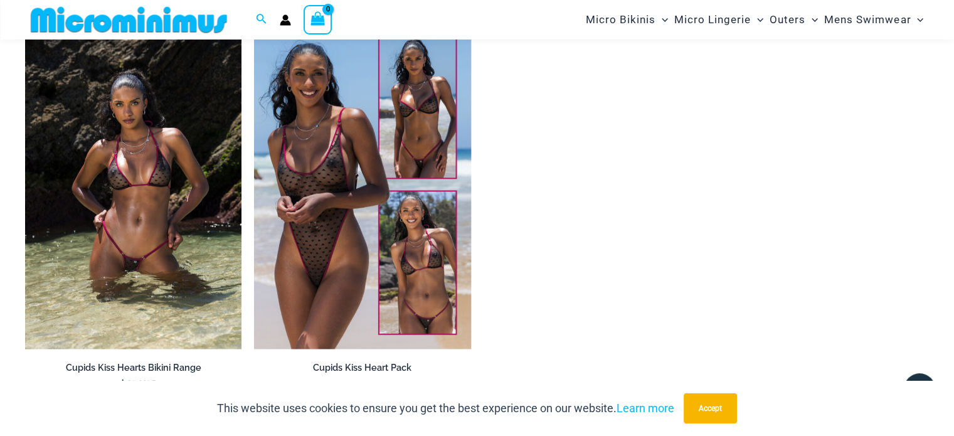
scroll to position [1306, 0]
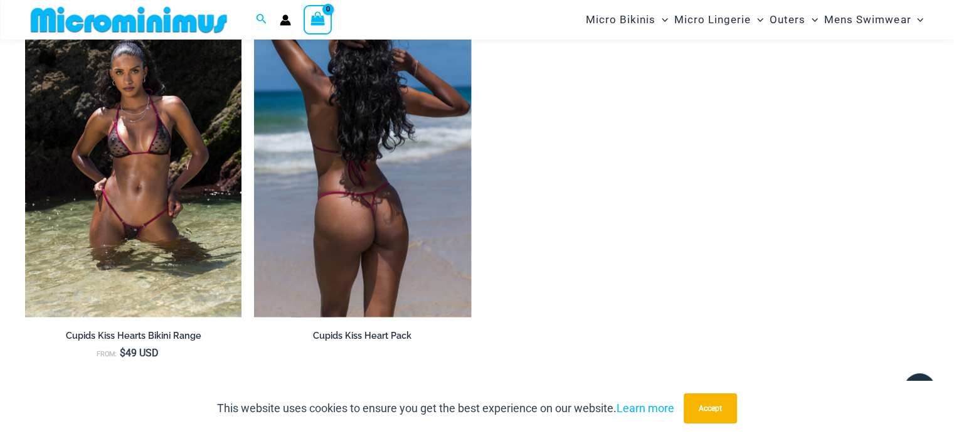
click at [319, 222] on img at bounding box center [362, 154] width 216 height 325
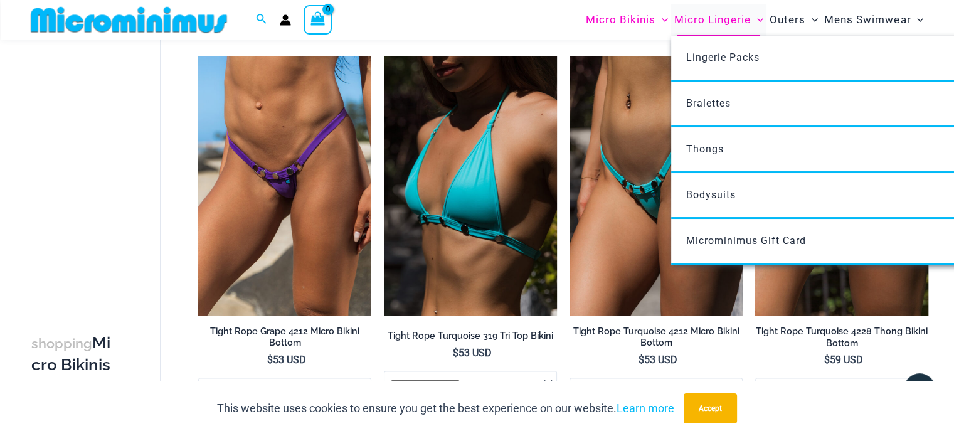
scroll to position [2376, 0]
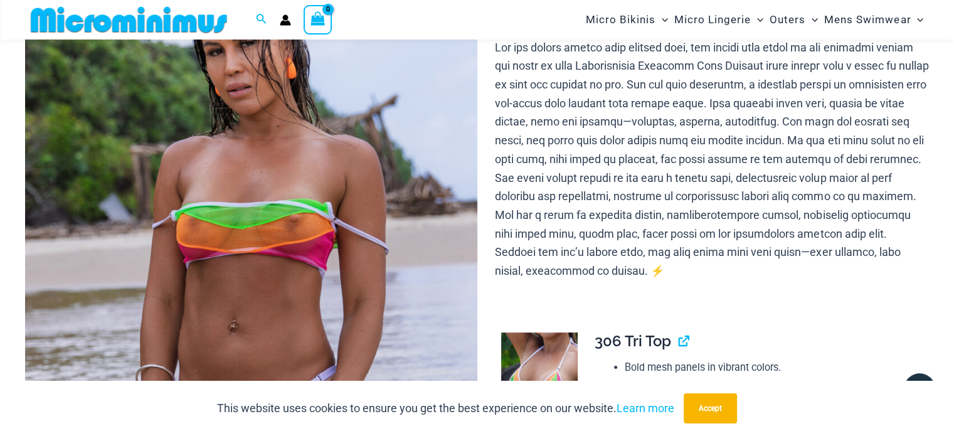
scroll to position [365, 0]
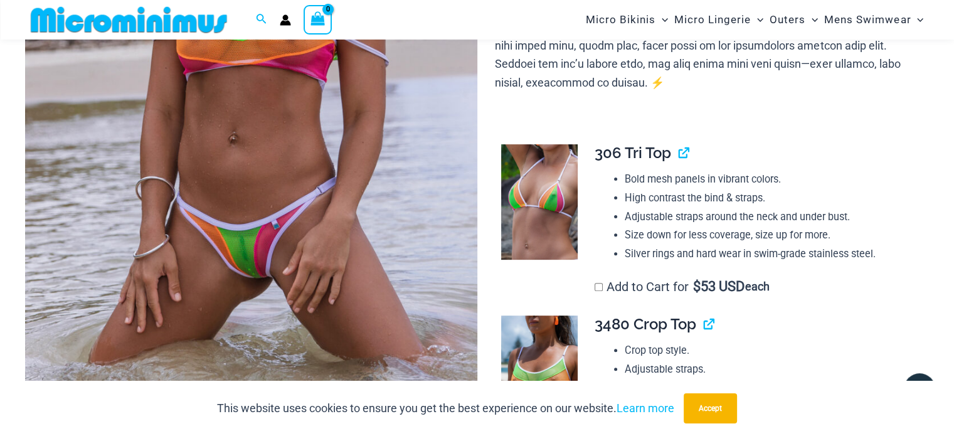
click at [259, 265] on img at bounding box center [251, 89] width 452 height 678
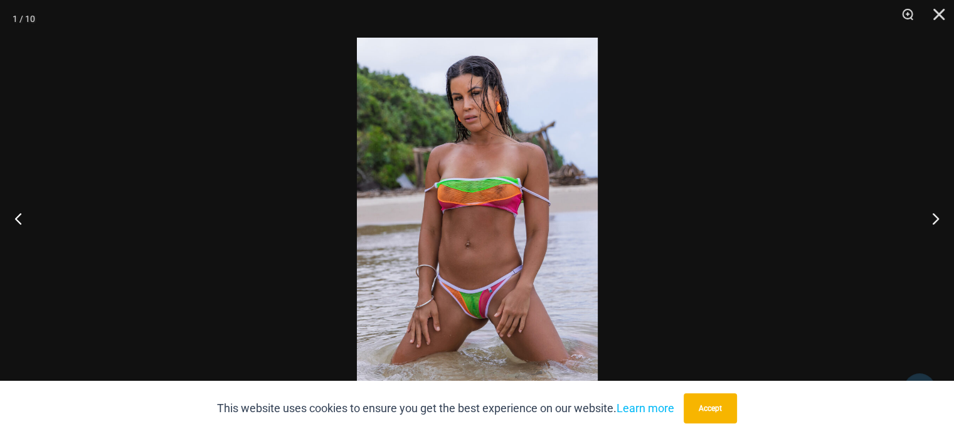
click at [506, 268] on img at bounding box center [477, 218] width 241 height 361
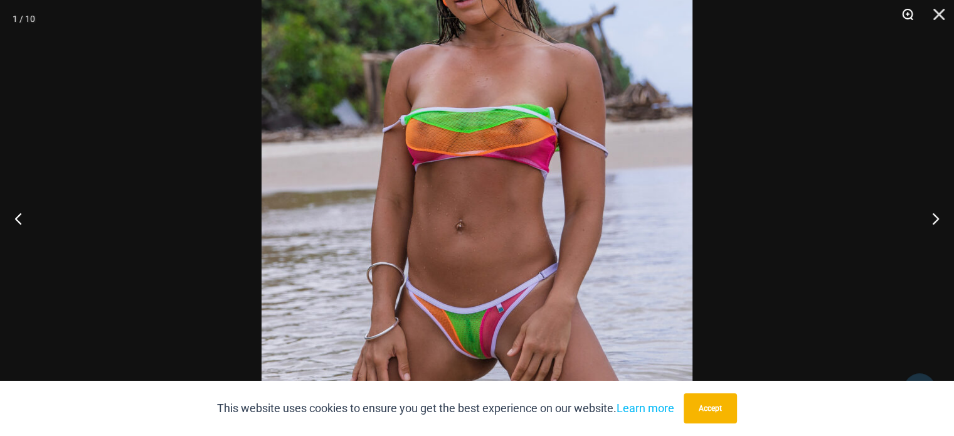
click at [905, 18] on button "Zoom" at bounding box center [903, 19] width 31 height 38
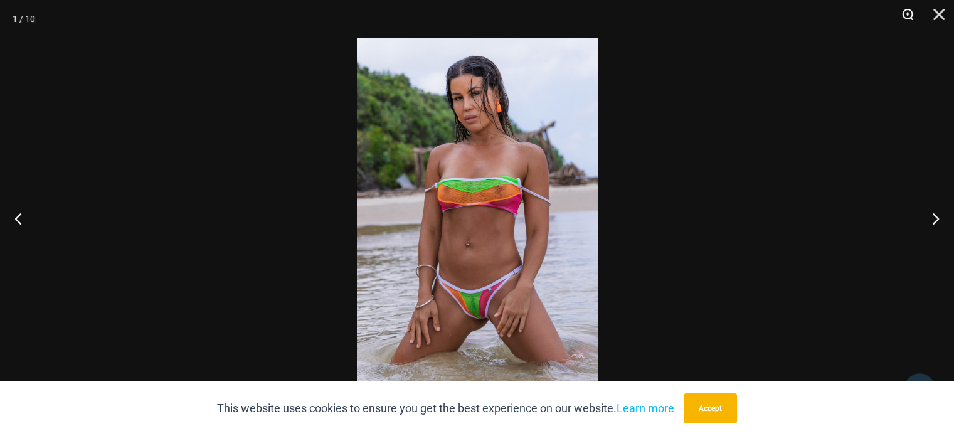
click at [905, 18] on button "Zoom" at bounding box center [903, 19] width 31 height 38
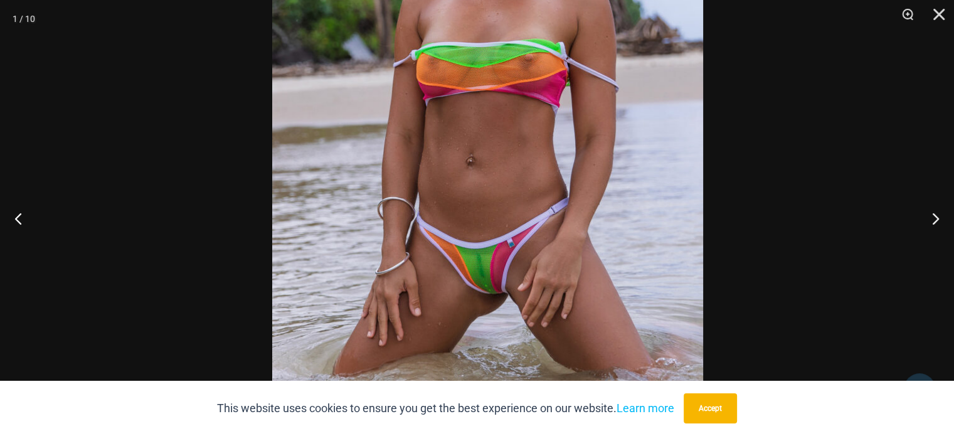
click at [583, 120] on img at bounding box center [487, 113] width 431 height 646
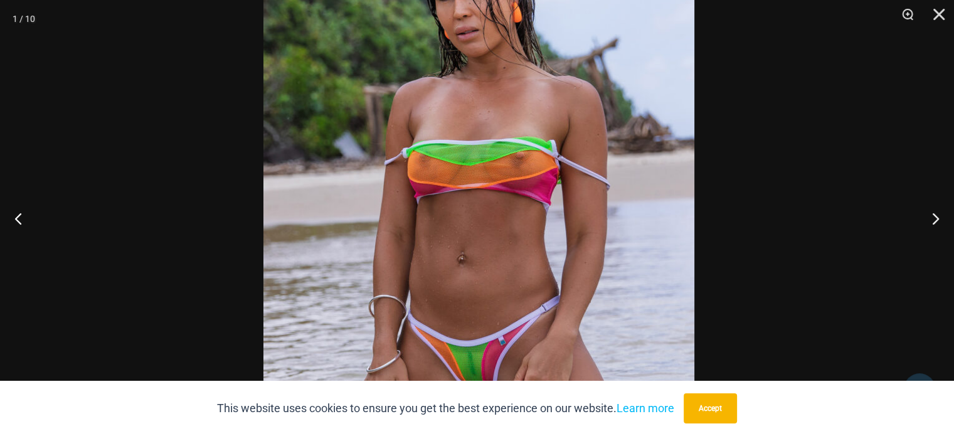
click at [588, 240] on img at bounding box center [479, 211] width 431 height 646
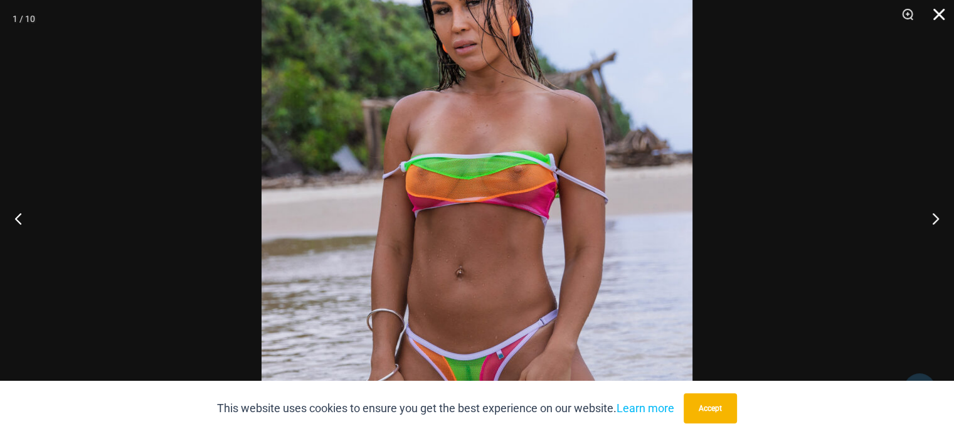
click at [938, 16] on button "Close" at bounding box center [934, 19] width 31 height 38
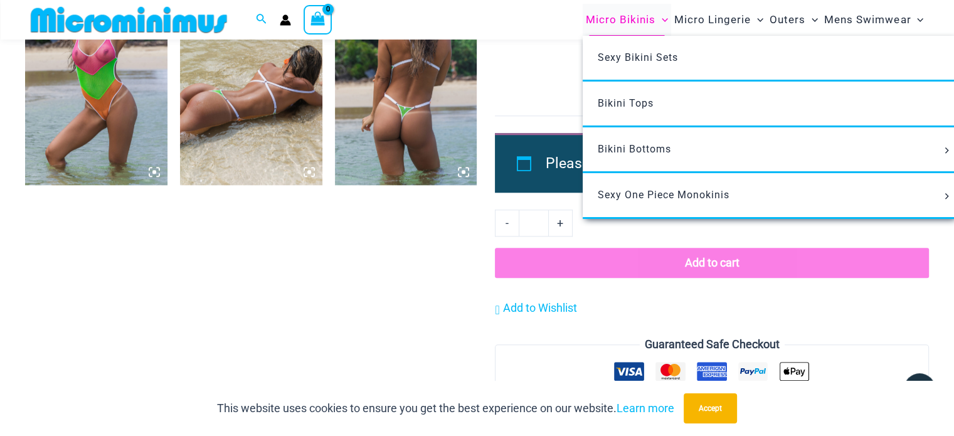
scroll to position [1306, 0]
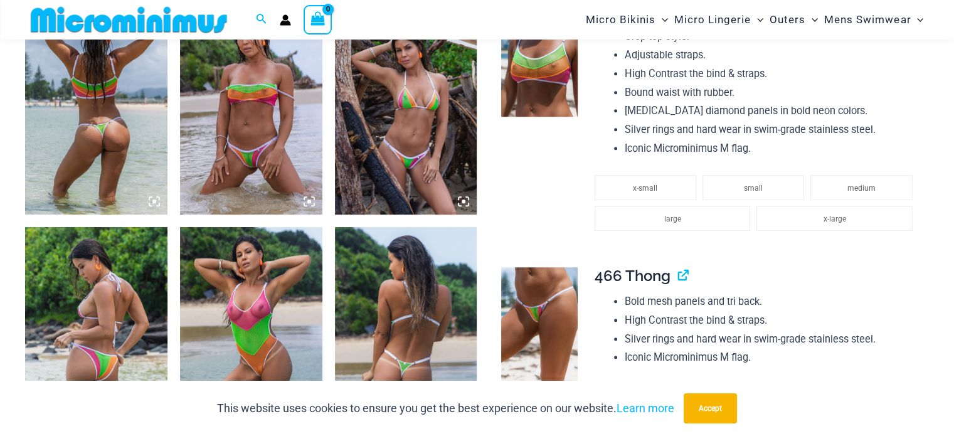
scroll to position [797, 0]
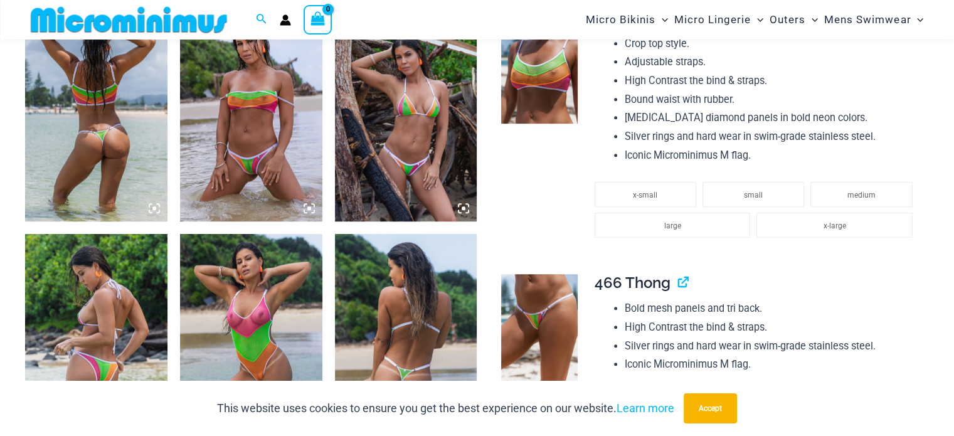
click at [261, 164] on img at bounding box center [251, 114] width 142 height 213
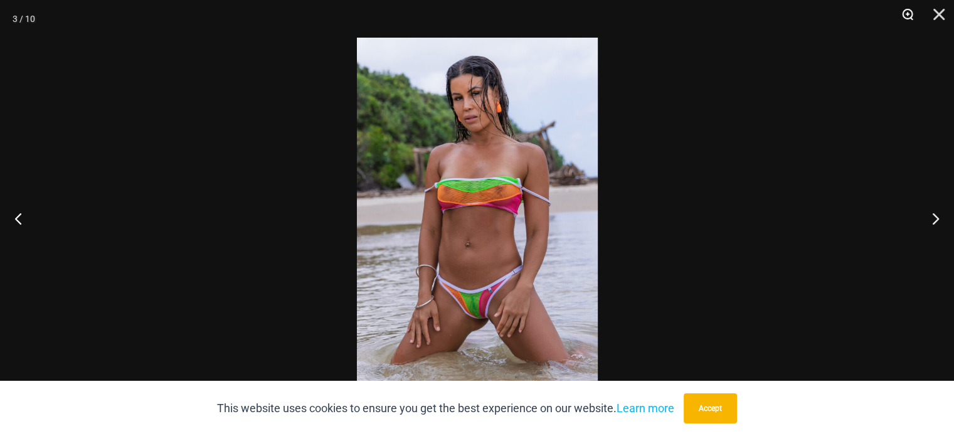
click at [905, 12] on button "Zoom" at bounding box center [903, 19] width 31 height 38
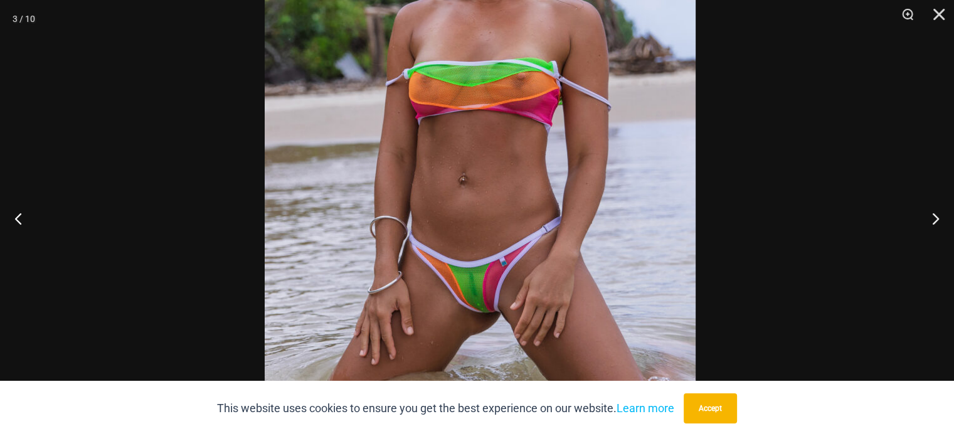
click at [607, 190] on img at bounding box center [480, 132] width 431 height 646
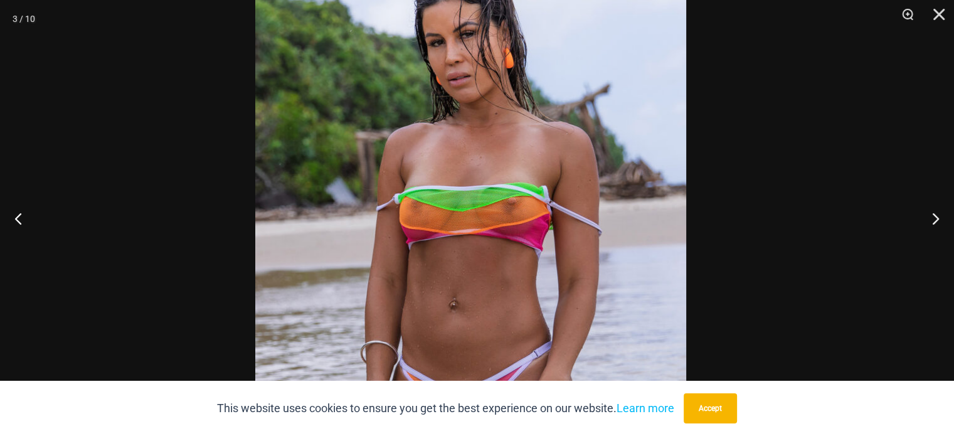
click at [538, 304] on img at bounding box center [470, 257] width 431 height 646
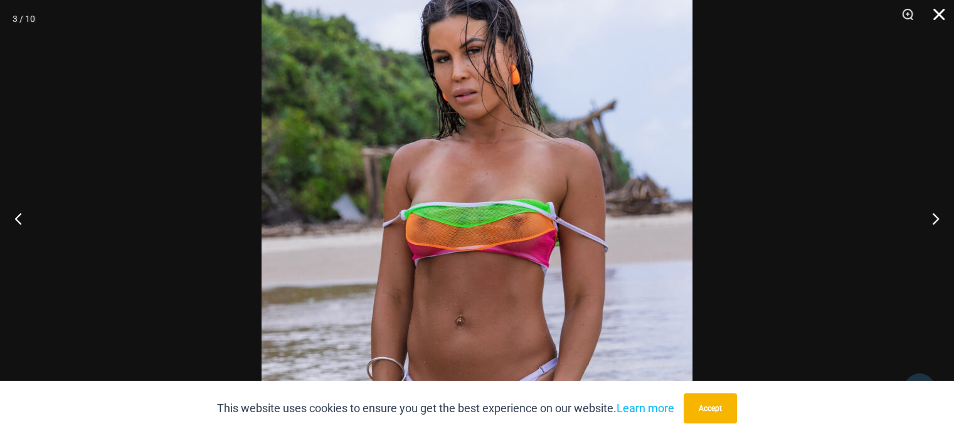
click at [939, 11] on button "Close" at bounding box center [934, 19] width 31 height 38
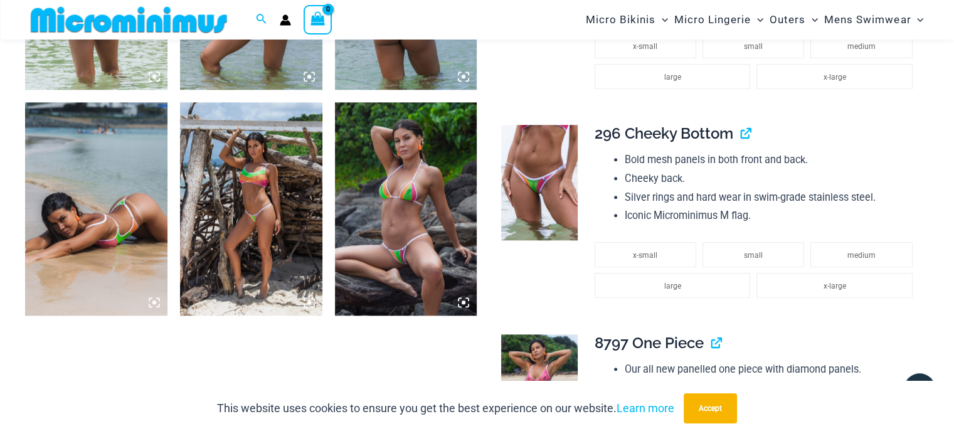
scroll to position [1173, 0]
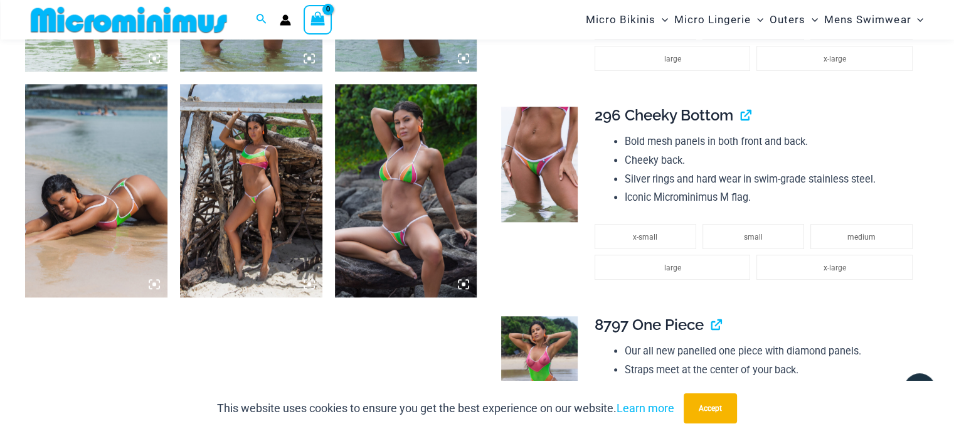
click at [426, 212] on img at bounding box center [406, 190] width 142 height 213
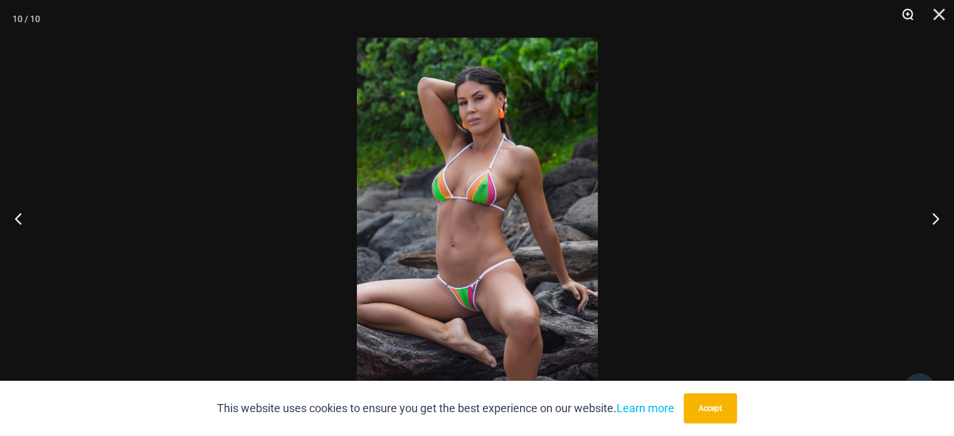
click at [903, 9] on button "Zoom" at bounding box center [903, 19] width 31 height 38
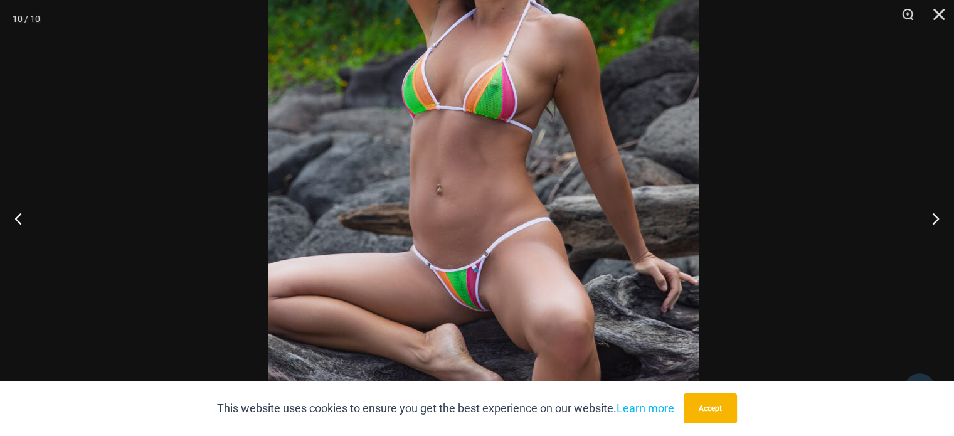
click at [531, 152] on img at bounding box center [483, 144] width 431 height 646
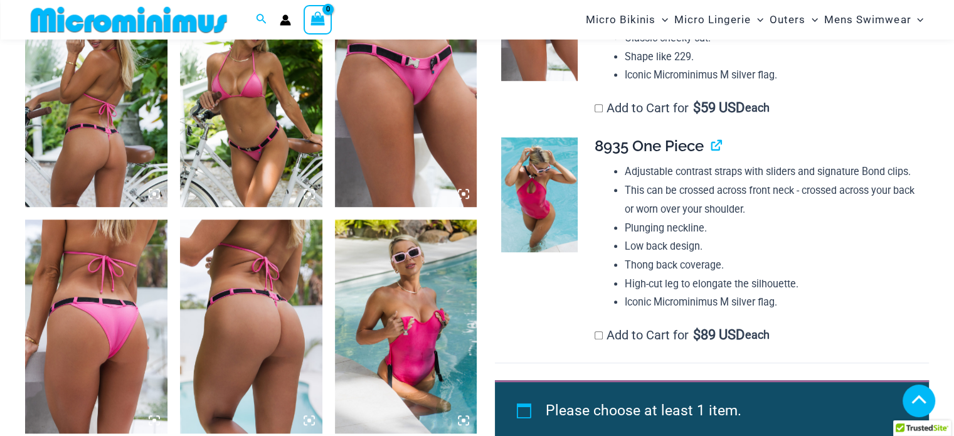
scroll to position [1062, 0]
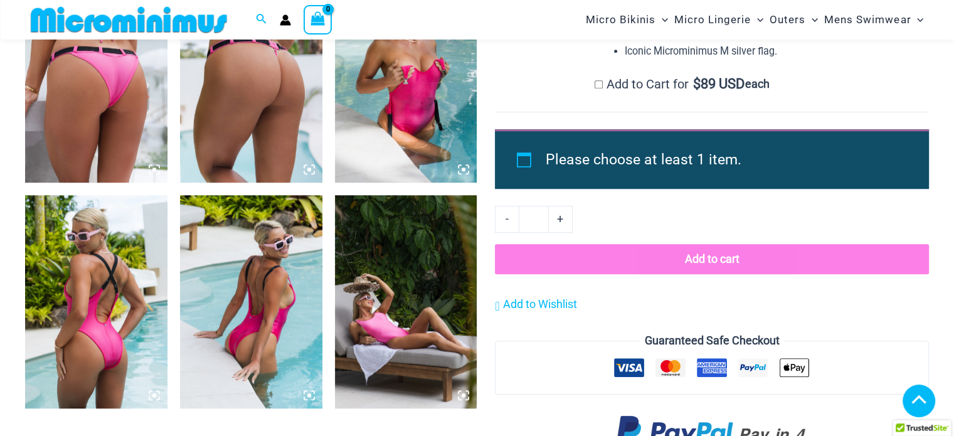
click at [427, 156] on img at bounding box center [406, 75] width 142 height 213
click at [464, 171] on icon at bounding box center [463, 169] width 11 height 11
click at [464, 170] on icon at bounding box center [464, 170] width 4 height 4
click at [457, 160] on img at bounding box center [406, 75] width 142 height 213
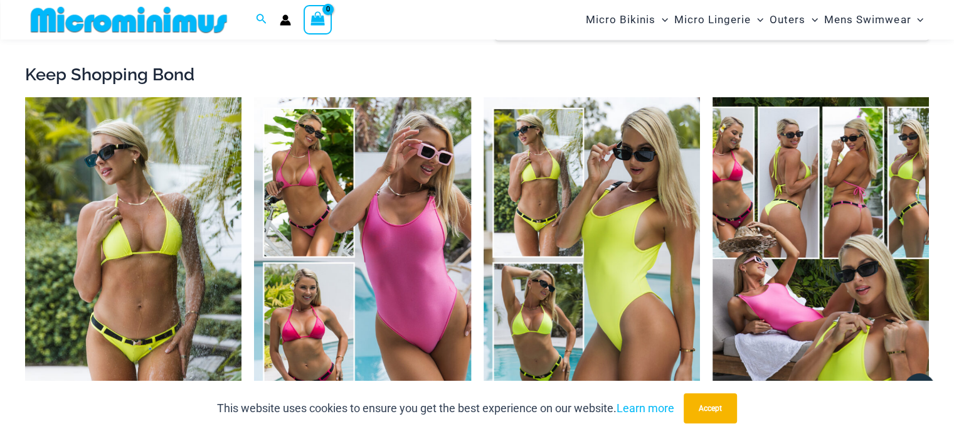
scroll to position [1878, 0]
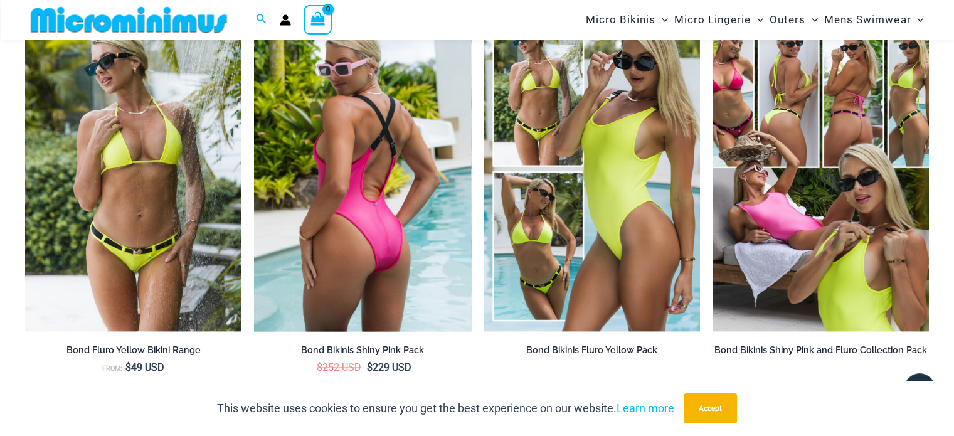
click at [388, 166] on img at bounding box center [362, 168] width 216 height 325
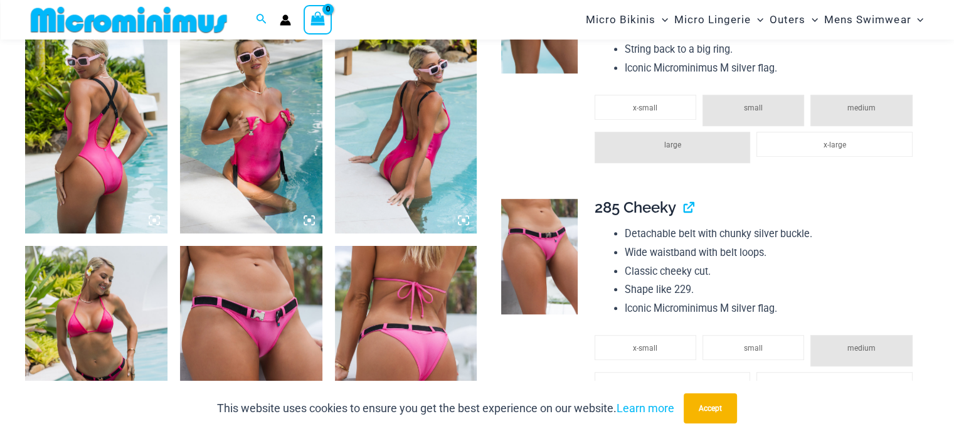
scroll to position [813, 0]
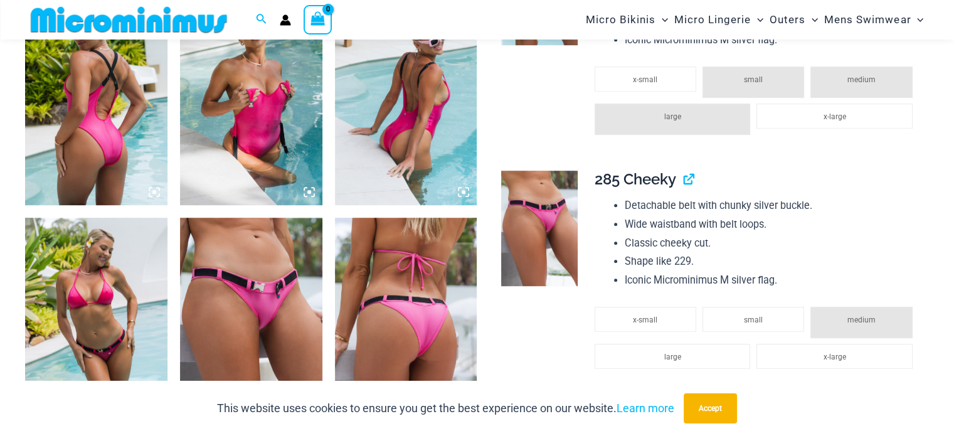
click at [231, 338] on img at bounding box center [251, 324] width 142 height 213
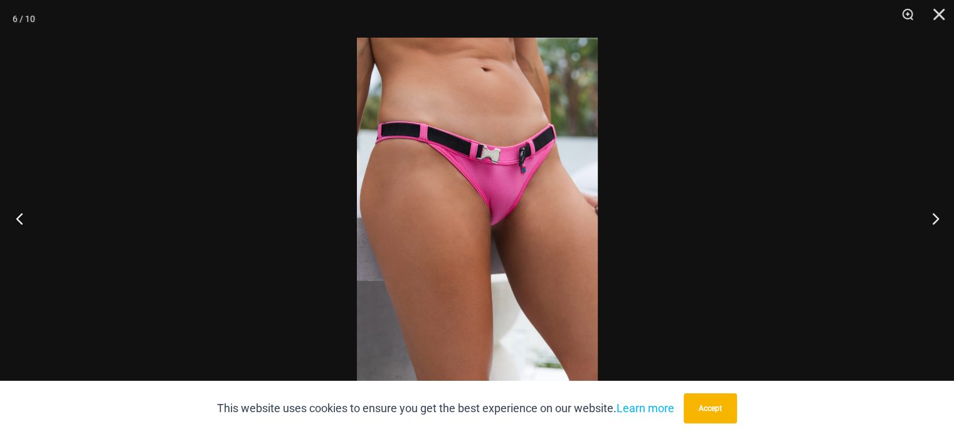
click at [19, 218] on button "Previous" at bounding box center [23, 218] width 47 height 63
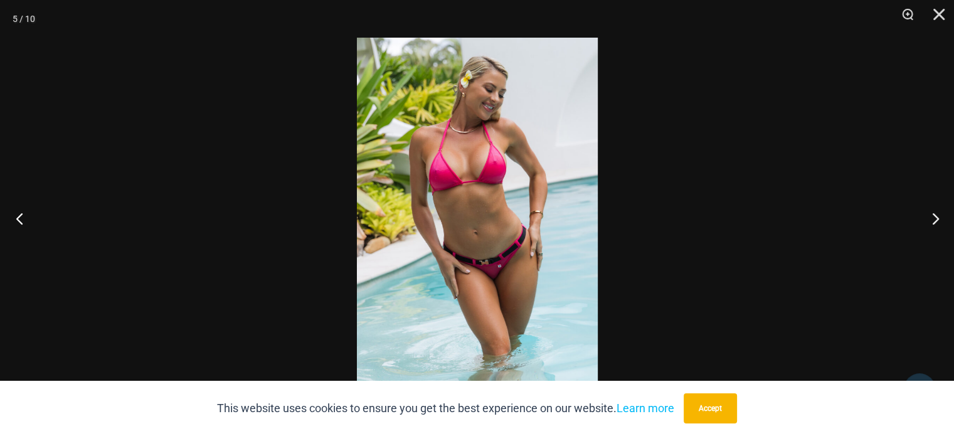
click at [19, 218] on button "Previous" at bounding box center [23, 218] width 47 height 63
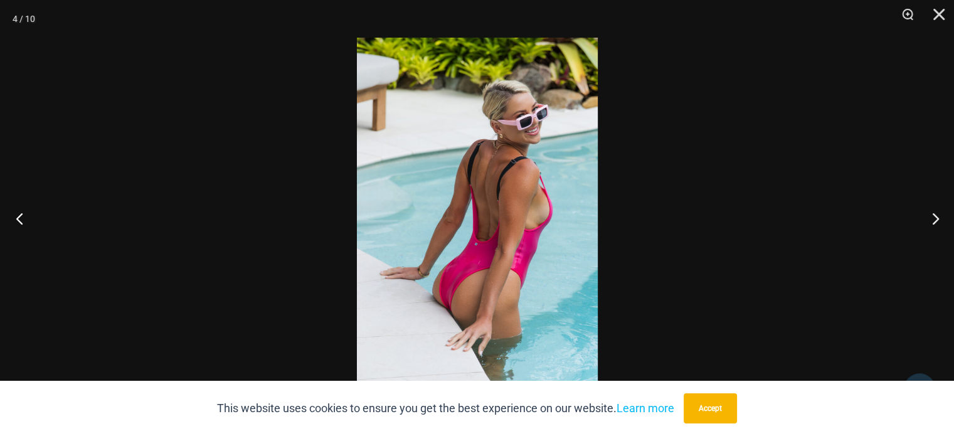
click at [19, 218] on button "Previous" at bounding box center [23, 218] width 47 height 63
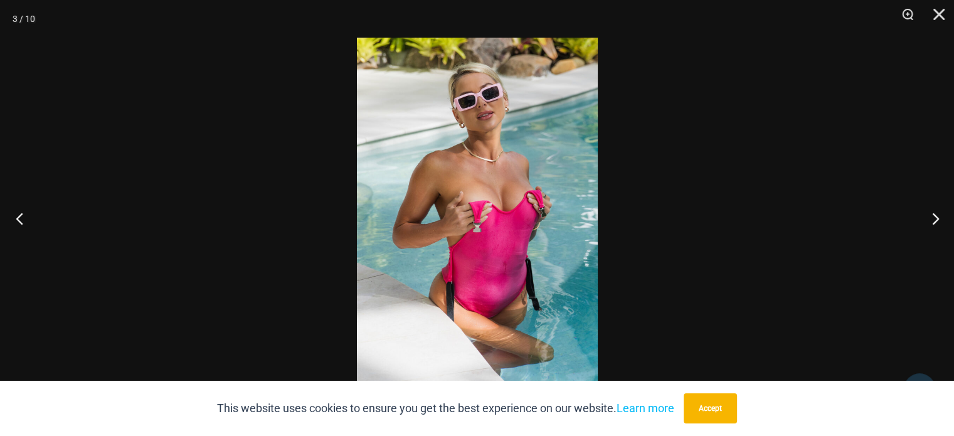
click at [19, 218] on button "Previous" at bounding box center [23, 218] width 47 height 63
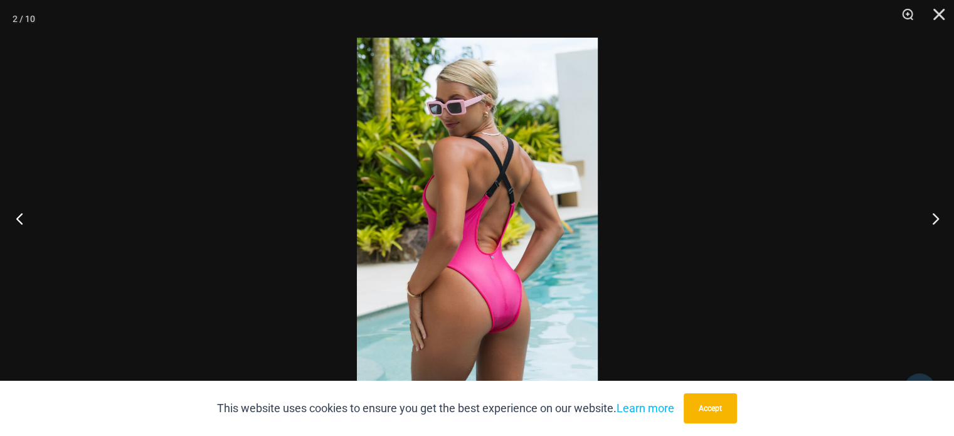
click at [19, 218] on button "Previous" at bounding box center [23, 218] width 47 height 63
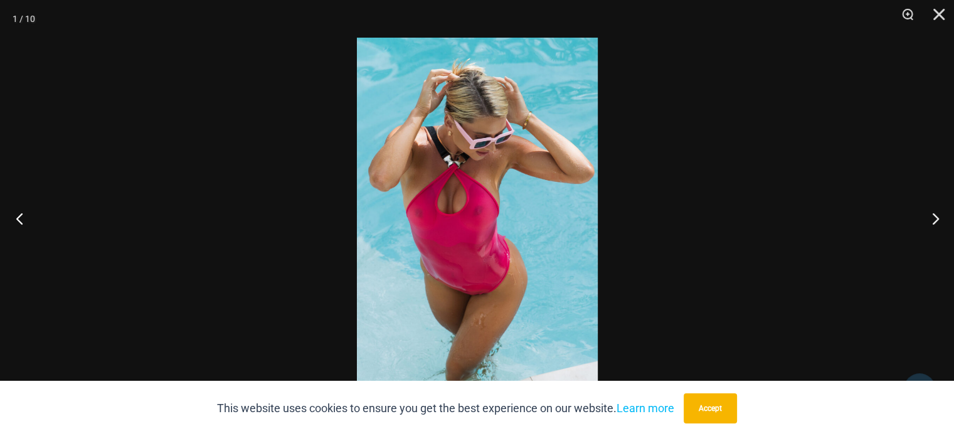
click at [19, 218] on button "Previous" at bounding box center [23, 218] width 47 height 63
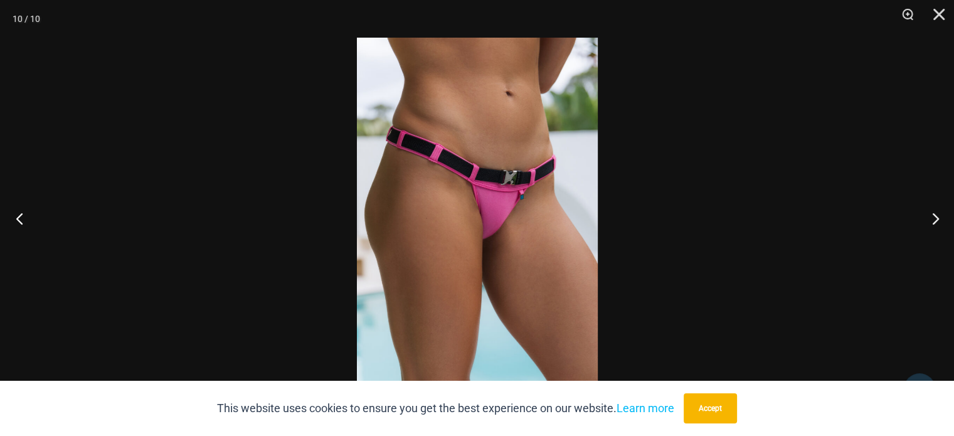
click at [19, 218] on button "Previous" at bounding box center [23, 218] width 47 height 63
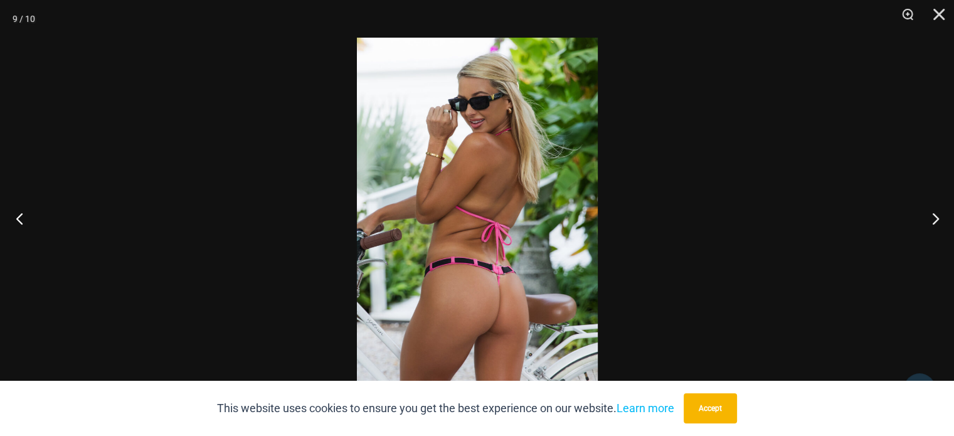
click at [19, 218] on button "Previous" at bounding box center [23, 218] width 47 height 63
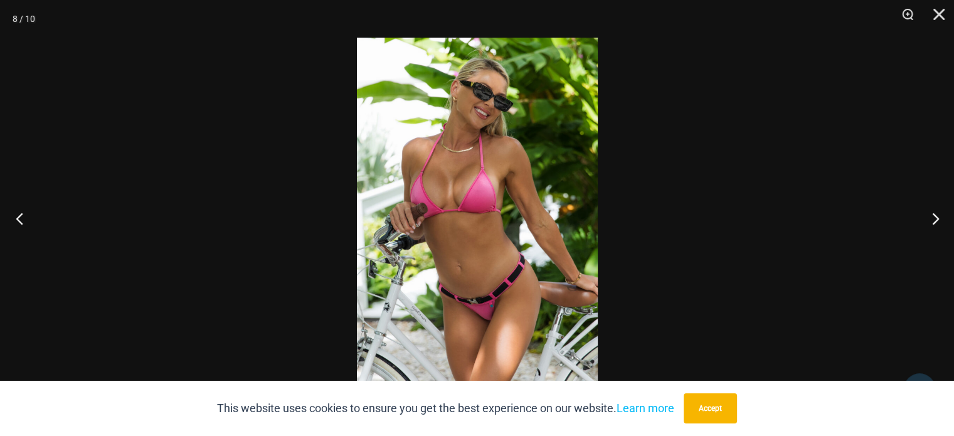
click at [19, 218] on button "Previous" at bounding box center [23, 218] width 47 height 63
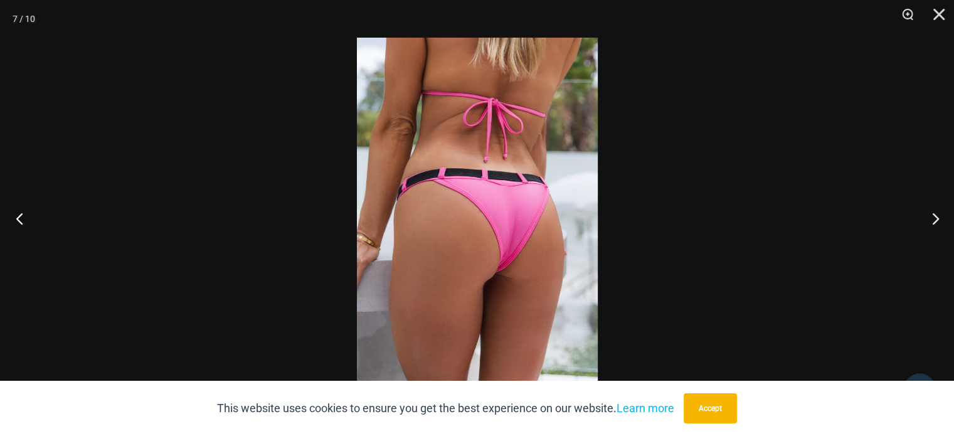
click at [19, 218] on button "Previous" at bounding box center [23, 218] width 47 height 63
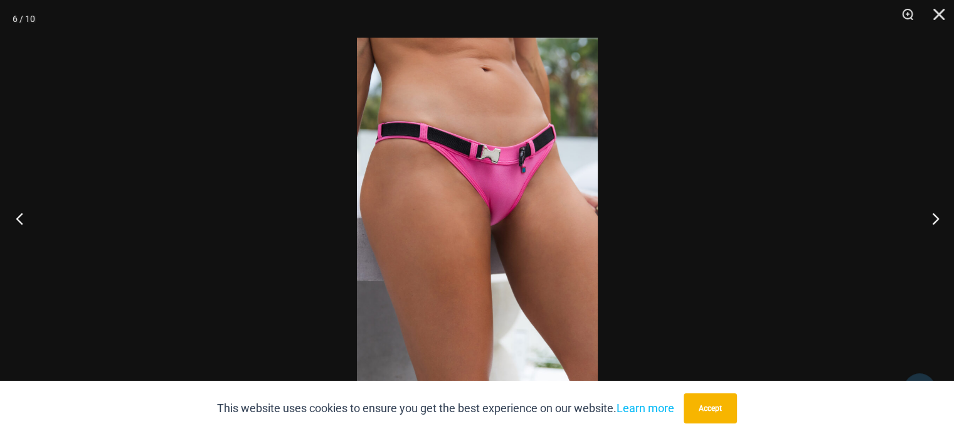
click at [19, 218] on button "Previous" at bounding box center [23, 218] width 47 height 63
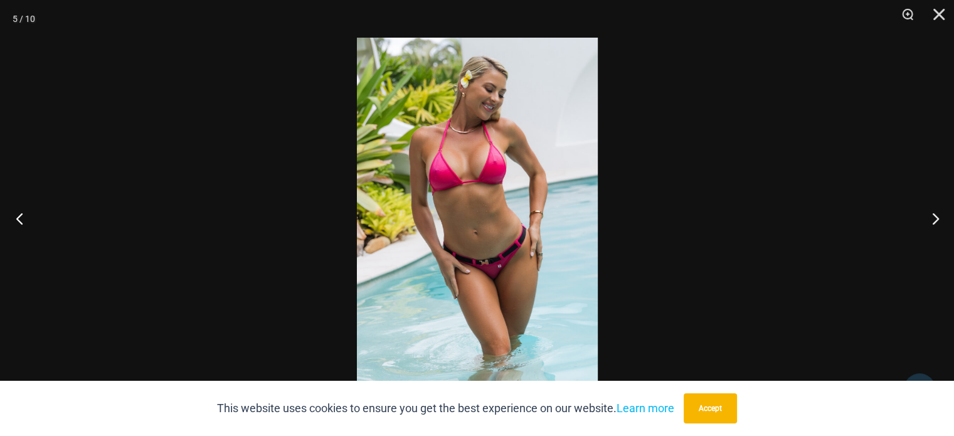
click at [19, 218] on button "Previous" at bounding box center [23, 218] width 47 height 63
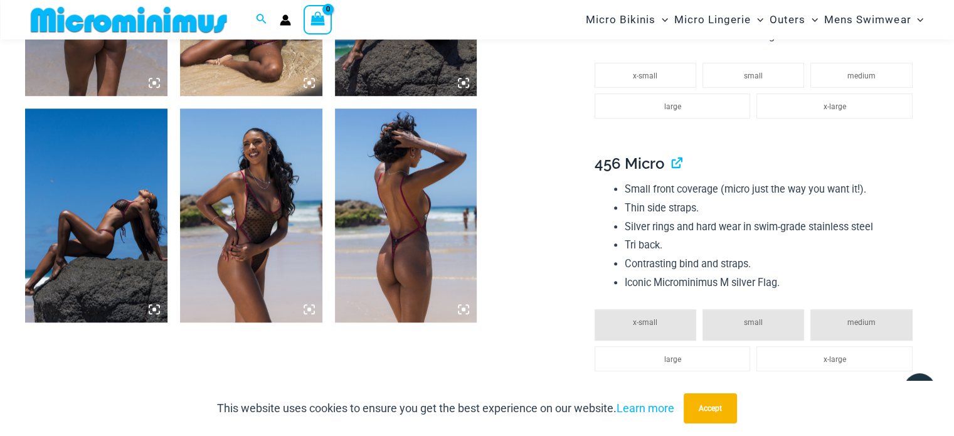
scroll to position [993, 0]
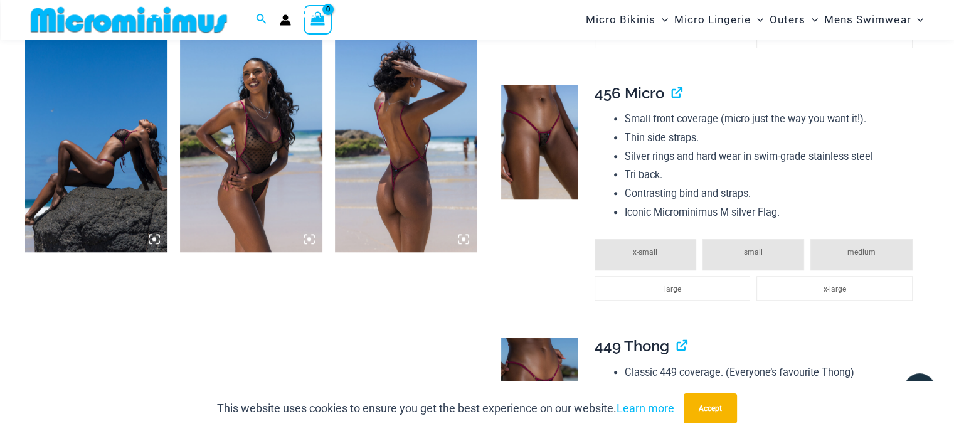
click at [246, 142] on img at bounding box center [251, 144] width 142 height 213
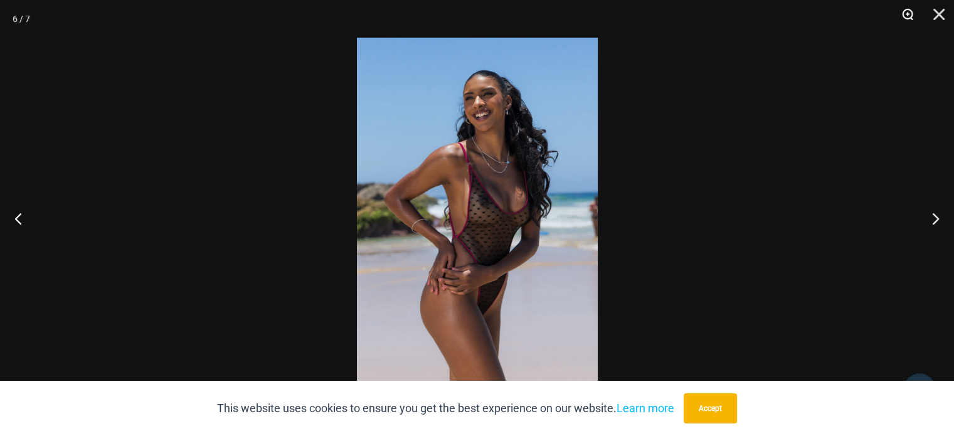
click at [905, 6] on button "Zoom" at bounding box center [903, 19] width 31 height 38
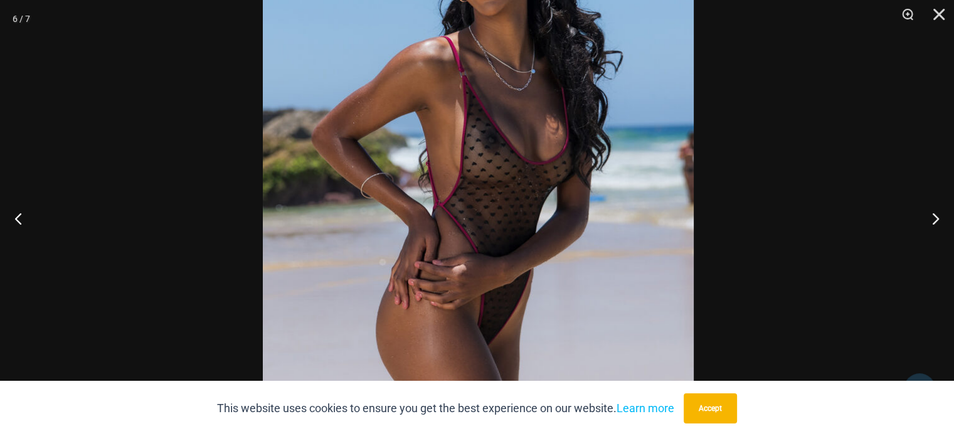
click at [553, 227] on img at bounding box center [478, 171] width 431 height 646
